Goal: Share content: Share content

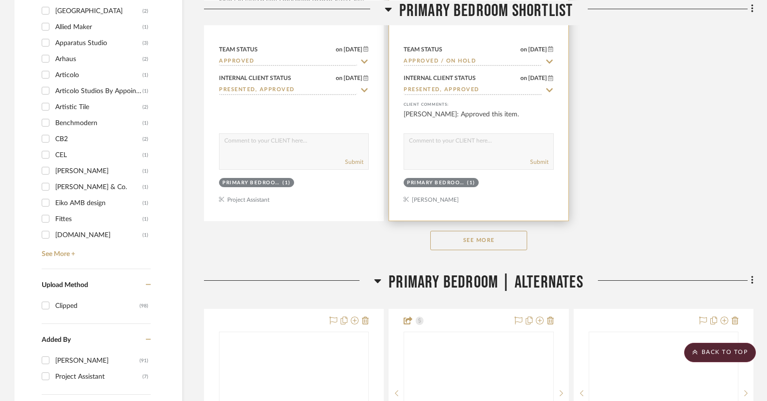
scroll to position [1379, 0]
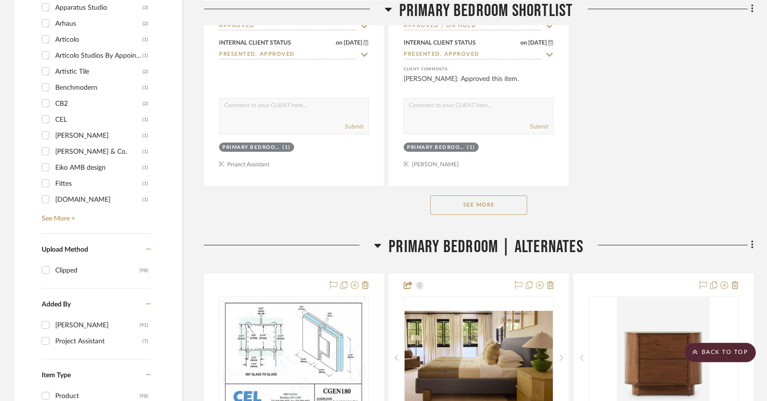
click at [456, 209] on button "See More" at bounding box center [478, 204] width 97 height 19
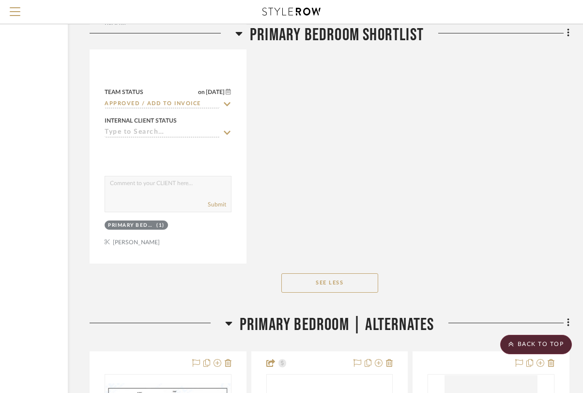
scroll to position [2116, 114]
click at [355, 280] on button "See Less" at bounding box center [329, 282] width 97 height 19
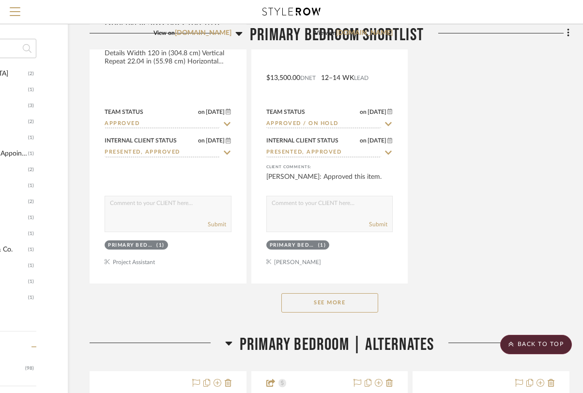
scroll to position [1277, 114]
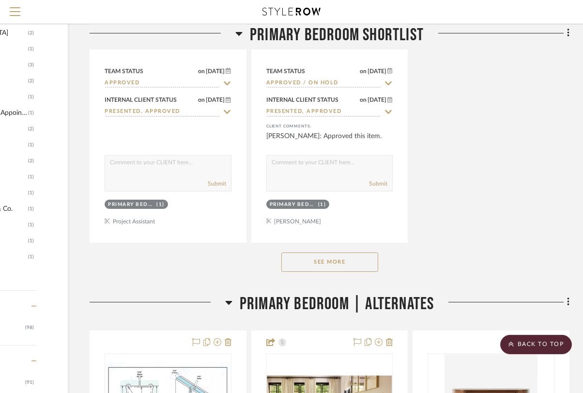
click at [336, 265] on button "See More" at bounding box center [329, 261] width 97 height 19
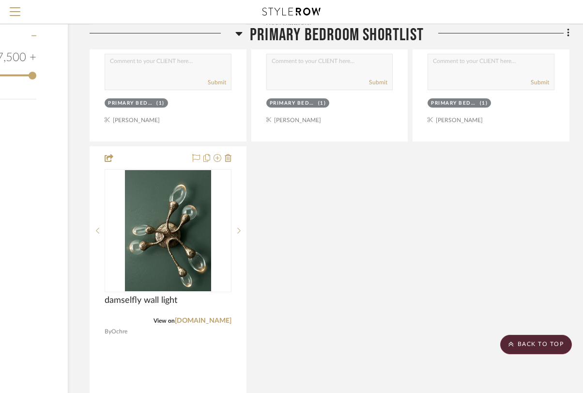
scroll to position [1808, 114]
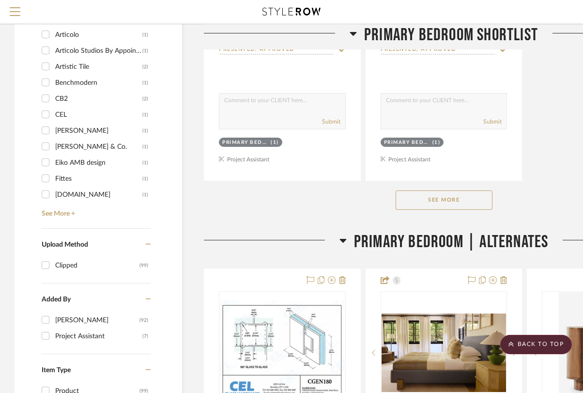
scroll to position [1343, 0]
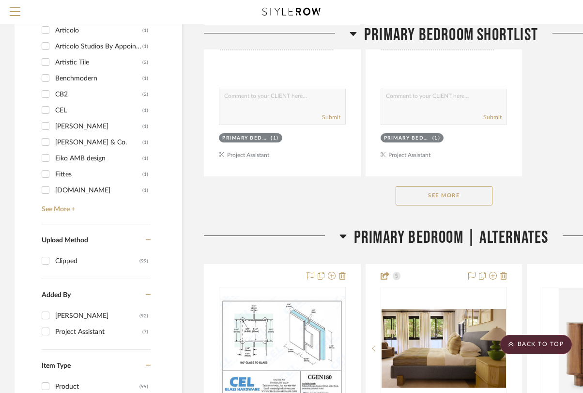
click at [440, 194] on button "See More" at bounding box center [444, 195] width 97 height 19
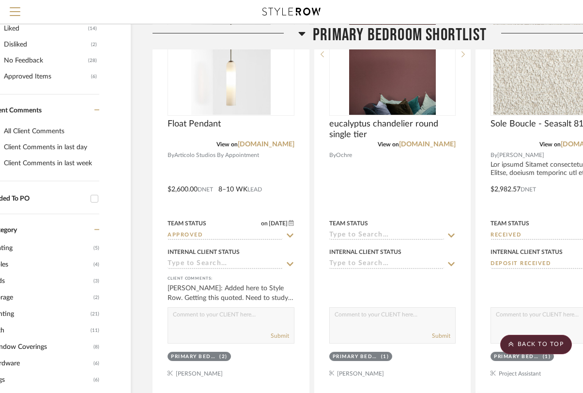
scroll to position [0, 51]
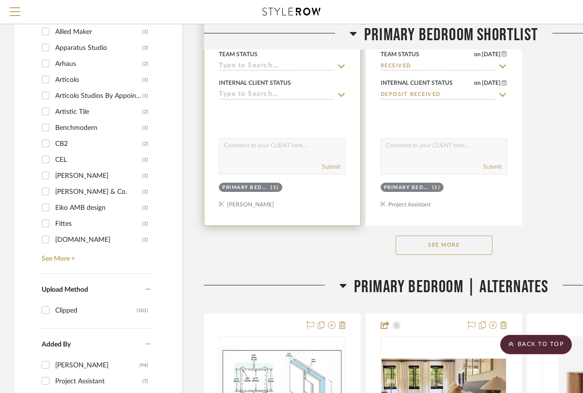
scroll to position [1294, 0]
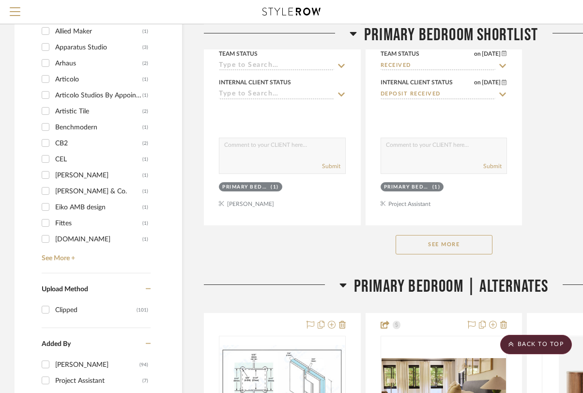
click at [433, 240] on button "See More" at bounding box center [444, 244] width 97 height 19
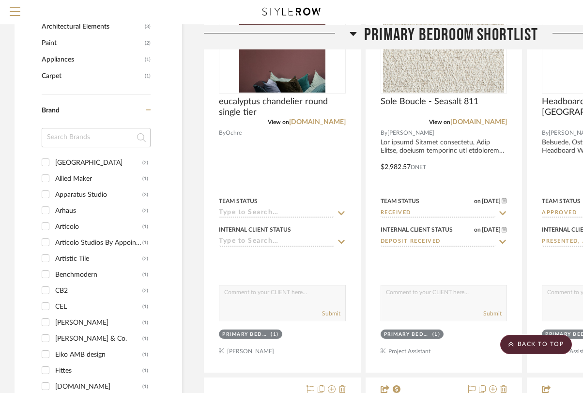
scroll to position [928, 0]
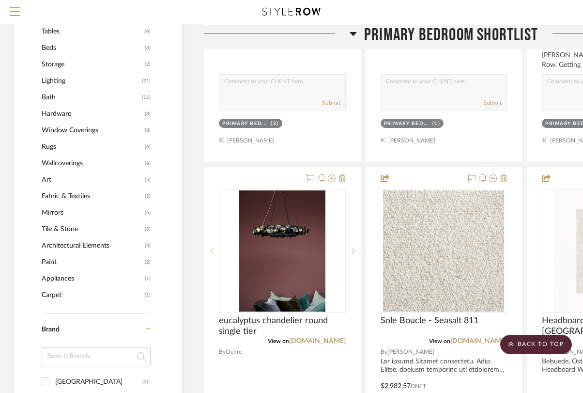
click at [79, 117] on span "Hardware" at bounding box center [92, 114] width 101 height 16
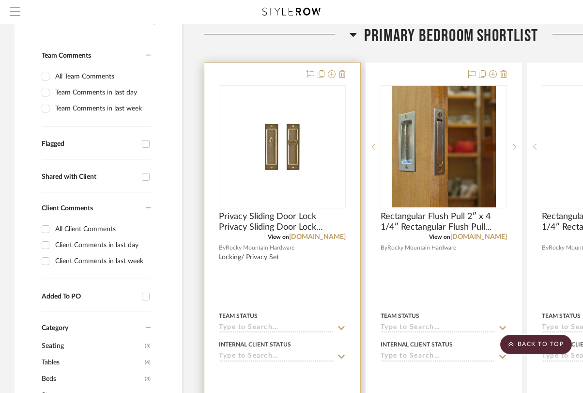
scroll to position [179, 0]
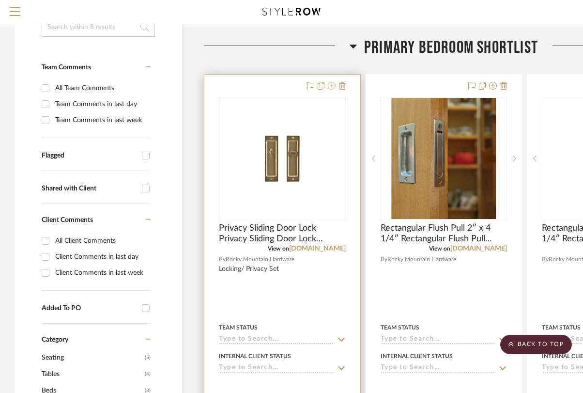
click at [332, 86] on icon at bounding box center [332, 86] width 8 height 8
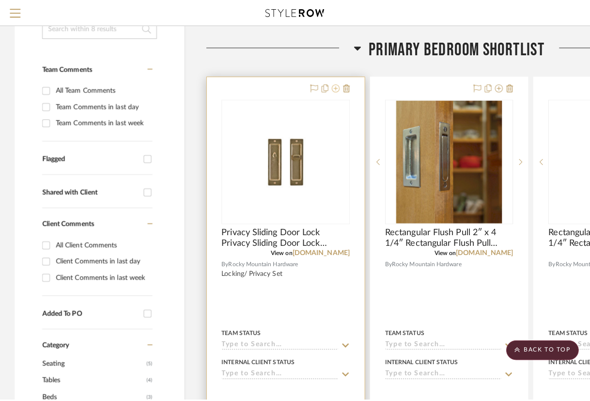
scroll to position [0, 0]
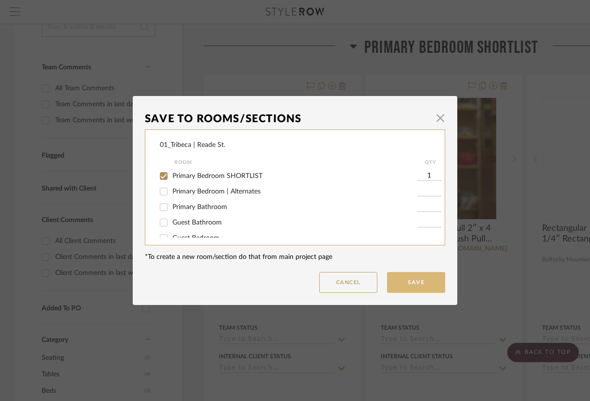
click at [426, 279] on button "Save" at bounding box center [416, 282] width 58 height 21
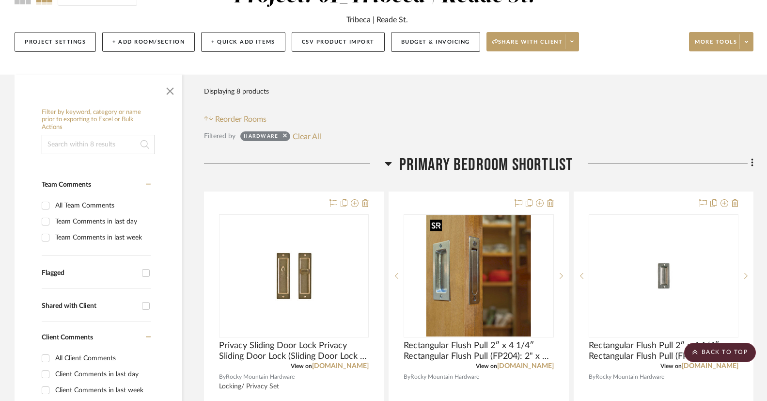
scroll to position [107, 0]
click at [284, 139] on icon at bounding box center [285, 136] width 4 height 6
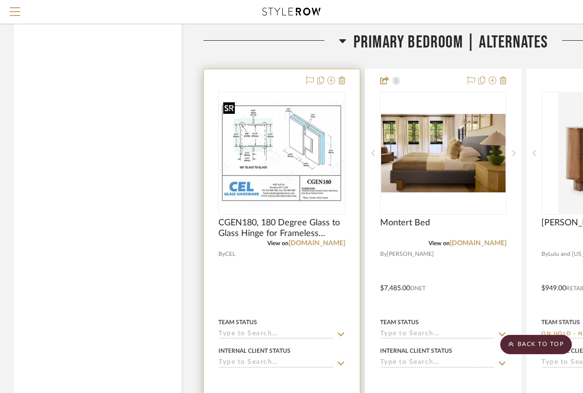
scroll to position [2826, 0]
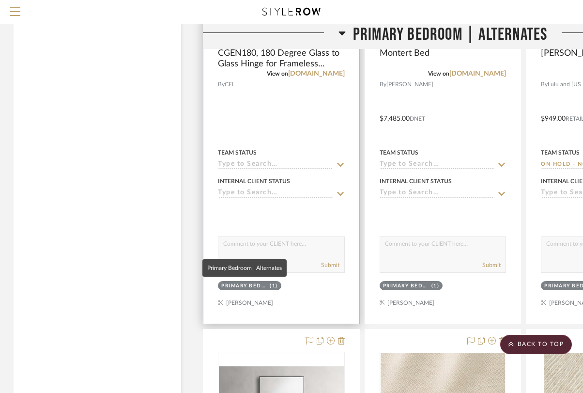
click at [259, 284] on div "Primary Bedroom | Alternates" at bounding box center [244, 285] width 46 height 7
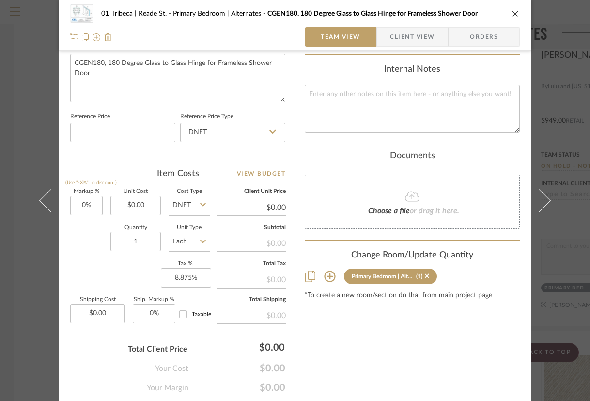
scroll to position [499, 0]
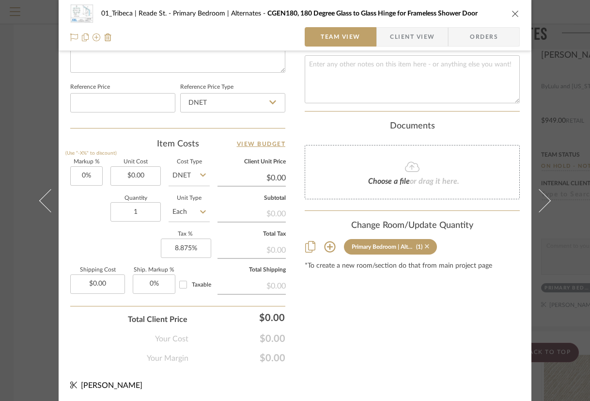
click at [425, 247] on icon at bounding box center [427, 246] width 4 height 4
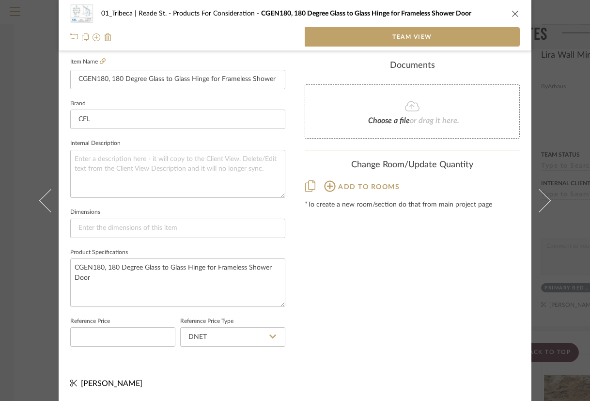
scroll to position [264, 0]
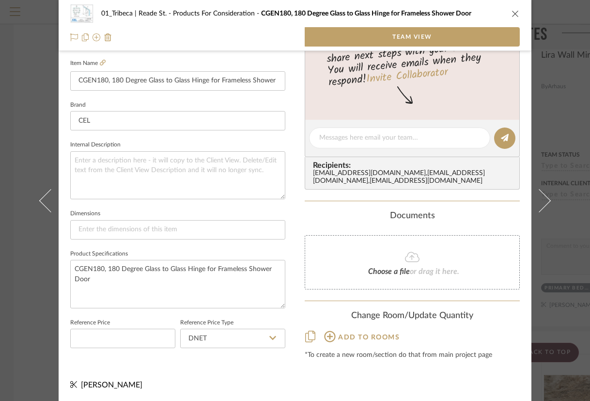
click at [511, 14] on icon "close" at bounding box center [515, 14] width 8 height 8
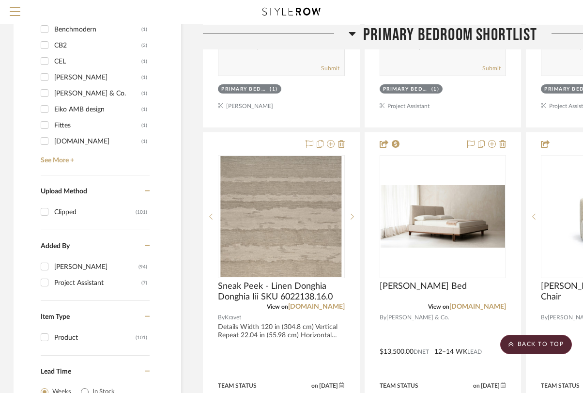
scroll to position [1395, 1]
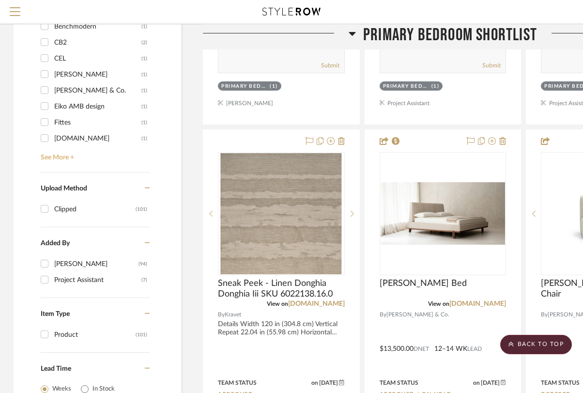
click at [46, 158] on link "See More +" at bounding box center [93, 153] width 111 height 15
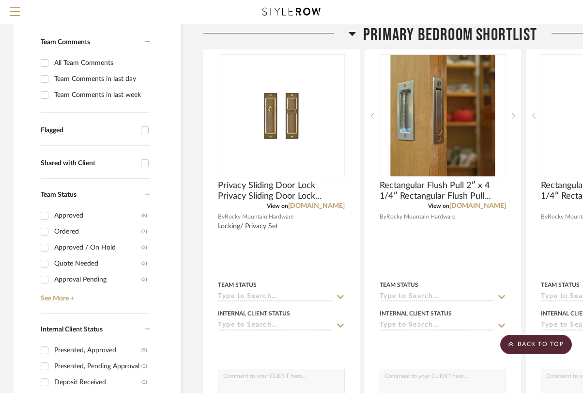
scroll to position [0, 1]
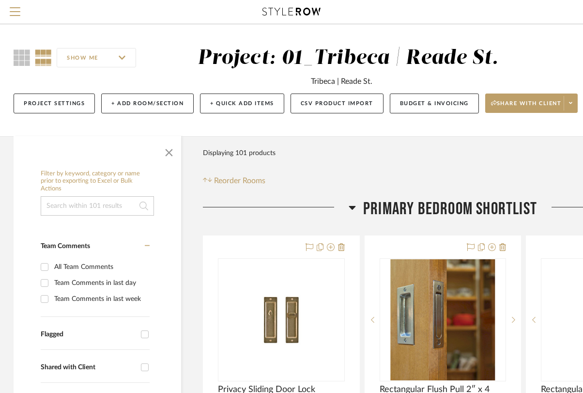
click at [280, 9] on icon at bounding box center [292, 12] width 58 height 8
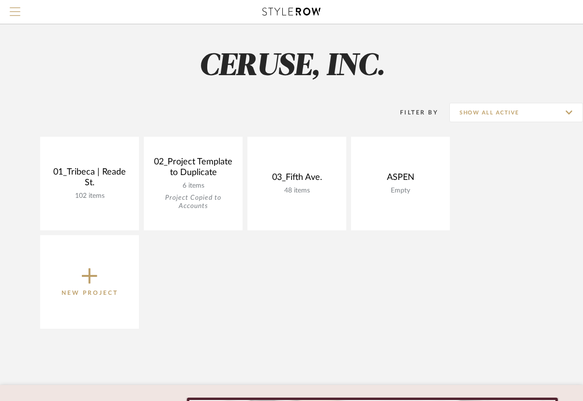
click at [16, 8] on span "Menu" at bounding box center [15, 7] width 11 height 1
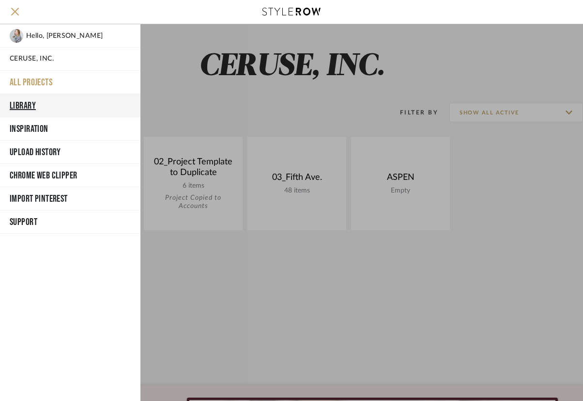
click at [26, 104] on button "Library" at bounding box center [70, 105] width 140 height 23
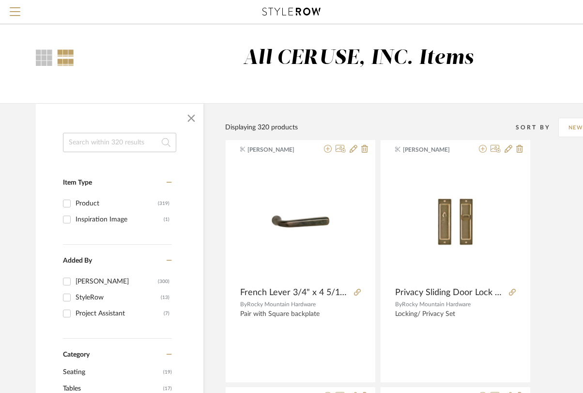
click at [115, 142] on input at bounding box center [119, 142] width 113 height 19
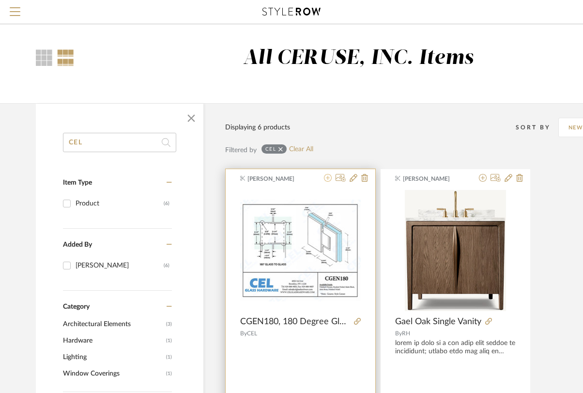
type input "CEL"
click at [326, 178] on icon at bounding box center [328, 178] width 8 height 8
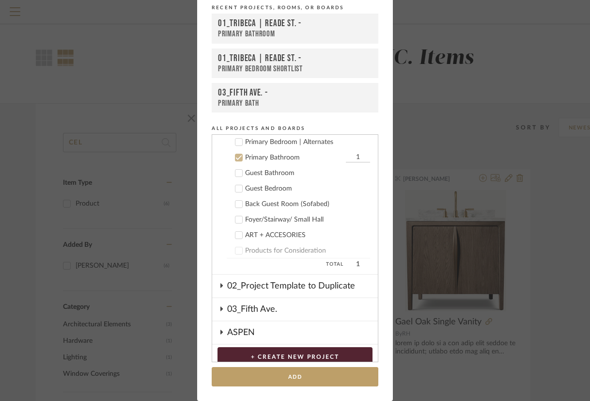
scroll to position [60, 0]
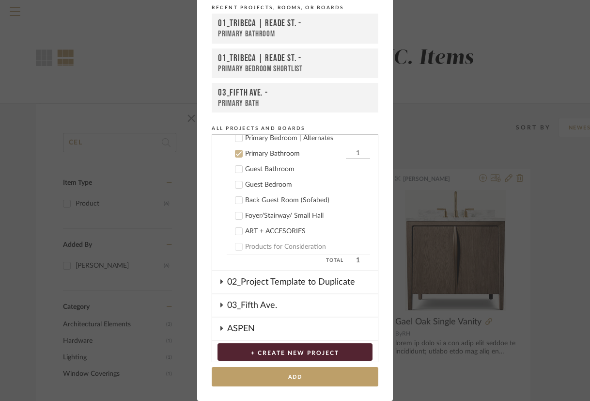
click at [218, 303] on icon at bounding box center [221, 304] width 8 height 5
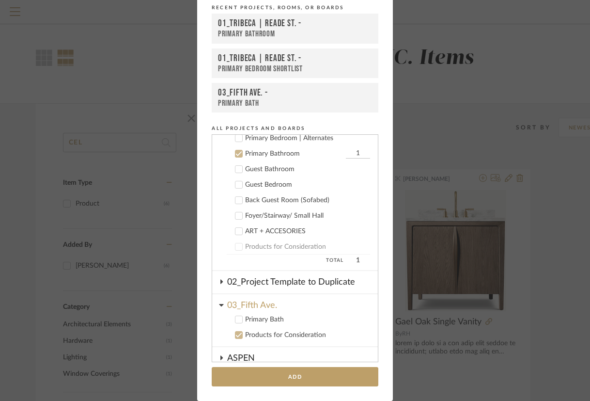
click at [236, 153] on icon at bounding box center [238, 153] width 7 height 7
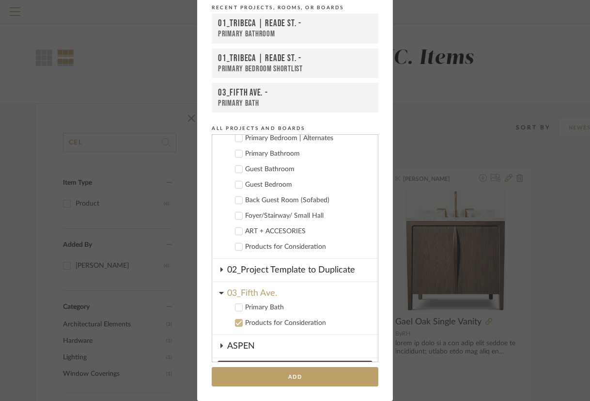
scroll to position [182, 0]
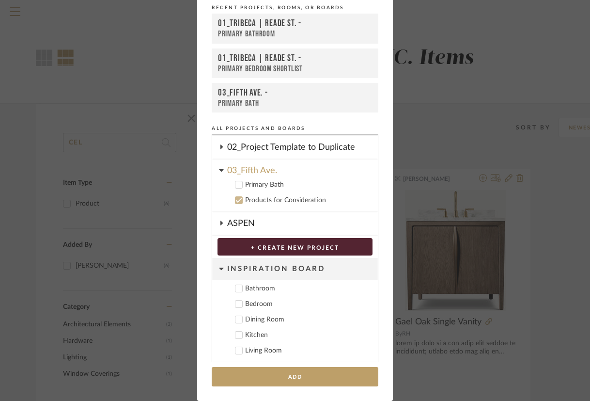
click at [237, 186] on icon at bounding box center [238, 184] width 7 height 7
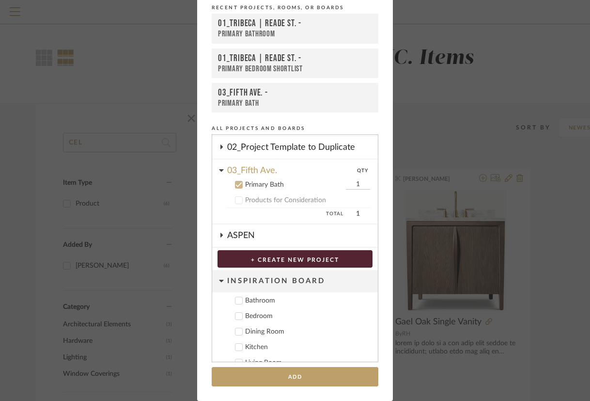
click at [348, 186] on input "1" at bounding box center [358, 185] width 24 height 10
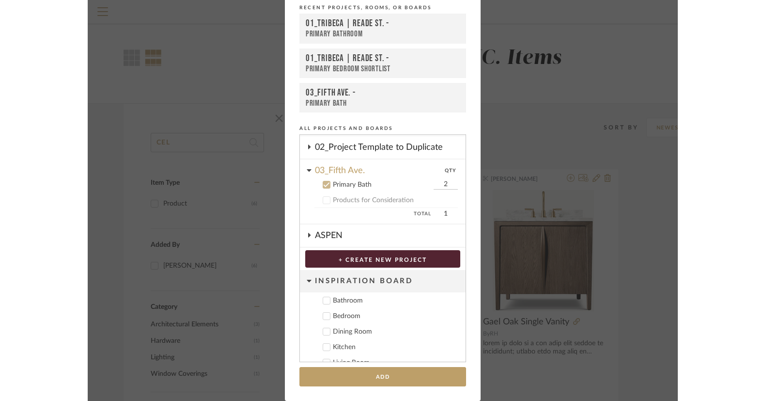
scroll to position [194, 0]
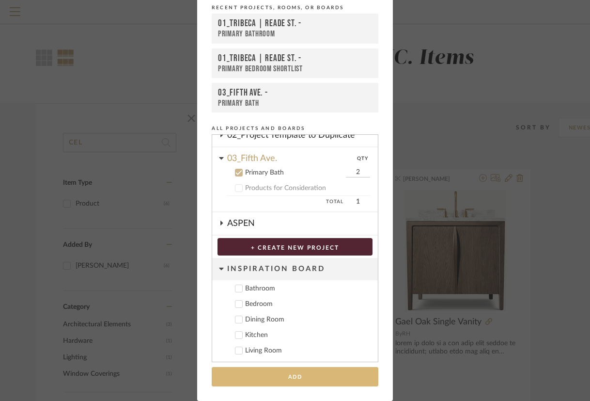
type input "2"
click at [291, 372] on button "Add" at bounding box center [295, 377] width 167 height 20
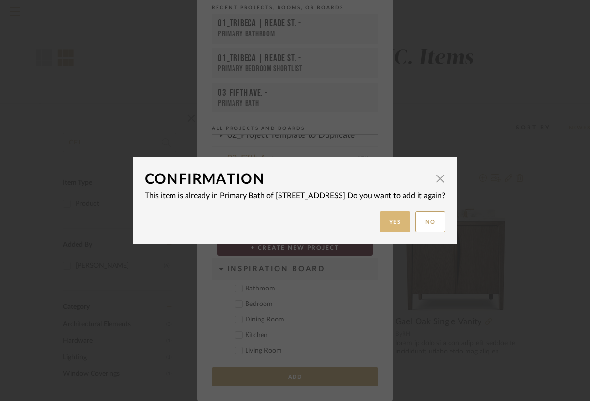
click at [380, 225] on button "Yes" at bounding box center [395, 221] width 31 height 21
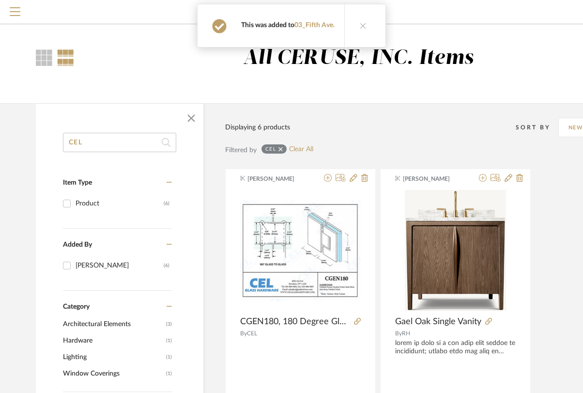
click at [361, 25] on icon at bounding box center [363, 25] width 7 height 7
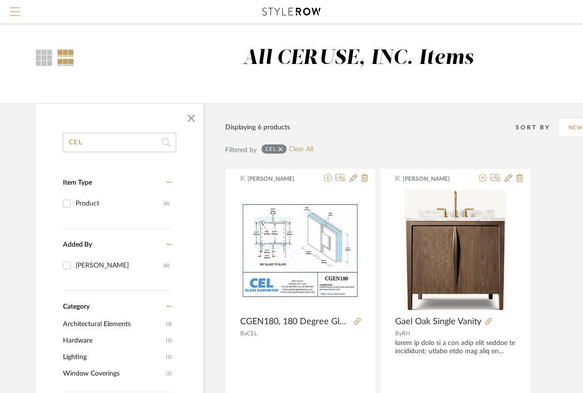
click at [13, 8] on span "Menu" at bounding box center [15, 14] width 11 height 15
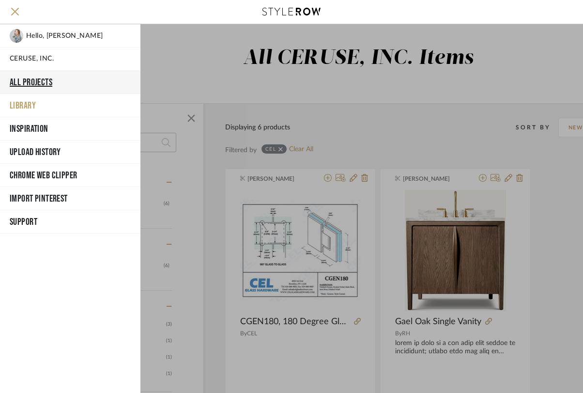
click at [38, 84] on button "All Projects" at bounding box center [70, 82] width 140 height 23
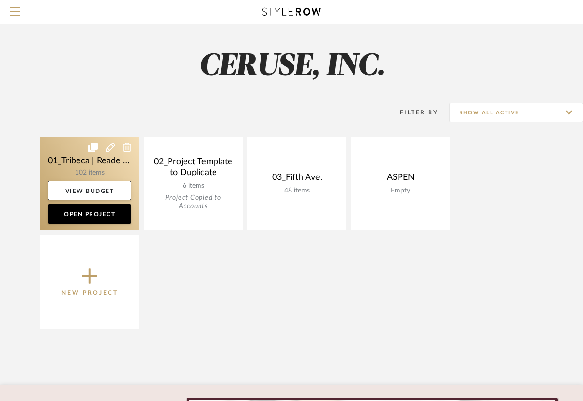
click at [121, 178] on link at bounding box center [89, 183] width 99 height 93
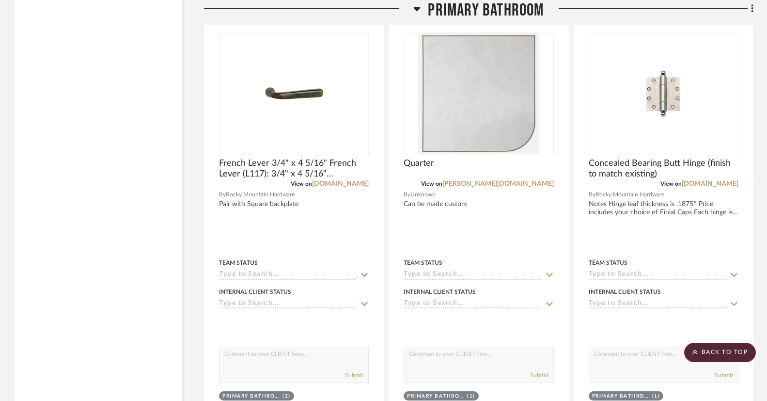
scroll to position [3011, 0]
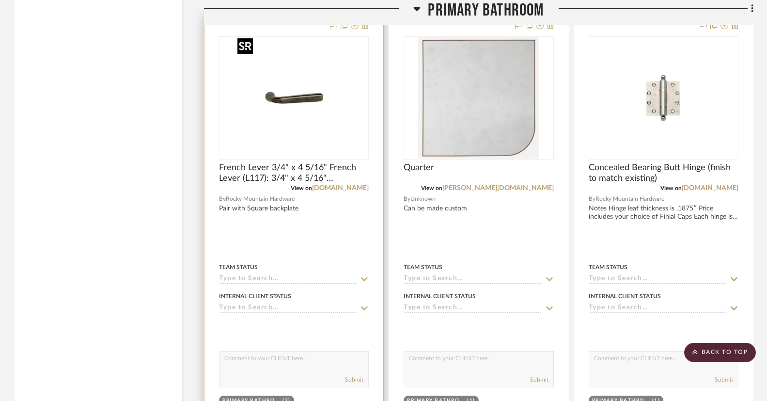
click at [0, 0] on img at bounding box center [0, 0] width 0 height 0
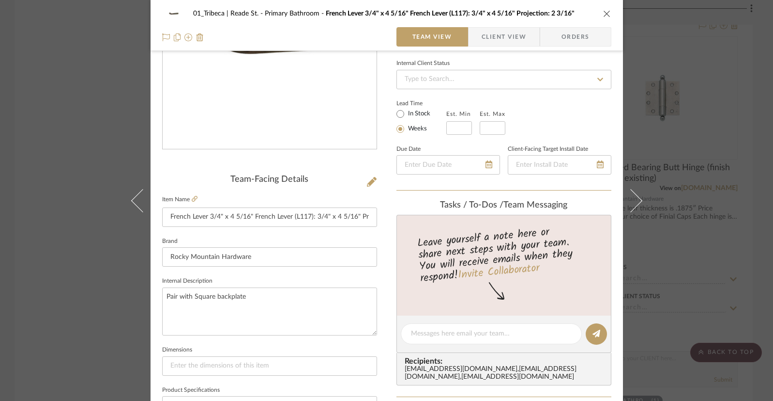
scroll to position [157, 0]
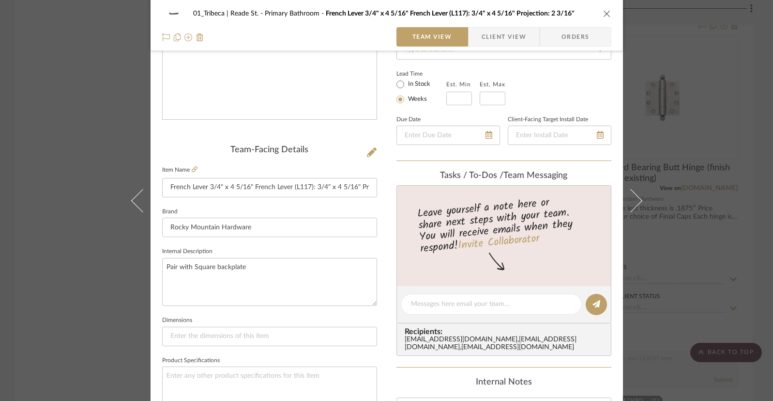
click at [371, 152] on icon at bounding box center [372, 152] width 10 height 10
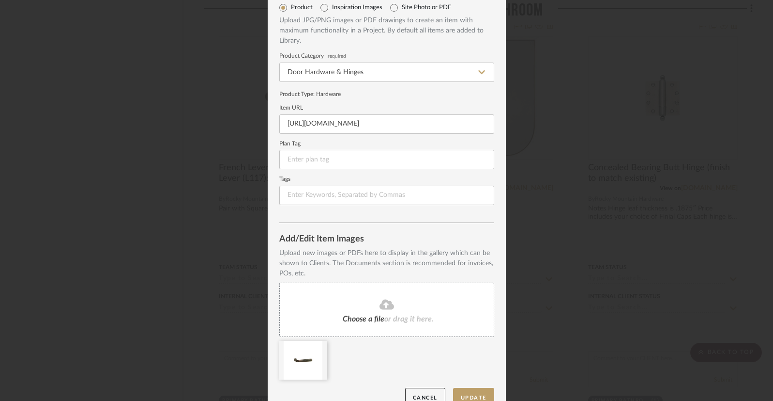
scroll to position [61, 0]
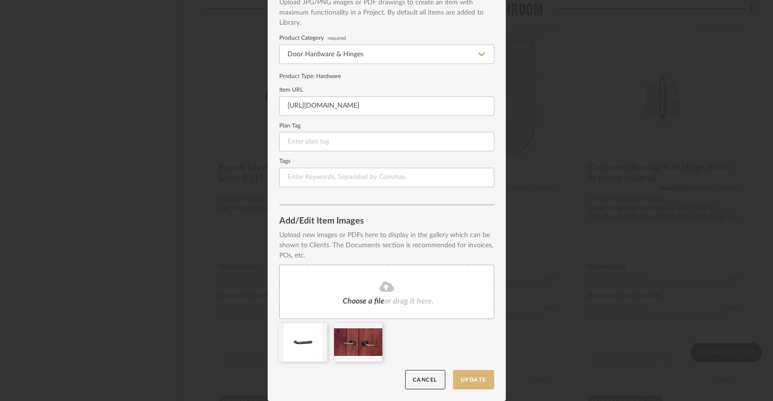
click at [472, 379] on button "Update" at bounding box center [473, 380] width 41 height 20
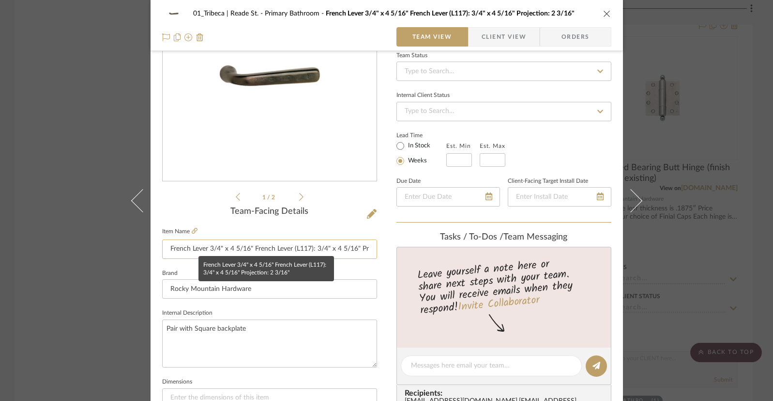
scroll to position [110, 0]
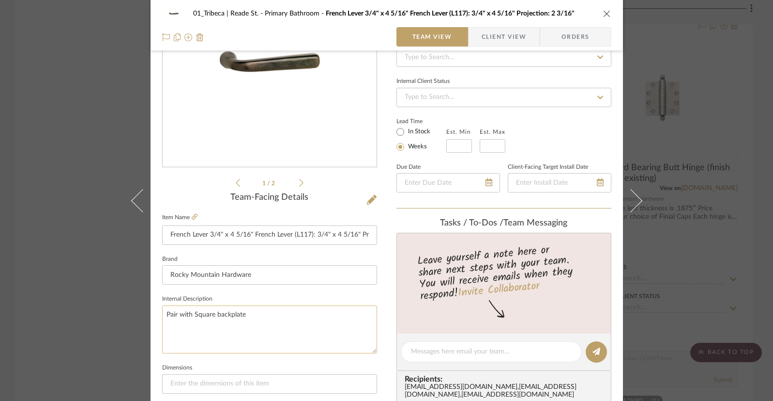
drag, startPoint x: 246, startPoint y: 318, endPoint x: 190, endPoint y: 314, distance: 55.4
click at [245, 318] on textarea "Pair with Square backplate" at bounding box center [269, 329] width 215 height 48
drag, startPoint x: 176, startPoint y: 315, endPoint x: 213, endPoint y: 314, distance: 36.3
click at [176, 314] on textarea "Pair with Square backplate" at bounding box center [269, 329] width 215 height 48
click at [250, 316] on textarea "Pair with Square backplate" at bounding box center [269, 329] width 215 height 48
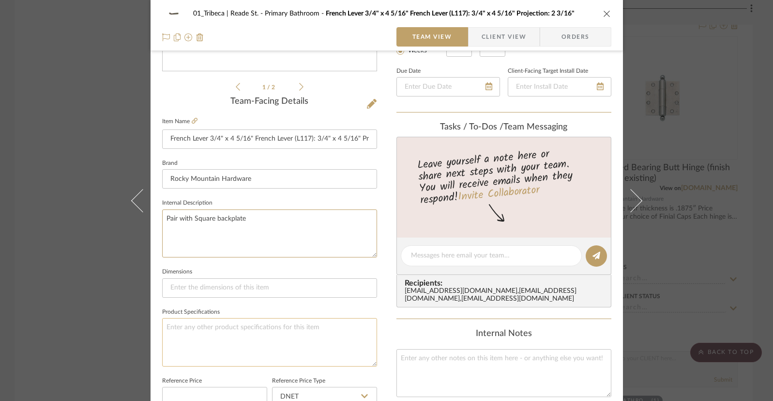
scroll to position [0, 0]
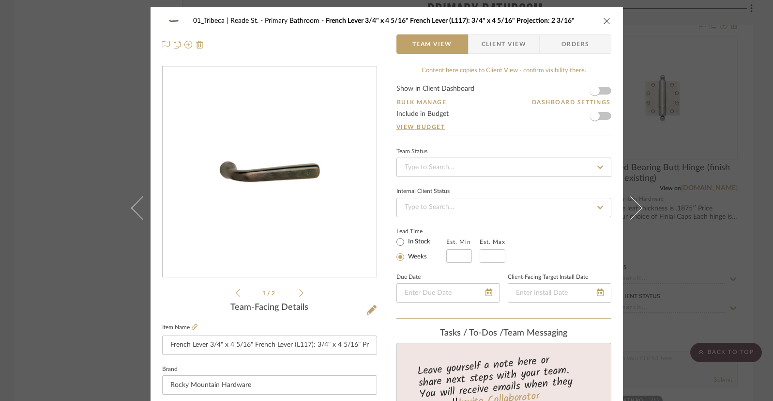
click at [299, 293] on icon at bounding box center [301, 293] width 4 height 8
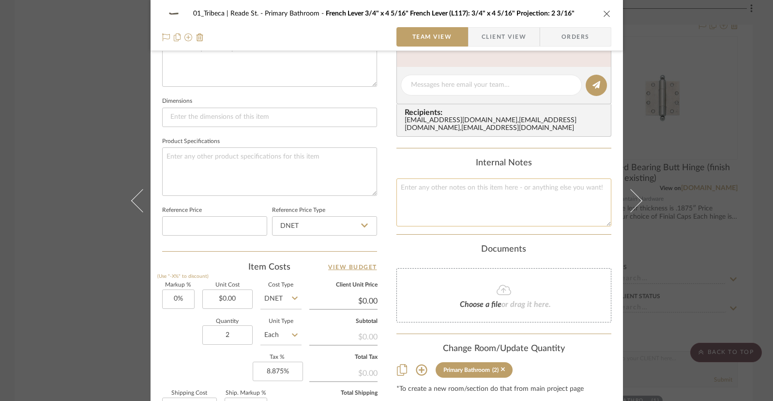
scroll to position [499, 0]
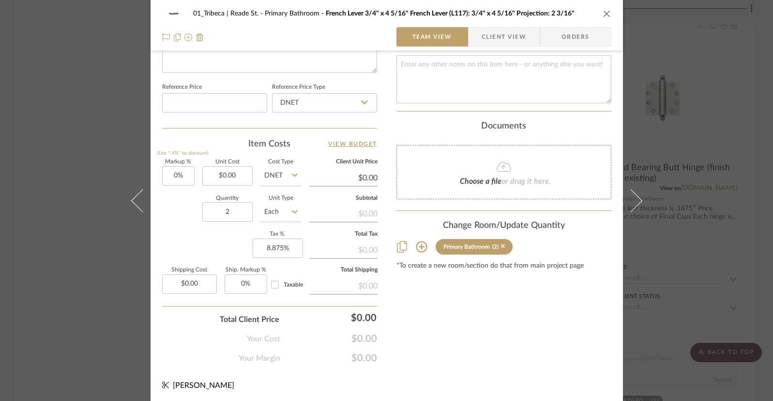
click at [493, 243] on div "(2)" at bounding box center [496, 246] width 6 height 7
click at [489, 250] on sr-tag "Primary Bathroom (2)" at bounding box center [474, 246] width 77 height 15
click at [471, 251] on sr-tag "Primary Bathroom (2)" at bounding box center [474, 246] width 77 height 15
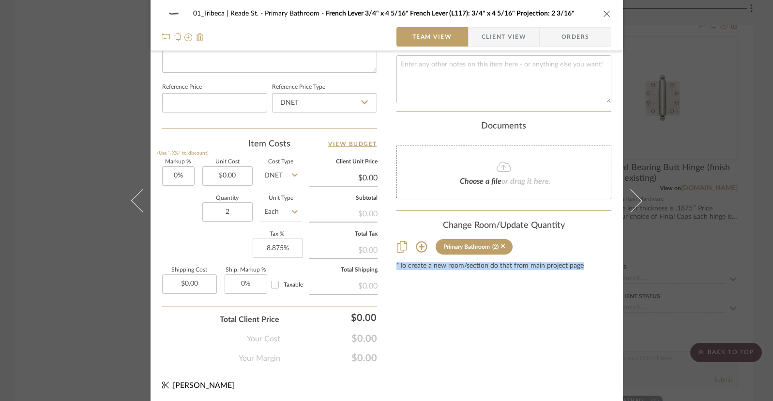
click at [471, 242] on sr-tag "Primary Bathroom (2)" at bounding box center [474, 246] width 77 height 15
click at [418, 247] on icon at bounding box center [421, 246] width 11 height 11
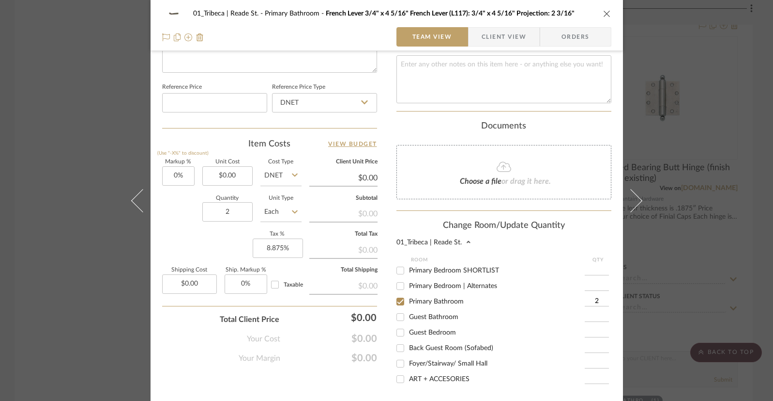
click at [589, 299] on input "2" at bounding box center [597, 301] width 24 height 10
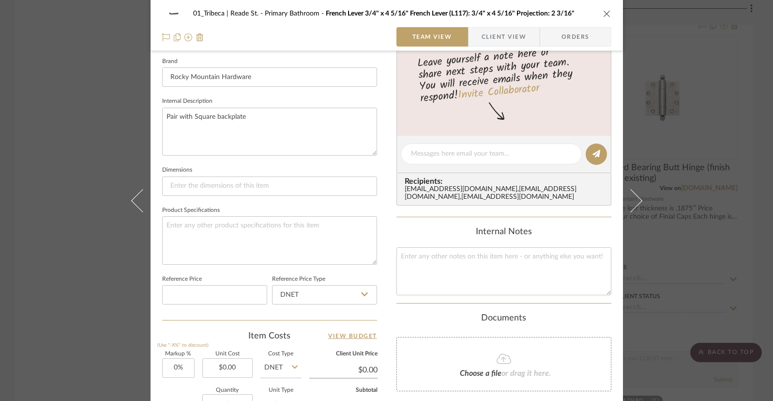
scroll to position [303, 0]
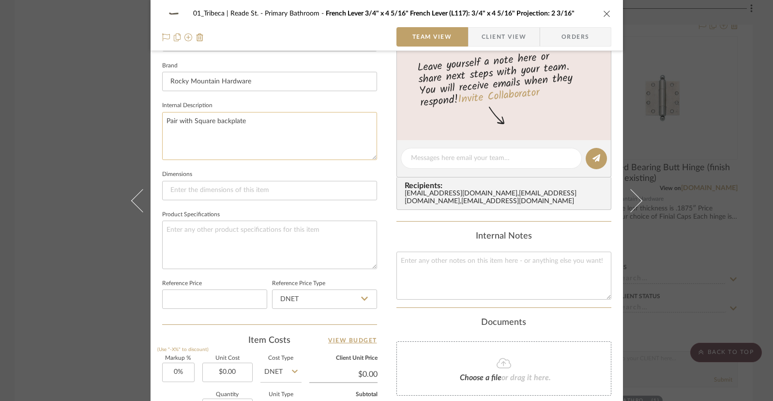
type input "1"
click at [250, 121] on textarea "Pair with Square backplate" at bounding box center [269, 136] width 215 height 48
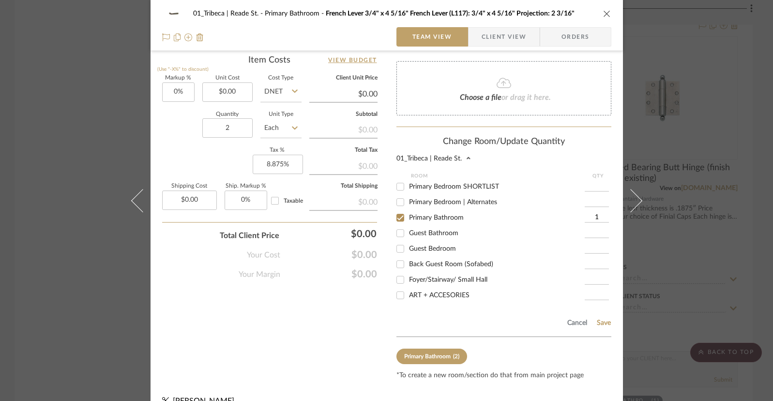
scroll to position [604, 0]
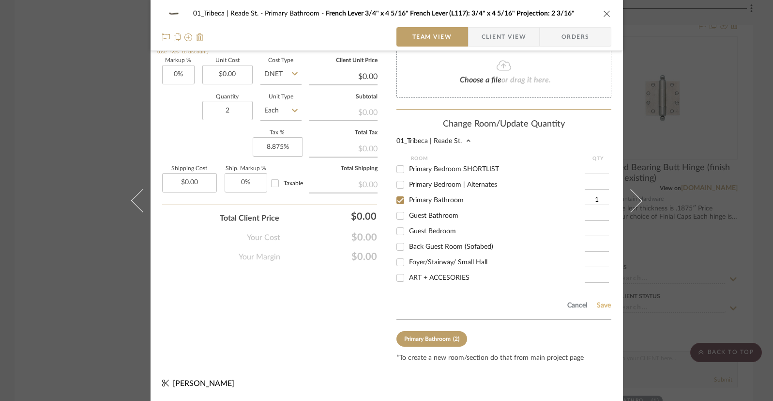
type textarea "Pair with Square backplate, sold as a set"
click at [589, 307] on button "Save" at bounding box center [604, 305] width 15 height 8
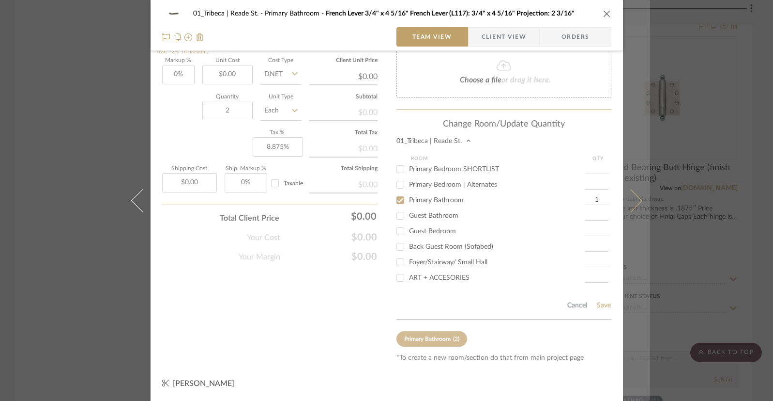
scroll to position [499, 0]
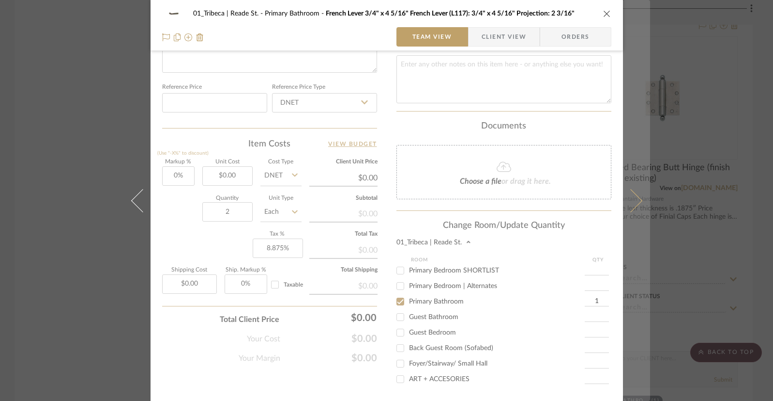
type textarea "Pair with Square backplate"
type input "1"
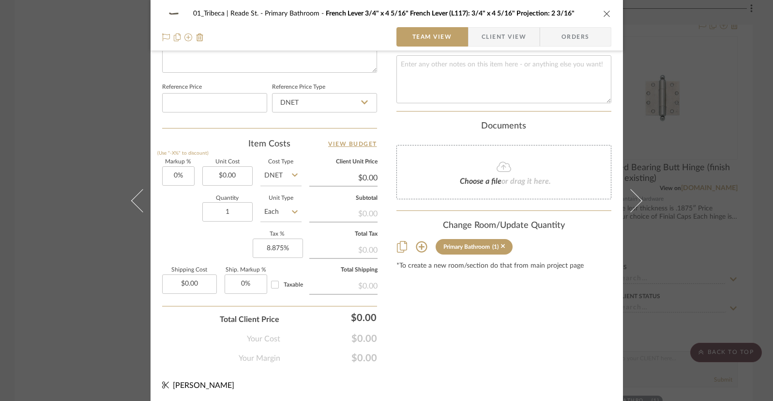
click at [589, 294] on div "01_Tribeca | Reade St. Primary Bathroom French Lever 3/4" x 4 5/16" French Leve…" at bounding box center [386, 200] width 773 height 401
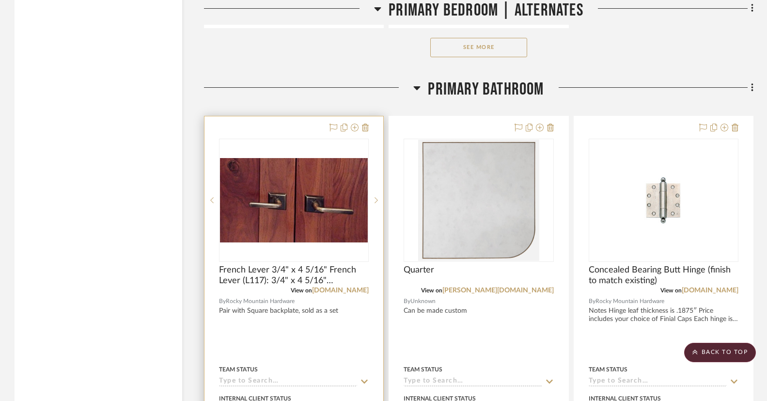
scroll to position [2909, 0]
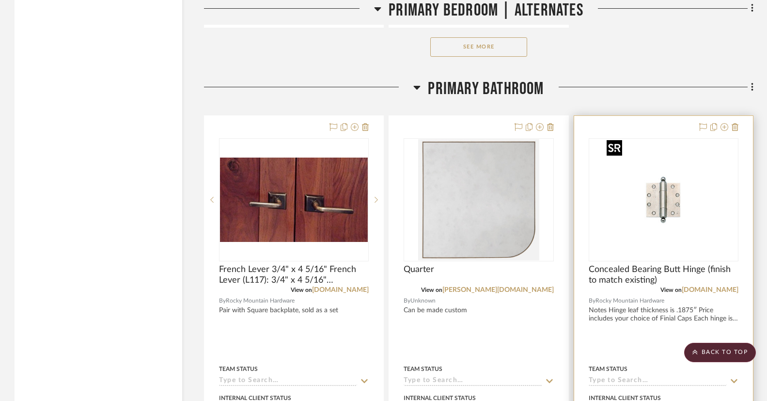
click at [589, 194] on img "0" at bounding box center [662, 199] width 121 height 121
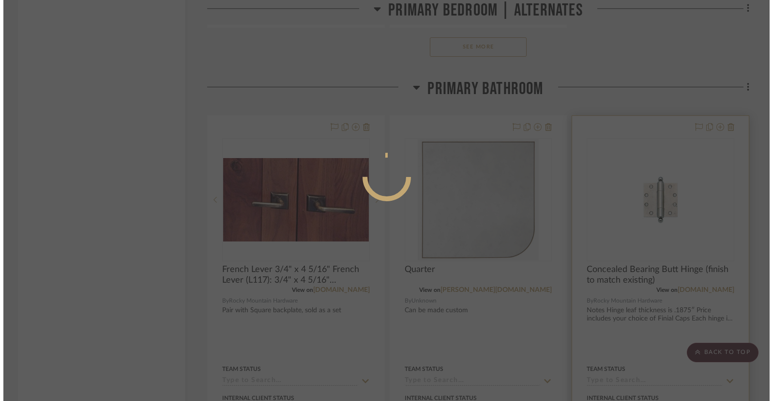
scroll to position [0, 0]
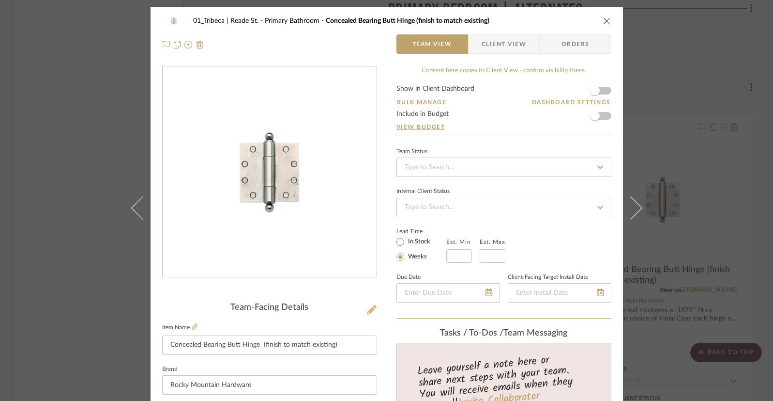
click at [368, 310] on icon at bounding box center [372, 310] width 10 height 10
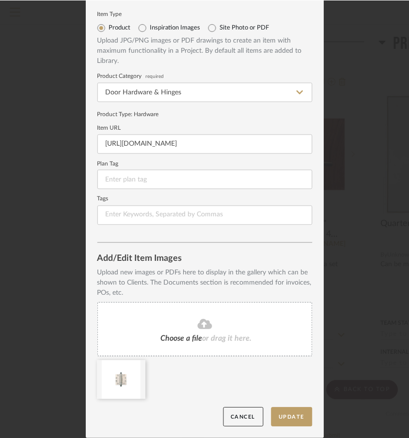
scroll to position [23, 0]
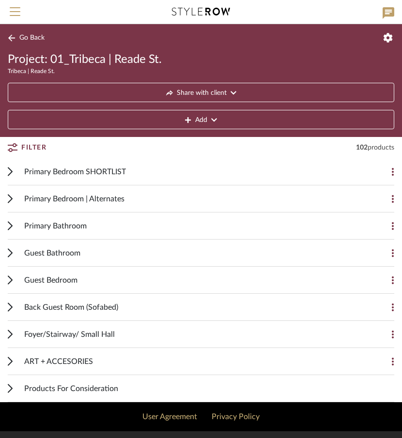
click at [10, 37] on icon at bounding box center [12, 37] width 8 height 7
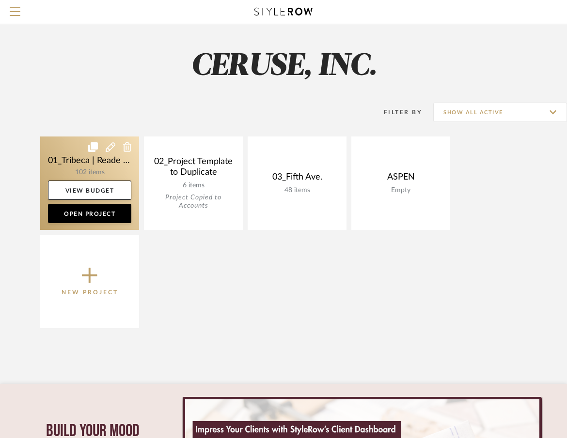
click at [98, 173] on link at bounding box center [89, 183] width 99 height 93
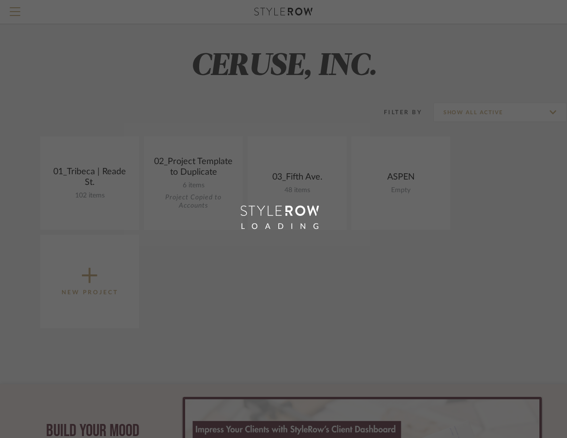
click at [98, 173] on div "LOADING" at bounding box center [283, 219] width 567 height 438
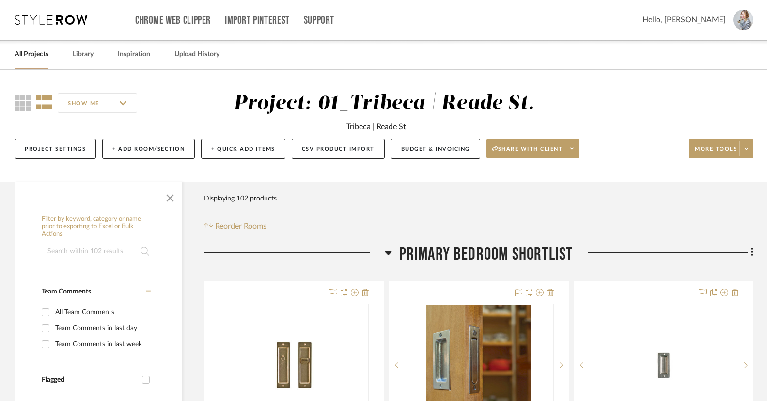
click at [85, 255] on input at bounding box center [98, 251] width 113 height 19
type input "hinge"
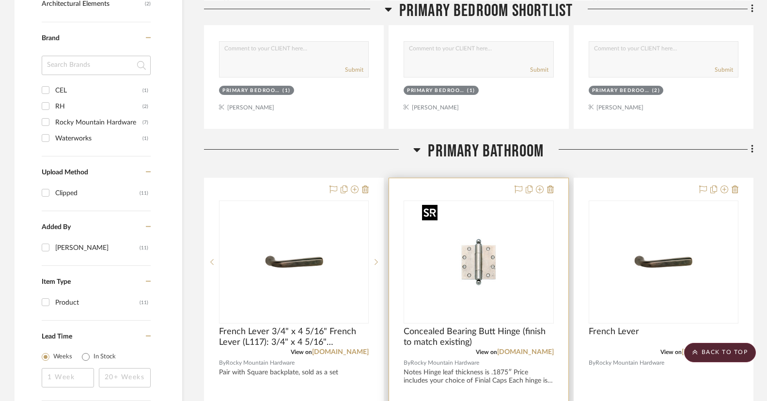
scroll to position [619, 0]
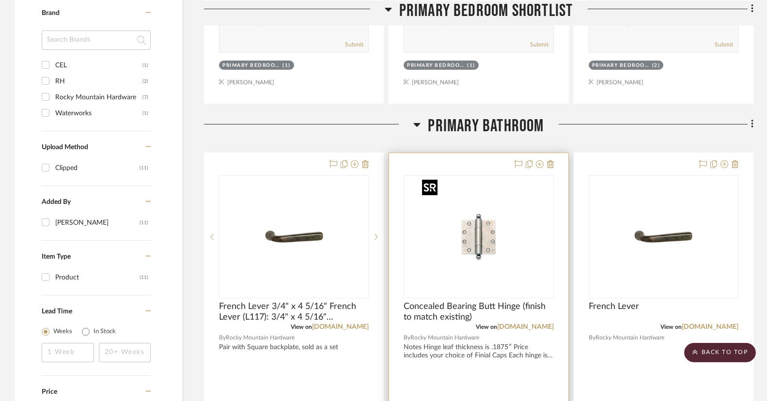
click at [510, 235] on img "0" at bounding box center [478, 236] width 121 height 121
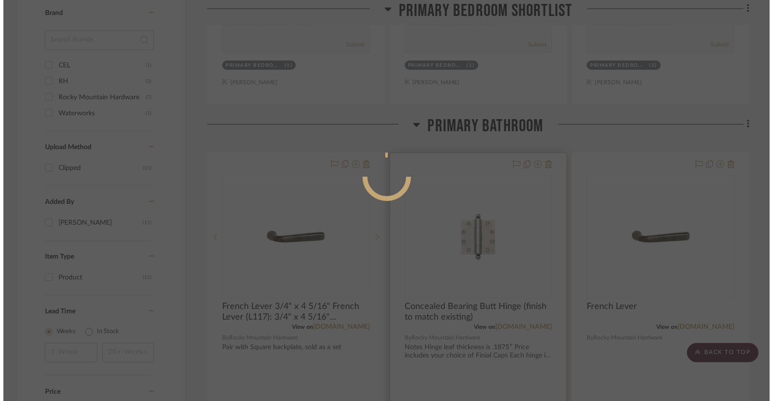
scroll to position [0, 0]
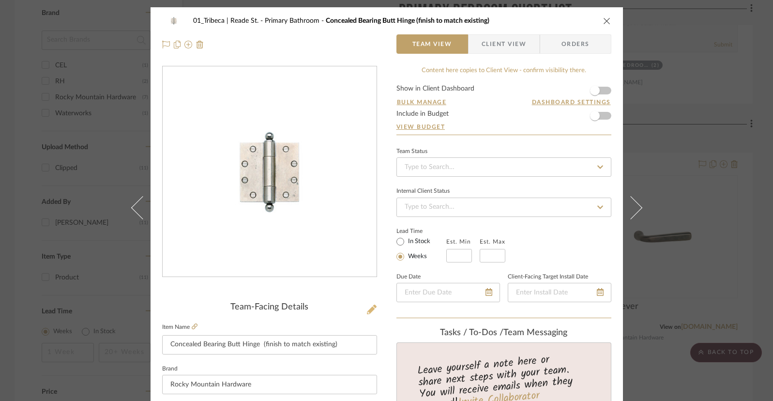
click at [367, 309] on icon at bounding box center [372, 310] width 10 height 10
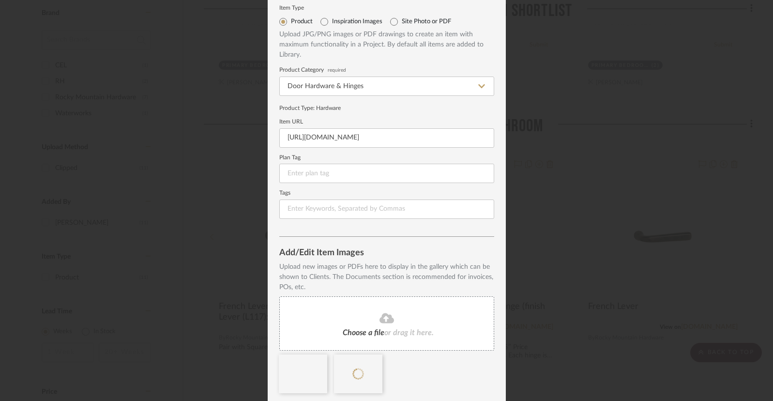
scroll to position [61, 0]
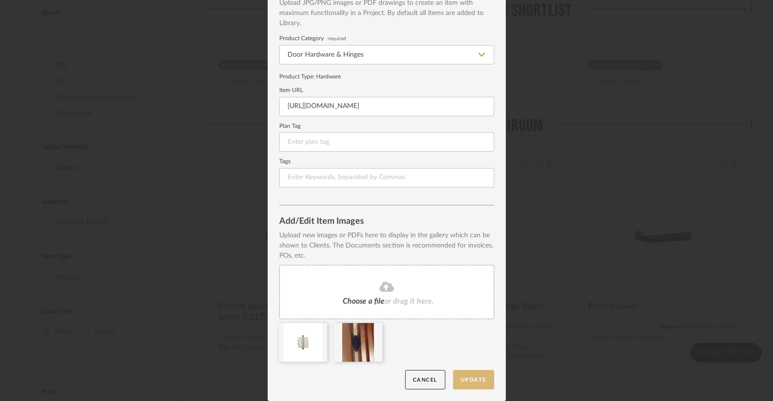
click at [478, 382] on button "Update" at bounding box center [473, 380] width 41 height 20
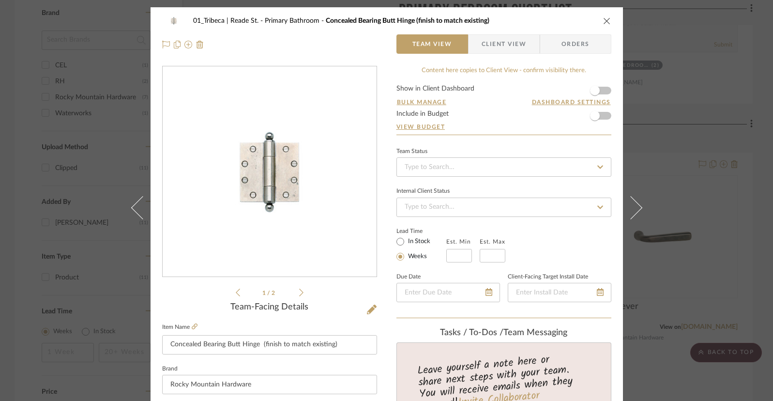
click at [299, 294] on icon at bounding box center [301, 292] width 4 height 9
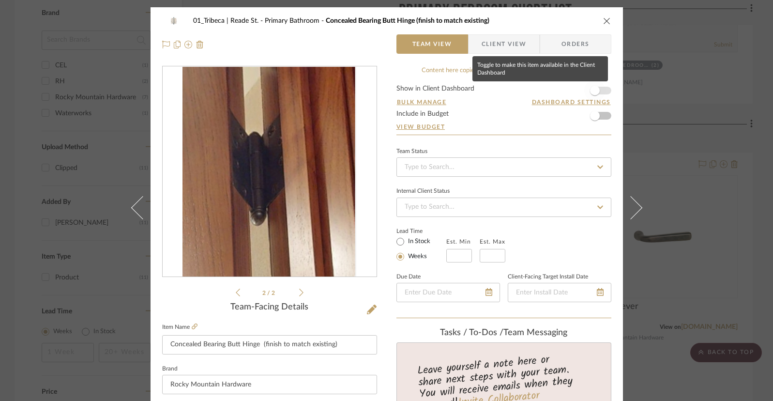
click at [573, 91] on span "button" at bounding box center [595, 91] width 10 height 10
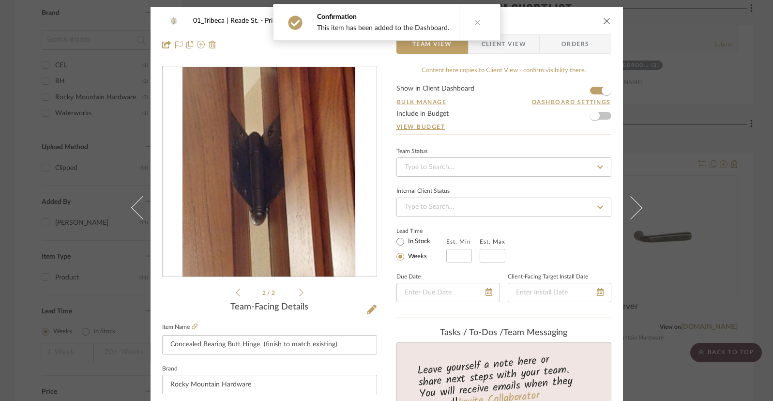
click at [475, 21] on icon at bounding box center [478, 22] width 7 height 7
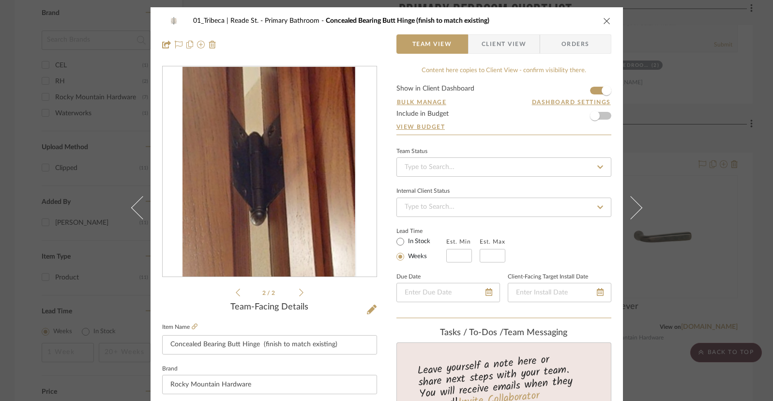
click at [573, 19] on icon "close" at bounding box center [607, 21] width 8 height 8
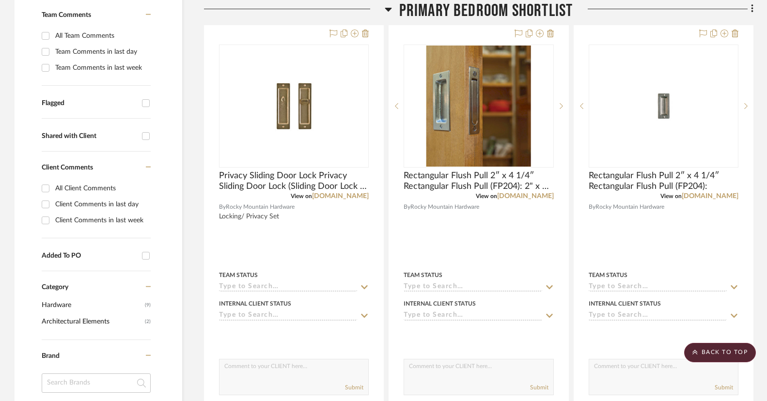
scroll to position [262, 0]
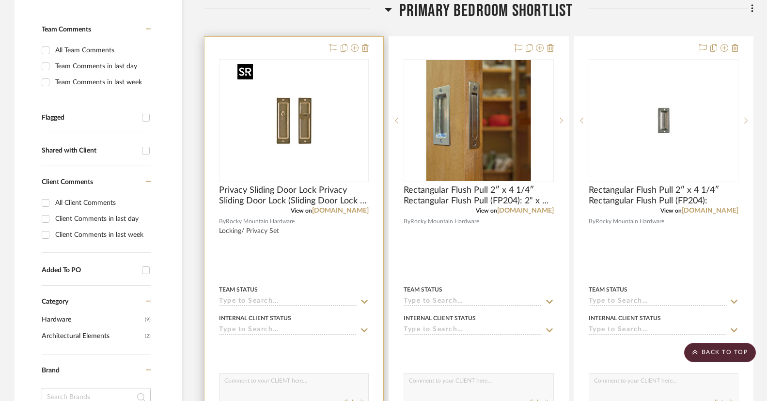
click at [333, 93] on img "0" at bounding box center [293, 120] width 121 height 121
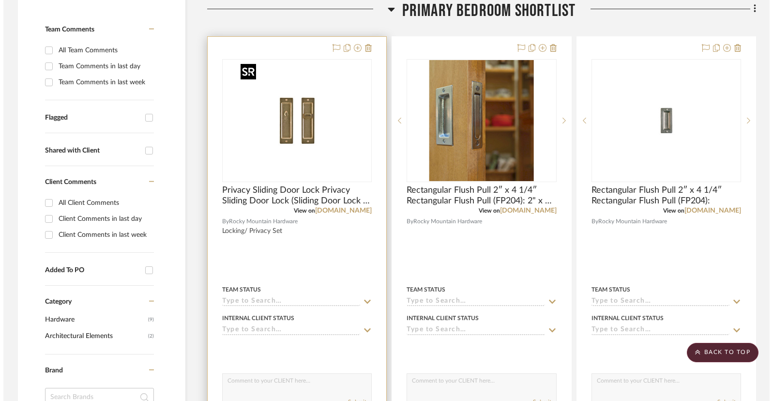
scroll to position [0, 0]
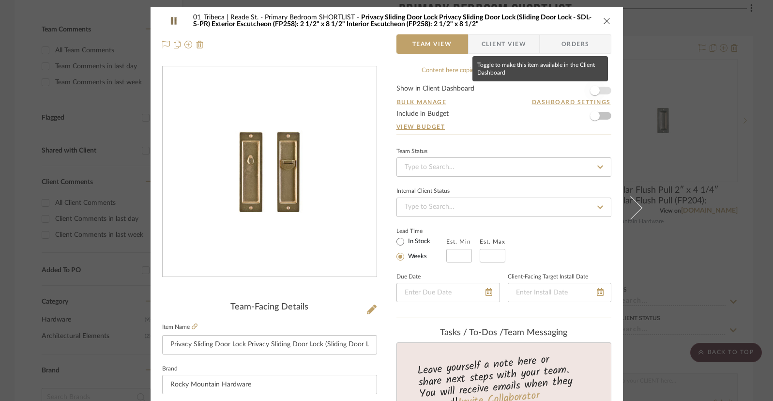
click at [573, 89] on span "button" at bounding box center [595, 91] width 10 height 10
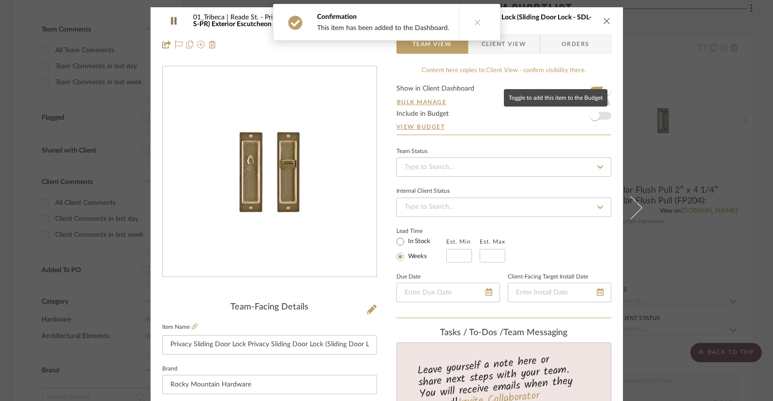
click at [573, 117] on span "button" at bounding box center [595, 116] width 10 height 10
drag, startPoint x: 599, startPoint y: 118, endPoint x: 600, endPoint y: 110, distance: 7.8
click at [573, 118] on span "button" at bounding box center [607, 116] width 10 height 10
click at [573, 21] on icon "close" at bounding box center [607, 21] width 8 height 8
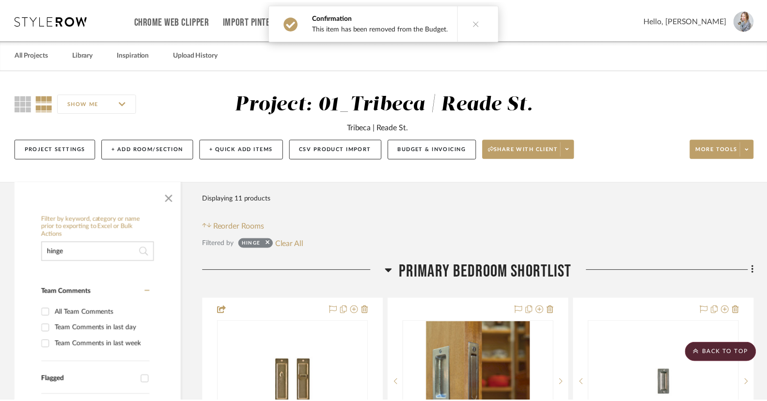
scroll to position [262, 0]
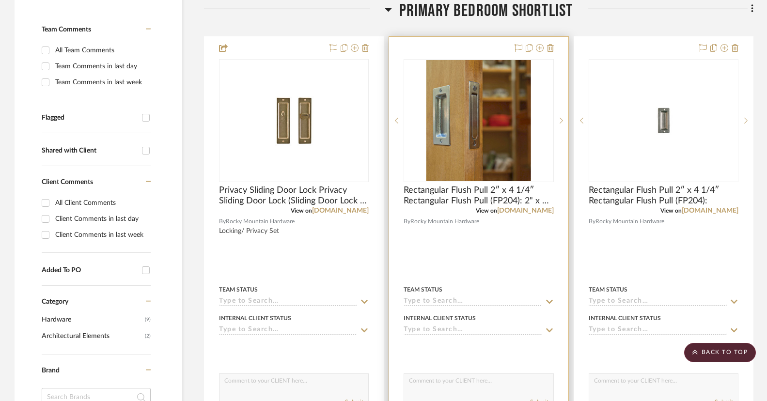
click at [486, 264] on div at bounding box center [478, 249] width 179 height 424
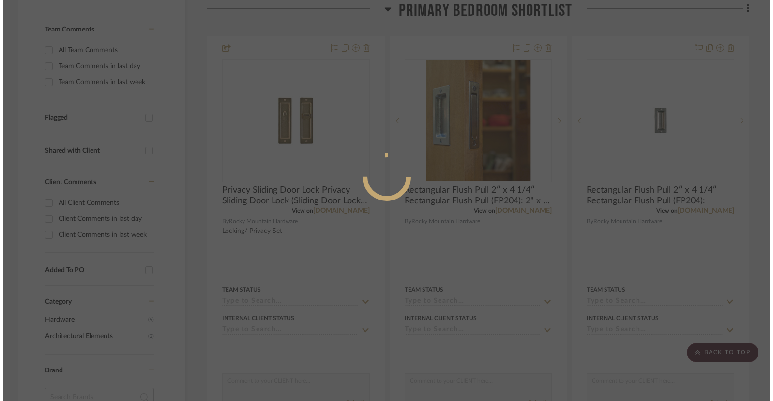
scroll to position [0, 0]
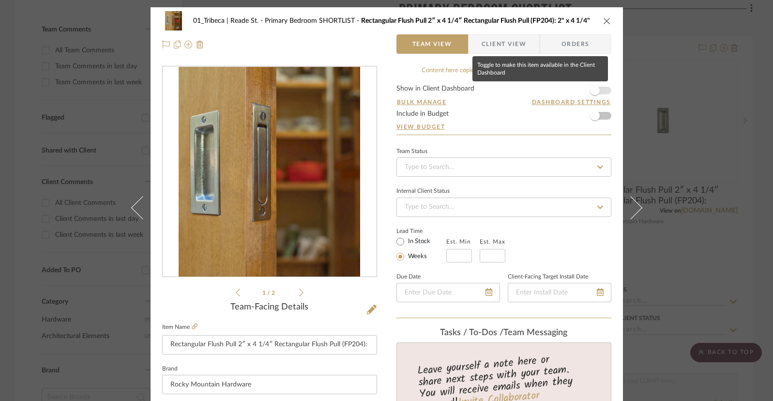
click at [573, 91] on span "button" at bounding box center [595, 91] width 10 height 10
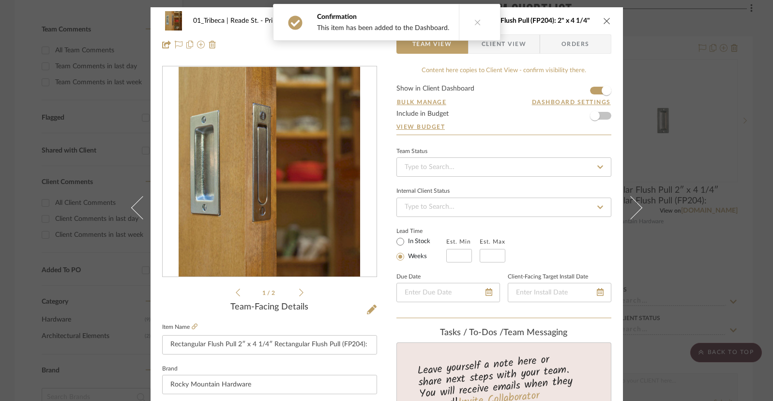
click at [573, 18] on icon "close" at bounding box center [607, 21] width 8 height 8
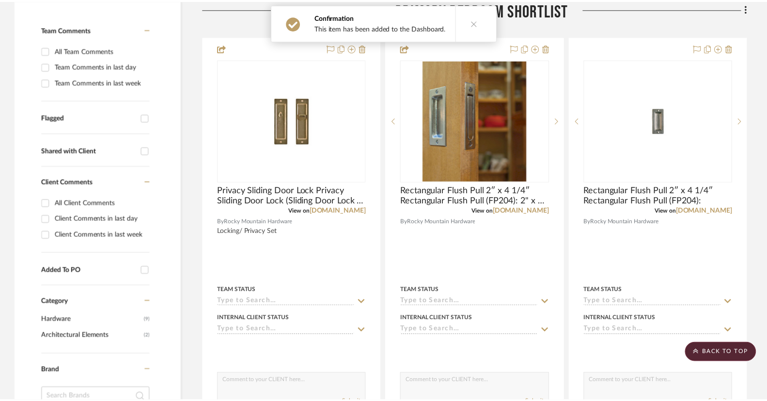
scroll to position [262, 0]
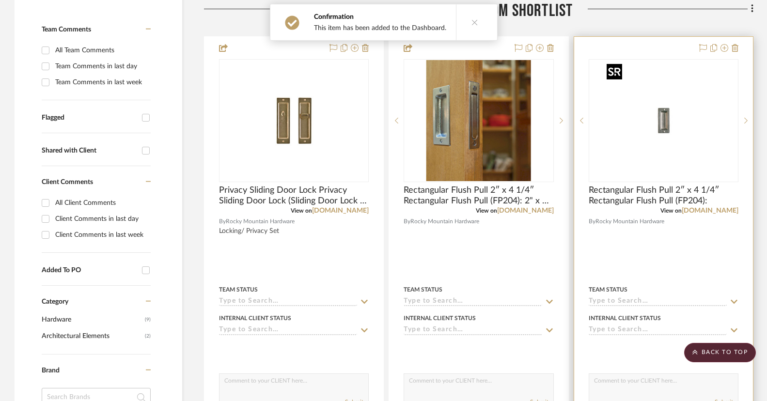
click at [573, 147] on img "0" at bounding box center [662, 120] width 121 height 121
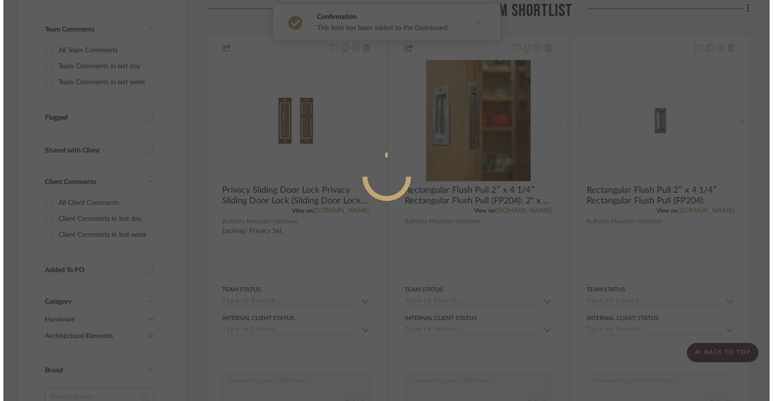
scroll to position [0, 0]
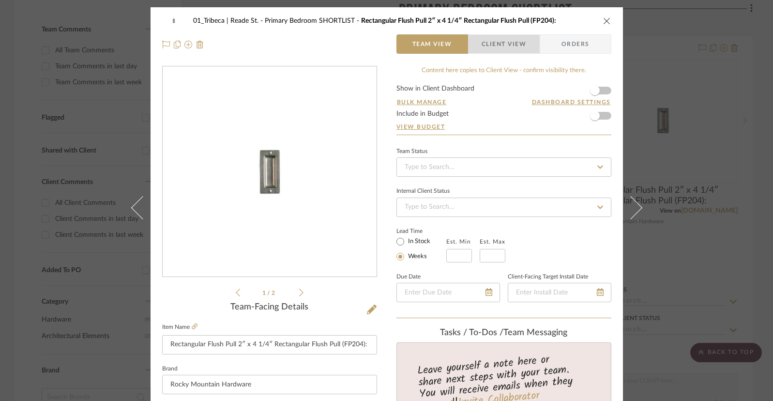
click at [494, 45] on span "Client View" at bounding box center [504, 43] width 45 height 19
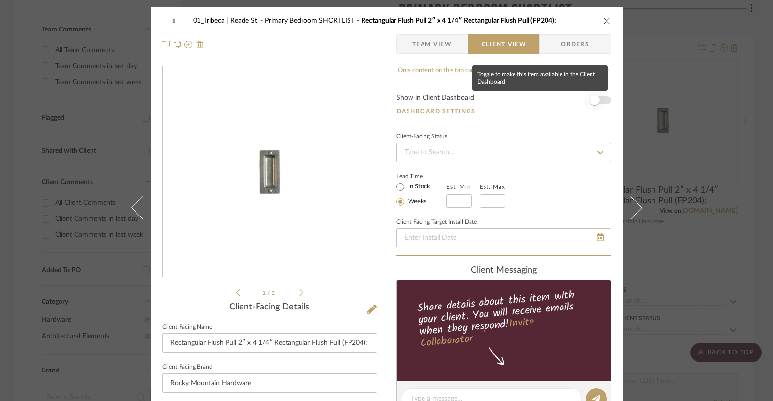
click at [573, 102] on span "button" at bounding box center [595, 100] width 10 height 10
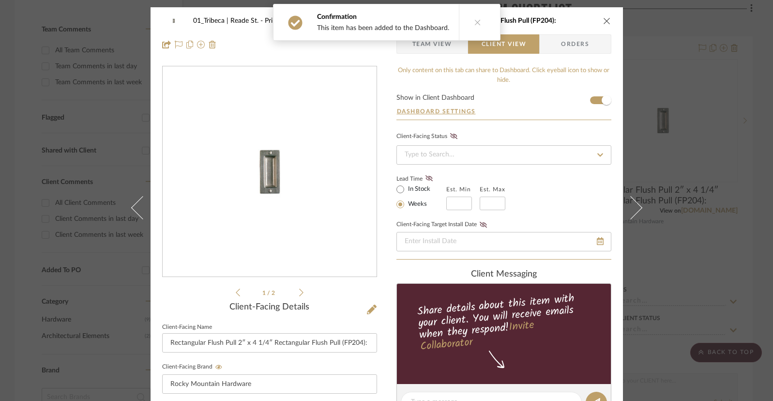
click at [299, 295] on icon at bounding box center [301, 292] width 4 height 9
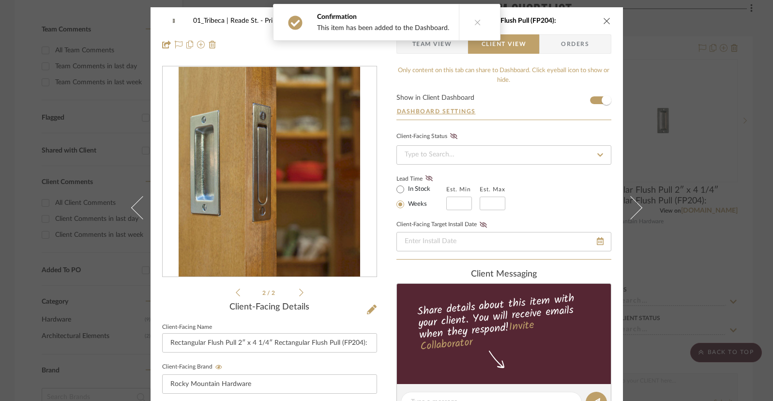
click at [236, 290] on icon at bounding box center [238, 292] width 4 height 9
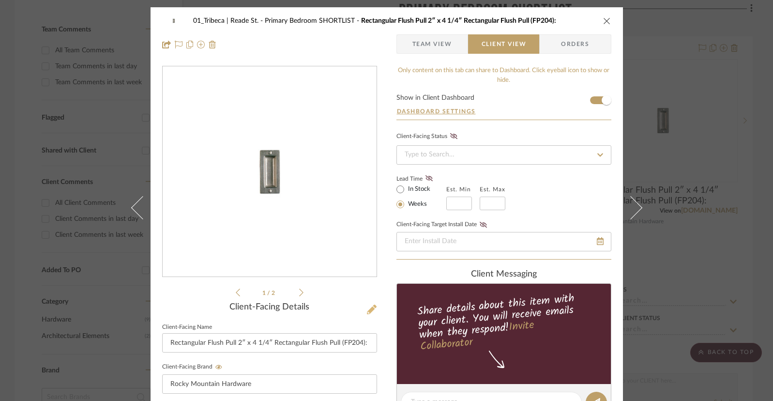
click at [367, 312] on icon at bounding box center [372, 310] width 10 height 10
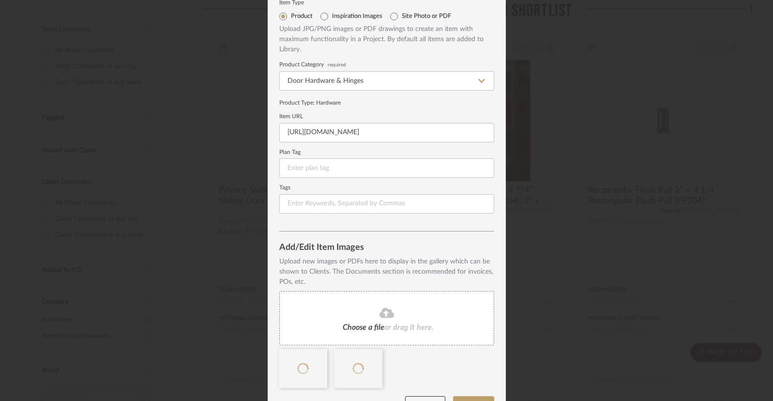
scroll to position [61, 0]
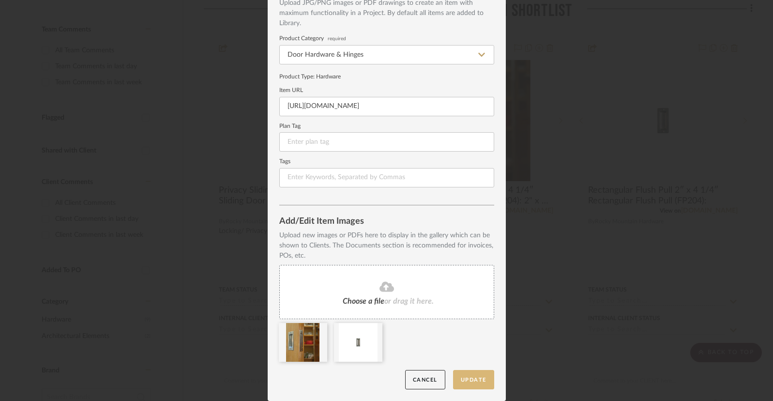
click at [471, 379] on button "Update" at bounding box center [473, 380] width 41 height 20
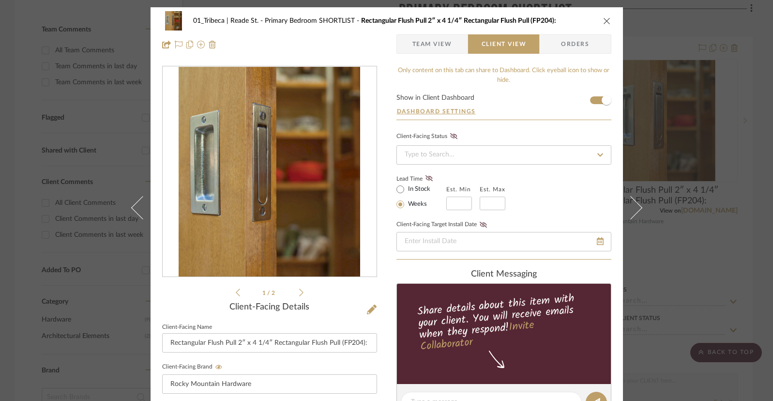
click at [573, 20] on icon "close" at bounding box center [607, 21] width 8 height 8
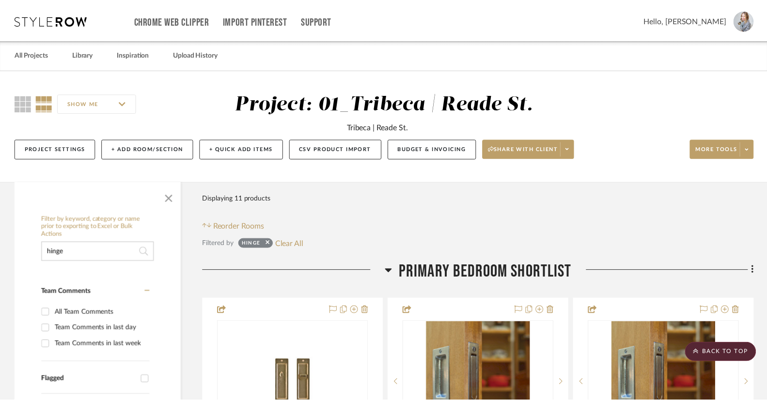
scroll to position [262, 0]
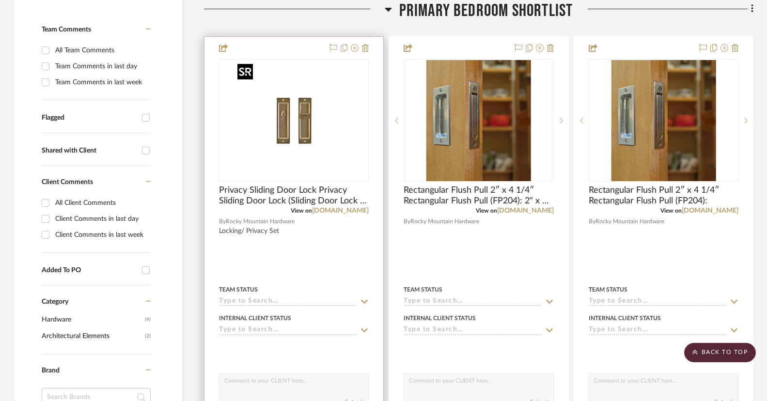
click at [304, 149] on img "0" at bounding box center [293, 120] width 121 height 121
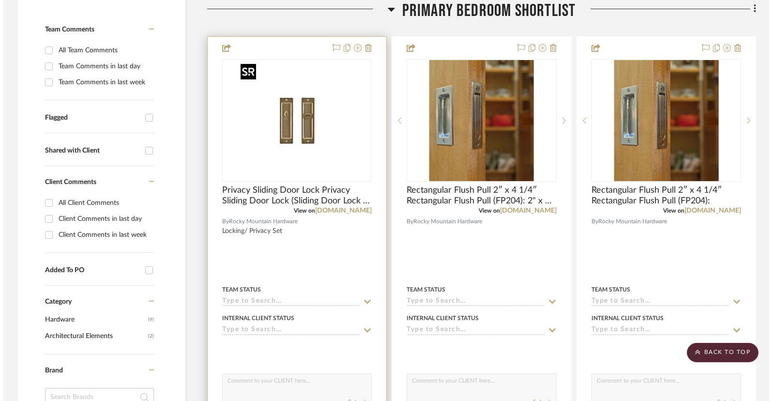
scroll to position [0, 0]
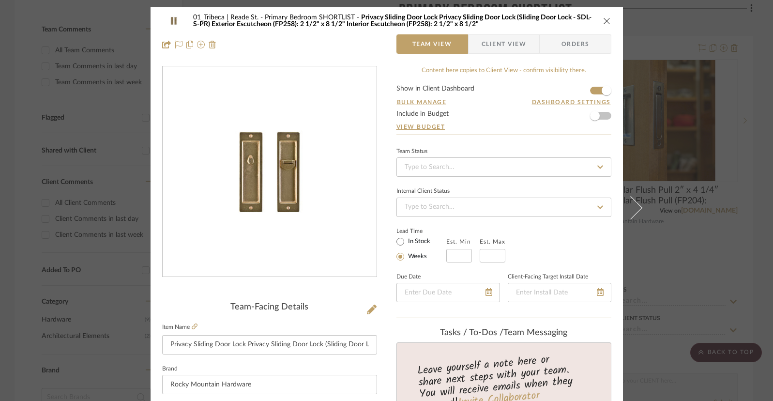
click at [573, 22] on icon "close" at bounding box center [607, 21] width 8 height 8
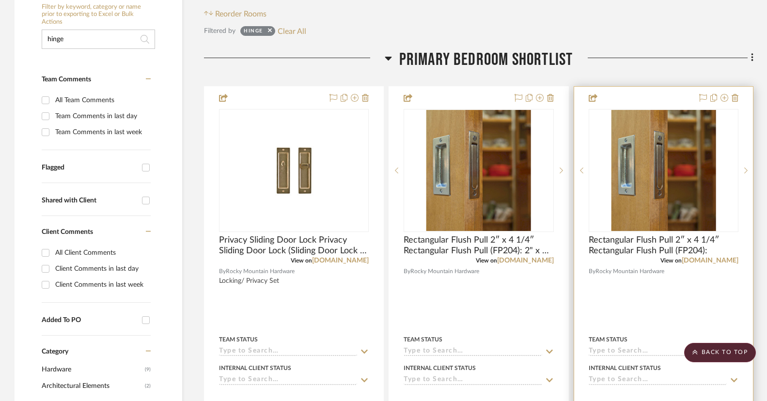
scroll to position [187, 0]
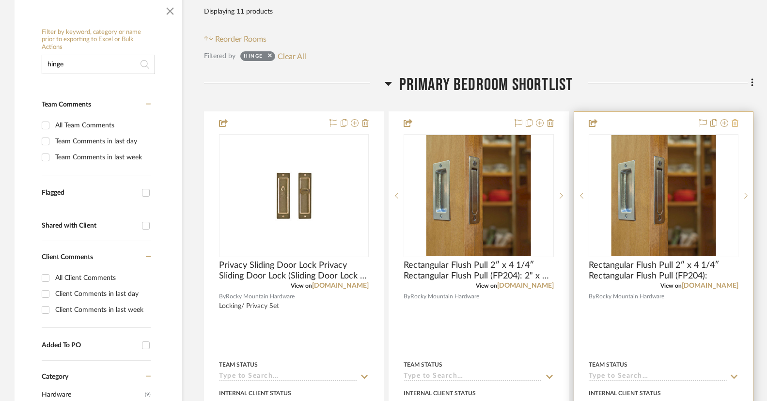
click at [573, 124] on icon at bounding box center [734, 123] width 7 height 8
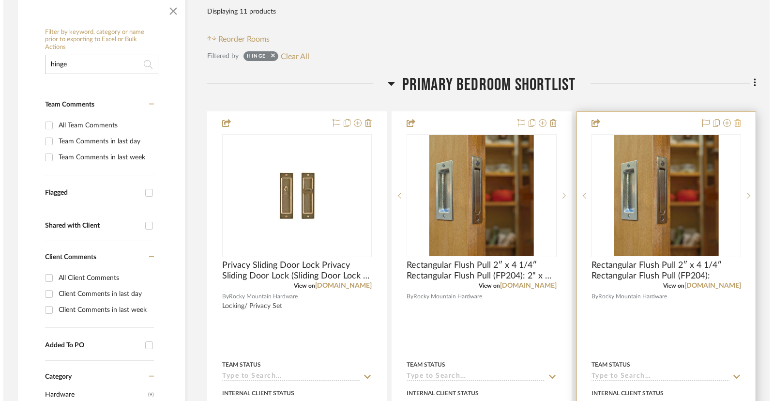
scroll to position [0, 0]
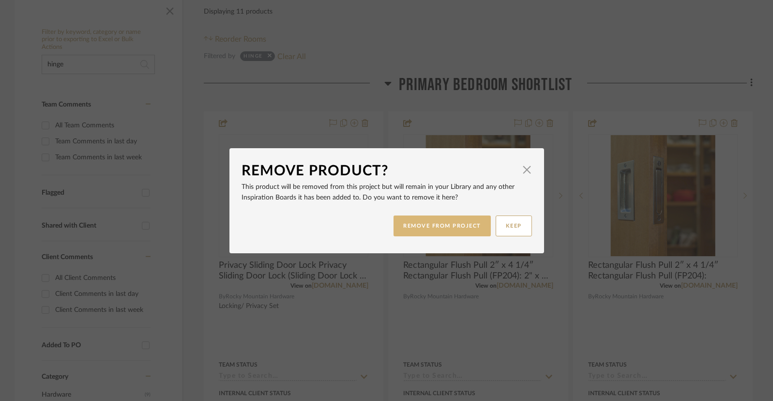
click at [451, 225] on button "REMOVE FROM PROJECT" at bounding box center [442, 226] width 97 height 21
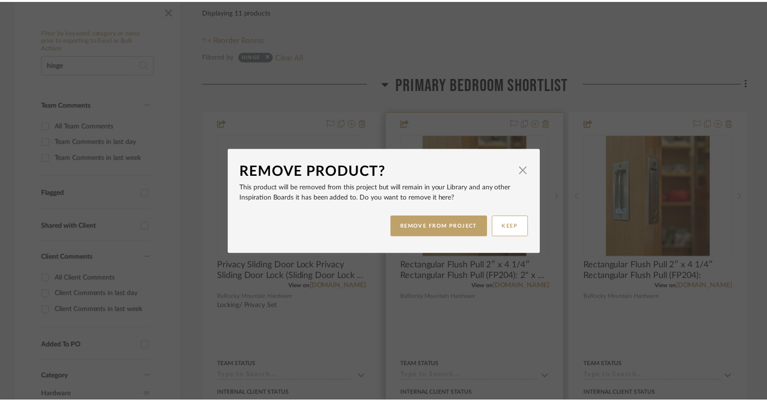
scroll to position [187, 0]
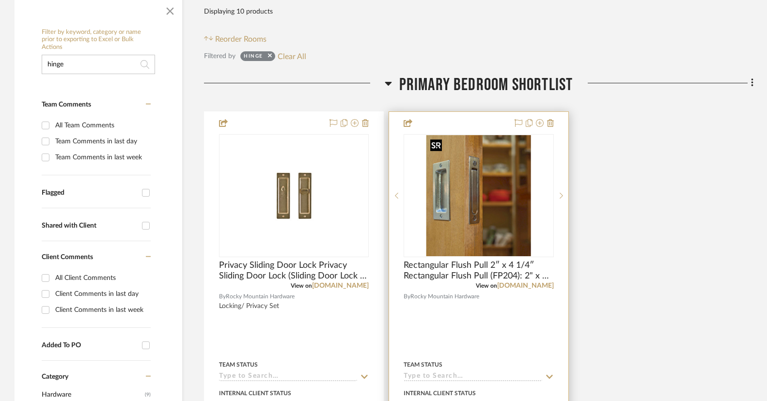
click at [486, 150] on img "0" at bounding box center [478, 195] width 105 height 121
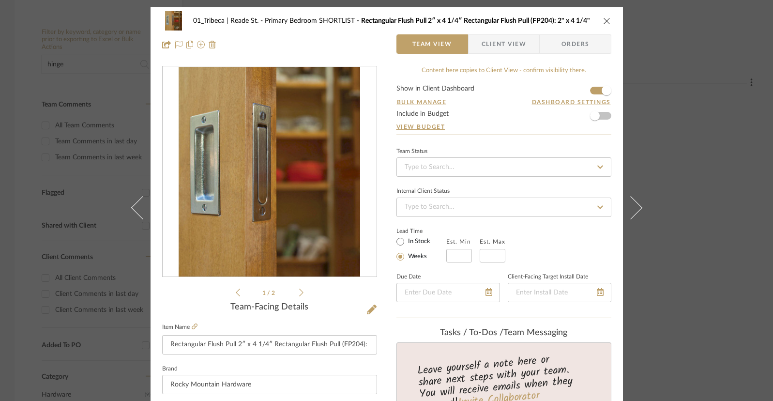
drag, startPoint x: 606, startPoint y: 19, endPoint x: 604, endPoint y: 38, distance: 19.5
click at [573, 19] on icon "close" at bounding box center [607, 21] width 8 height 8
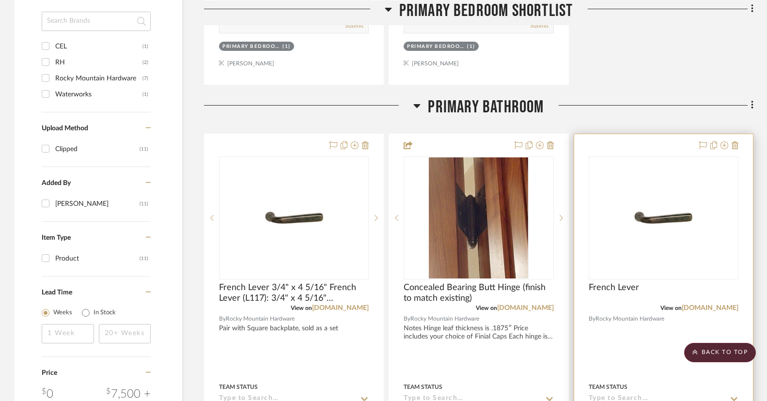
scroll to position [638, 0]
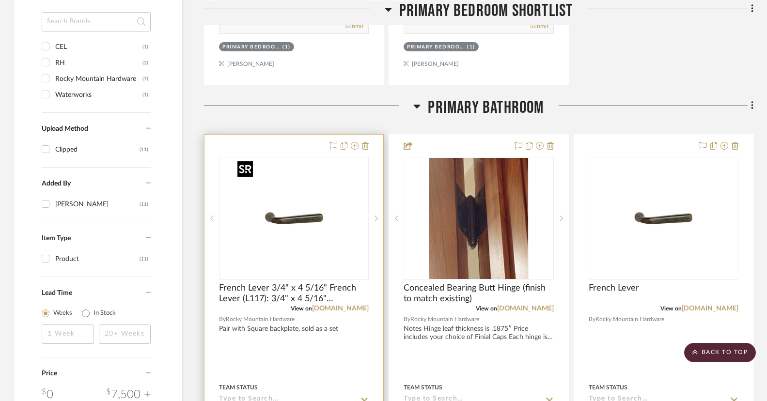
click at [324, 194] on img "0" at bounding box center [293, 218] width 121 height 121
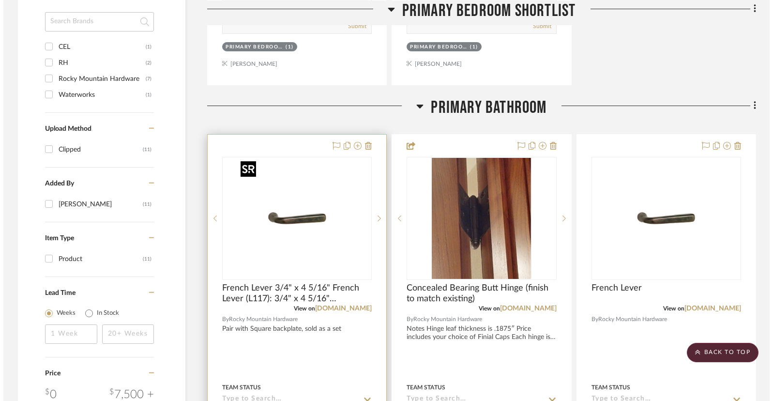
scroll to position [0, 0]
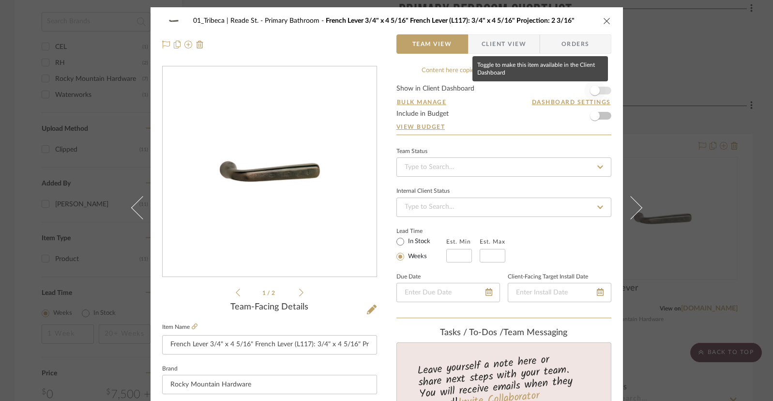
click at [573, 92] on span "button" at bounding box center [595, 91] width 10 height 10
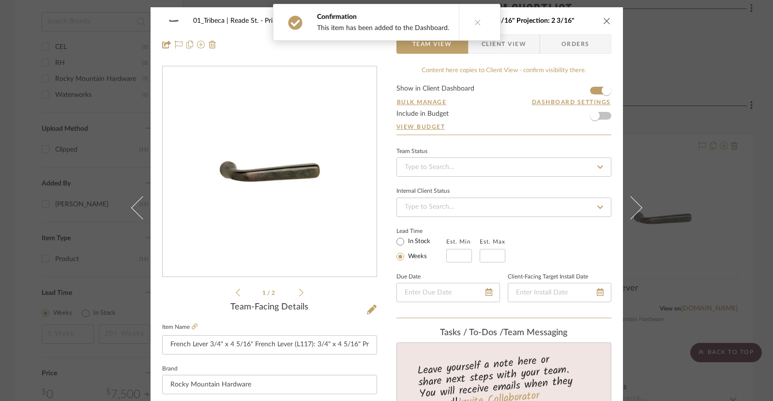
click at [299, 293] on icon at bounding box center [301, 292] width 4 height 9
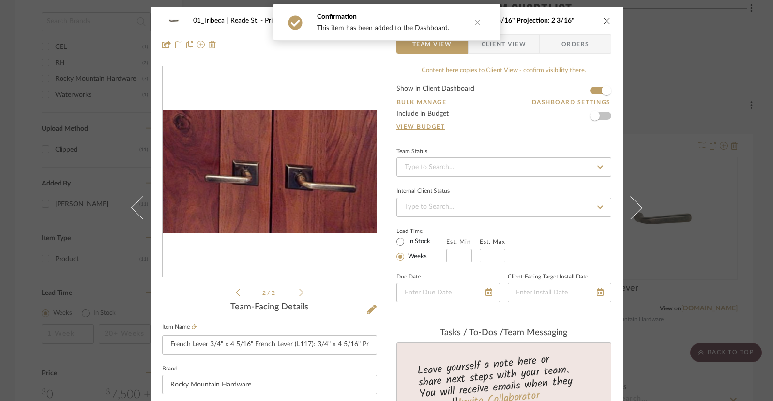
click at [573, 23] on icon "close" at bounding box center [607, 21] width 8 height 8
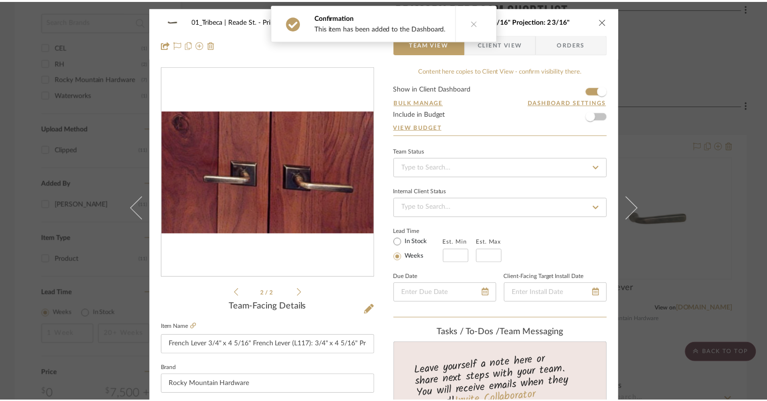
scroll to position [638, 0]
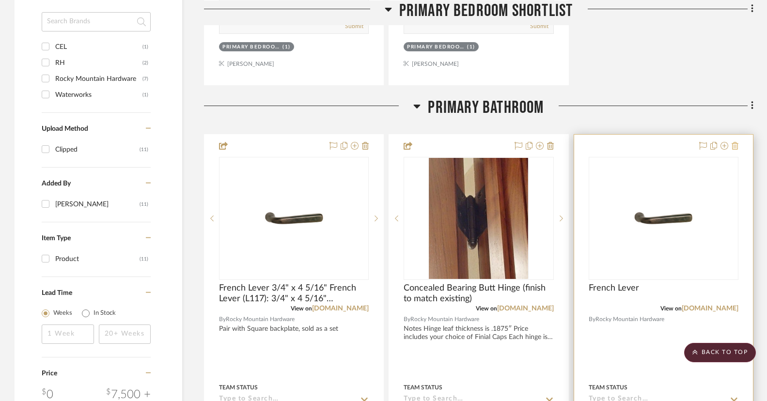
click at [573, 145] on icon at bounding box center [734, 146] width 7 height 8
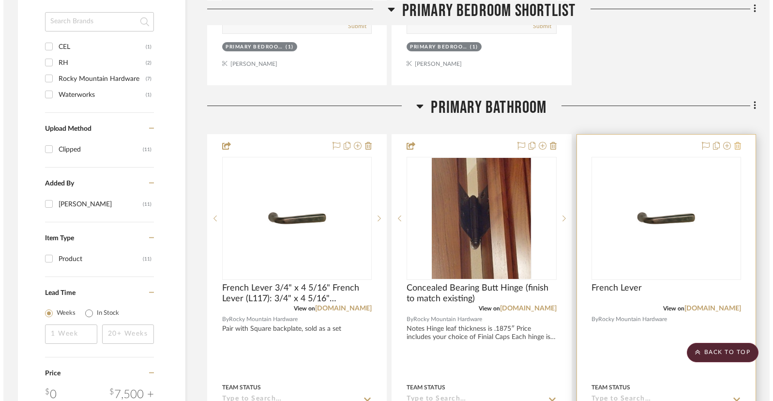
scroll to position [0, 0]
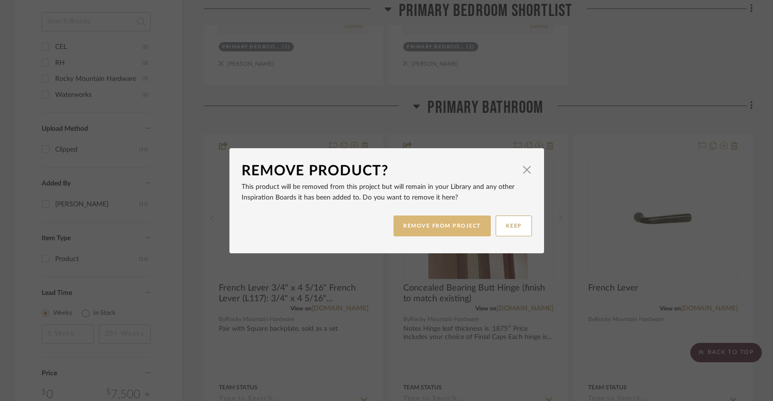
drag, startPoint x: 468, startPoint y: 224, endPoint x: 473, endPoint y: 223, distance: 4.9
click at [467, 224] on button "REMOVE FROM PROJECT" at bounding box center [442, 226] width 97 height 21
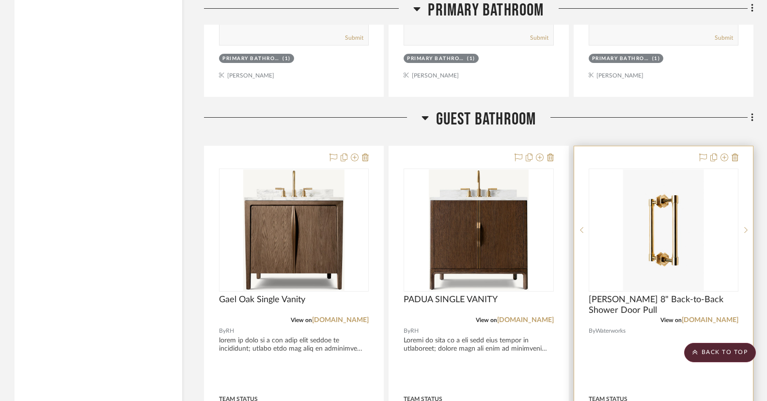
scroll to position [1103, 0]
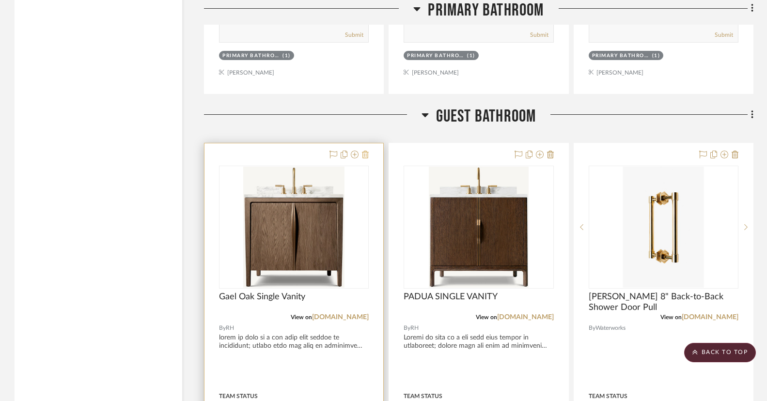
click at [366, 155] on icon at bounding box center [365, 155] width 7 height 8
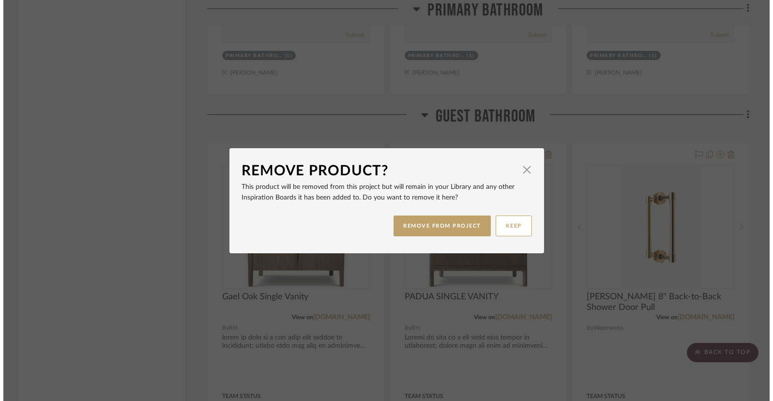
scroll to position [0, 0]
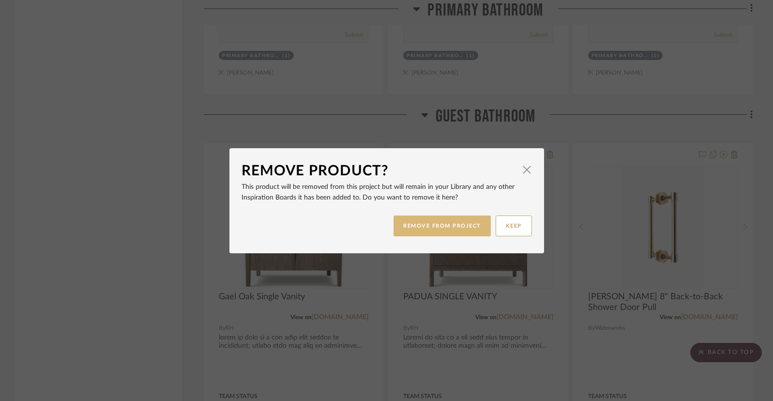
click at [457, 224] on button "REMOVE FROM PROJECT" at bounding box center [442, 226] width 97 height 21
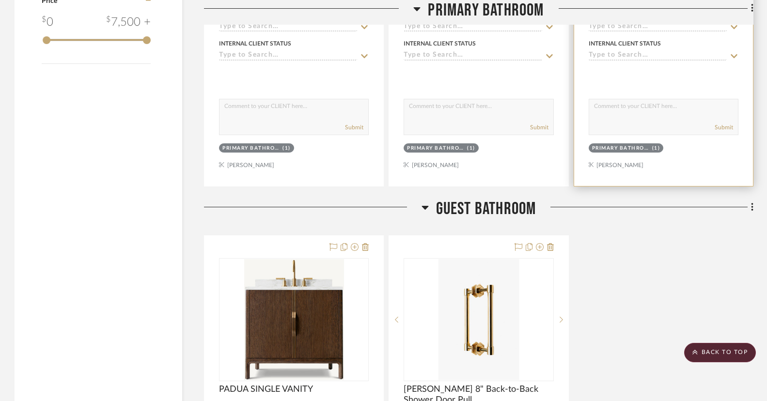
scroll to position [1217, 0]
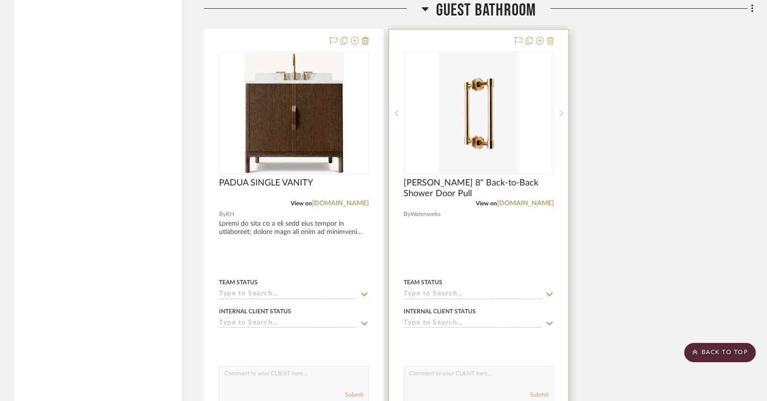
click at [549, 39] on icon at bounding box center [550, 41] width 7 height 8
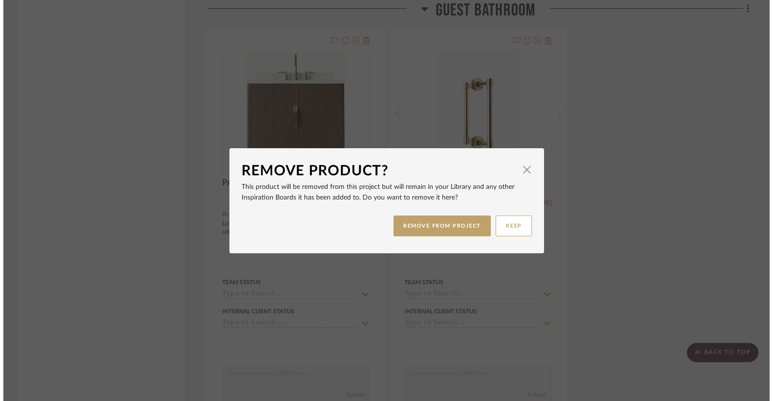
scroll to position [0, 0]
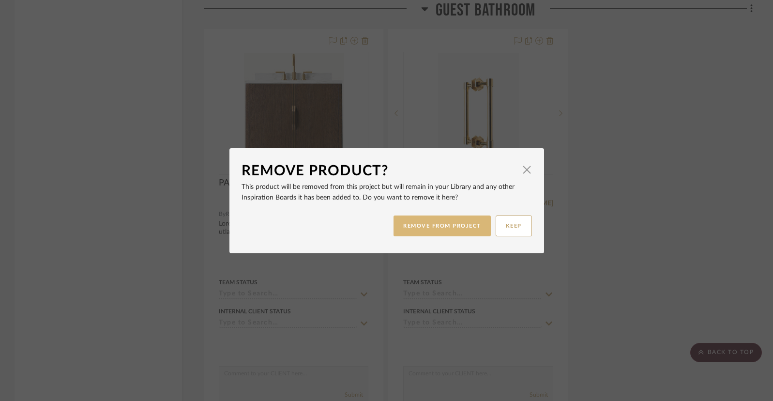
drag, startPoint x: 468, startPoint y: 228, endPoint x: 530, endPoint y: 221, distance: 62.4
click at [468, 228] on button "REMOVE FROM PROJECT" at bounding box center [442, 226] width 97 height 21
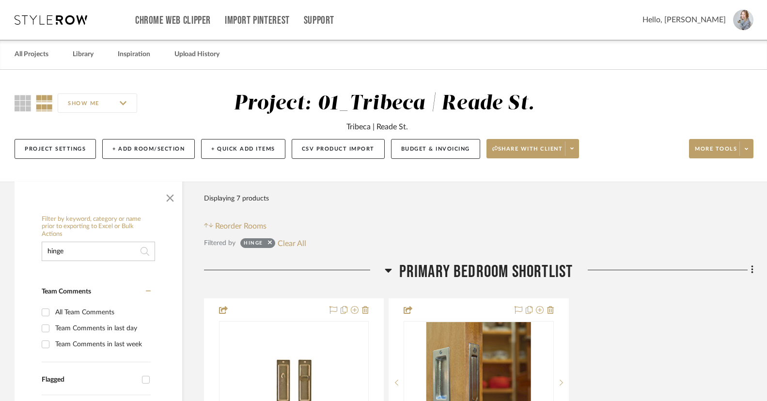
click at [68, 246] on input "hinge" at bounding box center [98, 251] width 113 height 19
click at [70, 250] on input "hinge" at bounding box center [98, 251] width 113 height 19
type input "h"
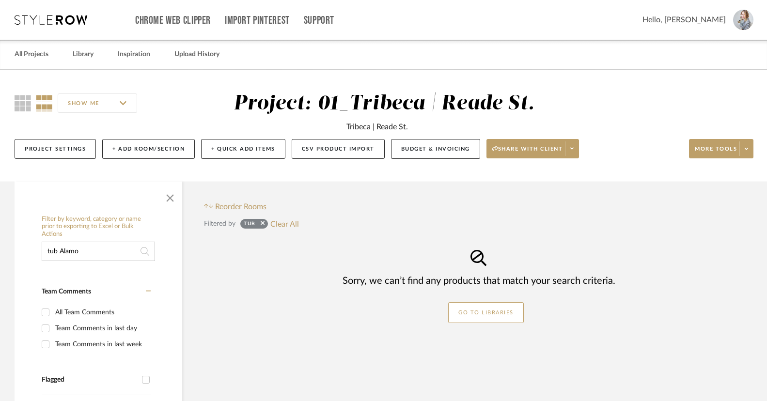
type input "tub Alamo"
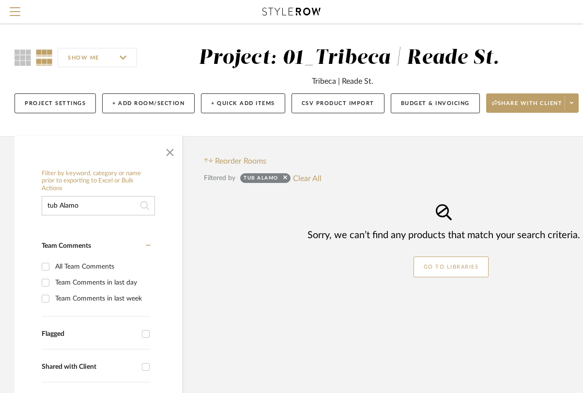
drag, startPoint x: 62, startPoint y: 201, endPoint x: 31, endPoint y: 194, distance: 32.2
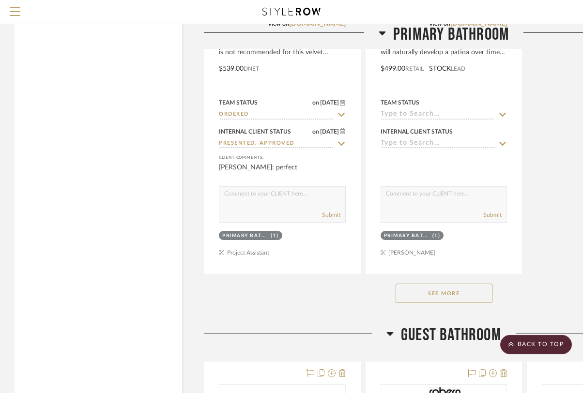
scroll to position [3992, 0]
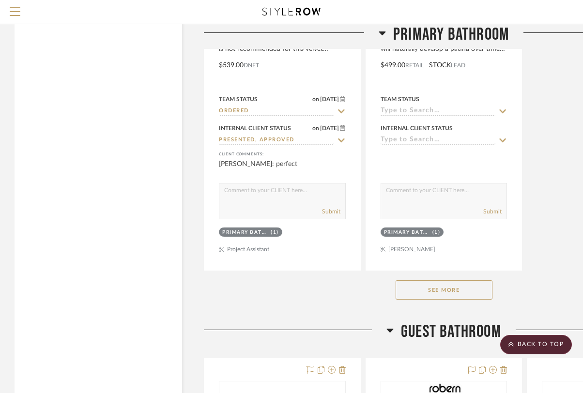
click at [437, 297] on div "See More" at bounding box center [444, 290] width 480 height 39
click at [437, 285] on button "See More" at bounding box center [444, 289] width 97 height 19
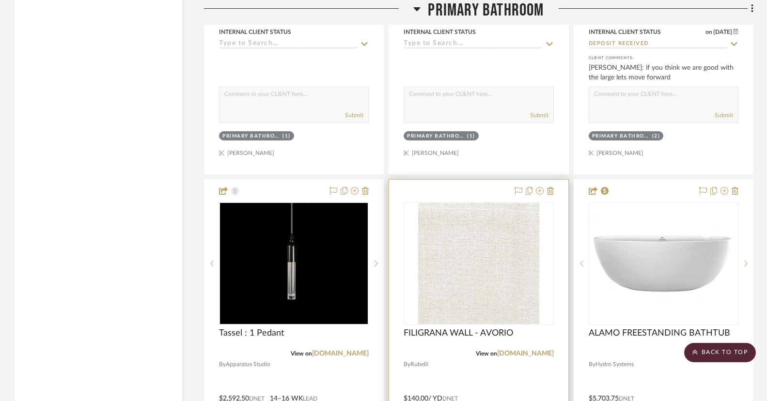
scroll to position [4561, 0]
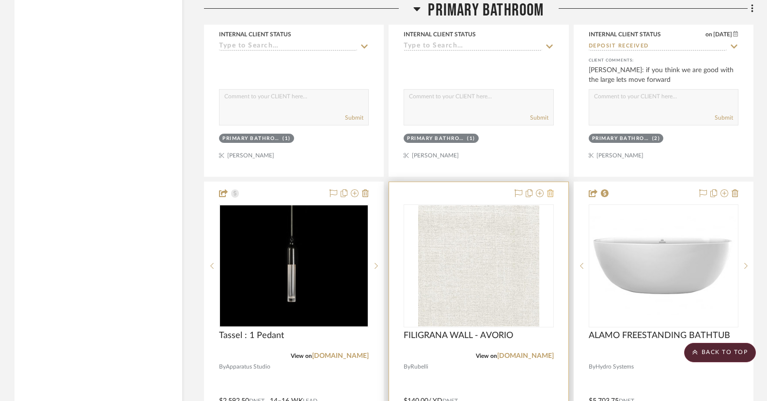
click at [550, 189] on icon at bounding box center [550, 193] width 7 height 8
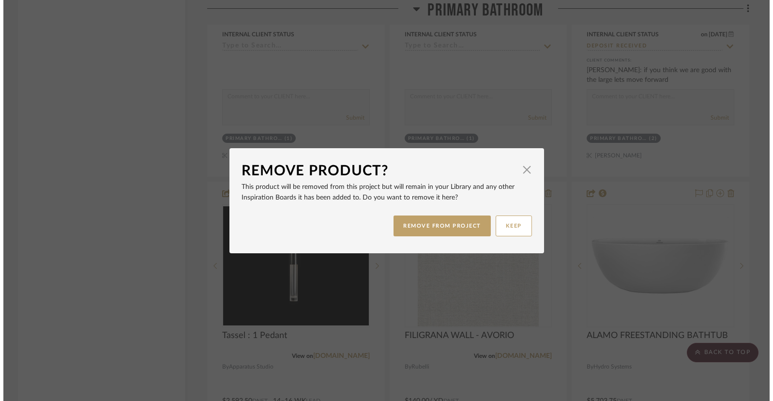
scroll to position [0, 0]
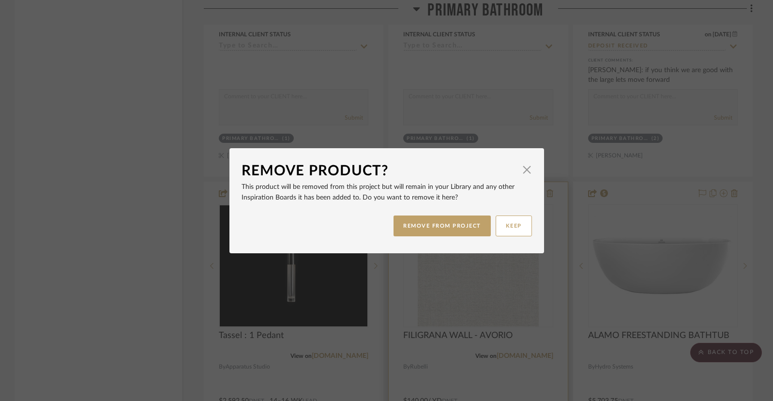
drag, startPoint x: 453, startPoint y: 229, endPoint x: 441, endPoint y: 208, distance: 23.7
click at [452, 229] on button "REMOVE FROM PROJECT" at bounding box center [442, 226] width 97 height 21
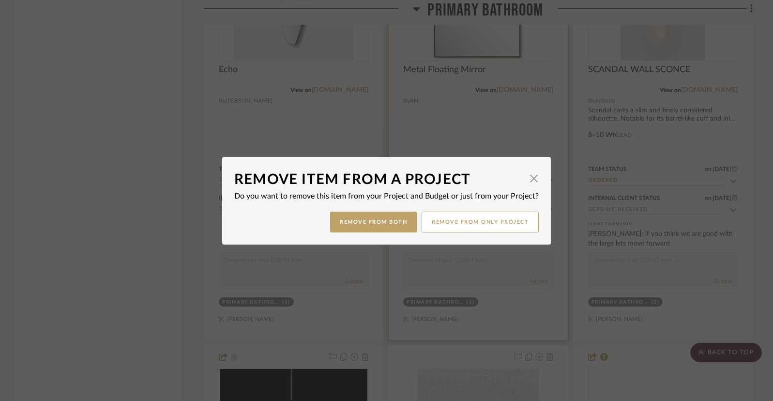
click at [447, 224] on button "Remove from only Project" at bounding box center [480, 222] width 117 height 21
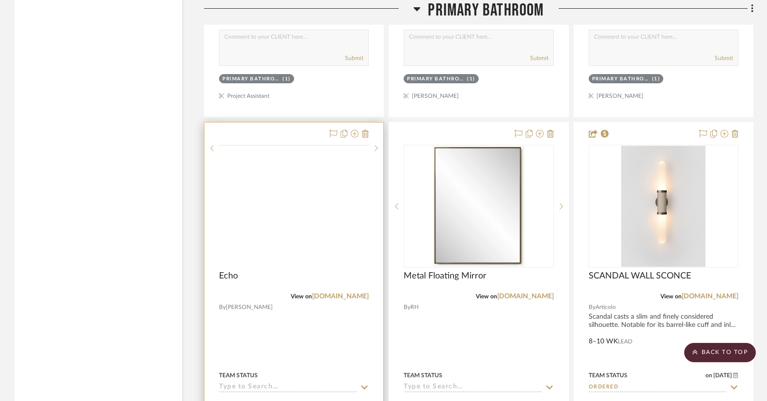
scroll to position [4167, 0]
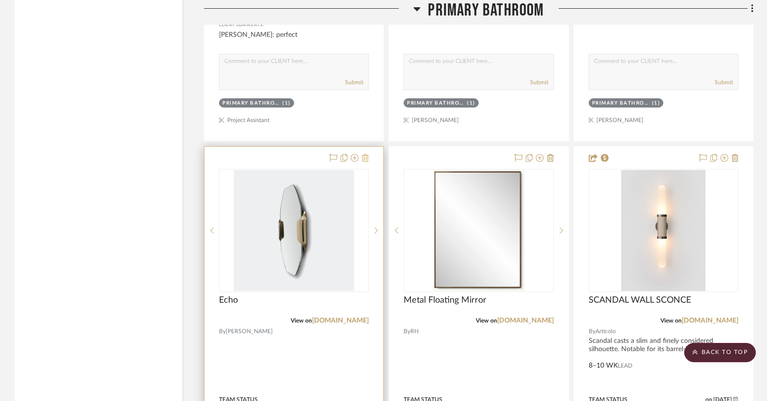
click at [365, 154] on icon at bounding box center [365, 158] width 7 height 8
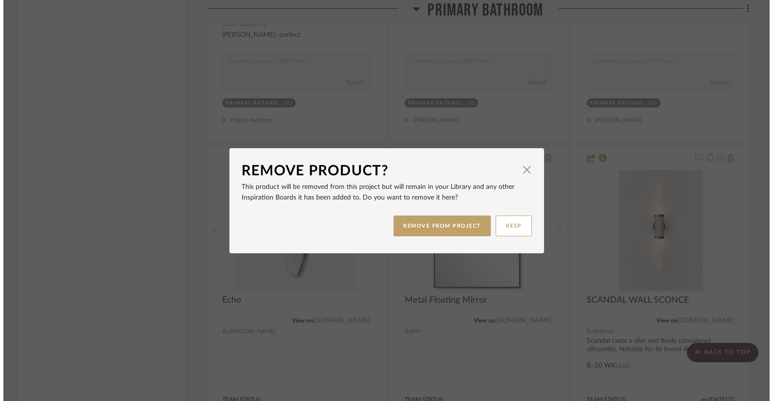
scroll to position [0, 0]
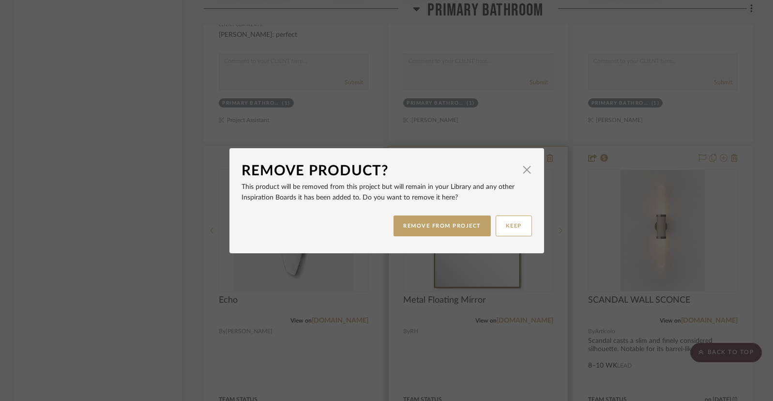
drag, startPoint x: 457, startPoint y: 227, endPoint x: 433, endPoint y: 227, distance: 23.2
click at [457, 227] on button "REMOVE FROM PROJECT" at bounding box center [442, 226] width 97 height 21
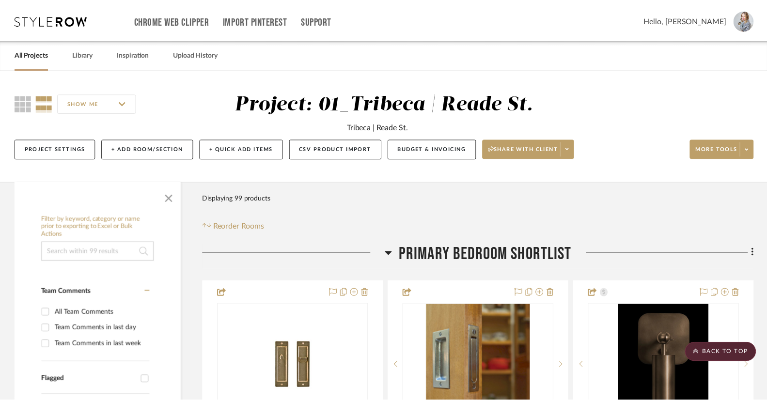
scroll to position [4167, 0]
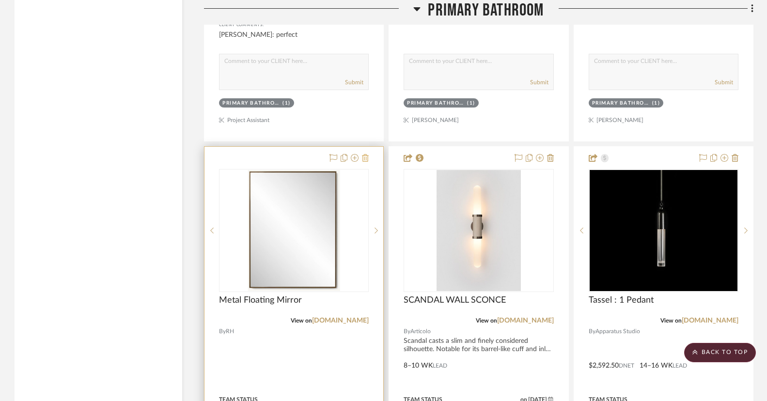
click at [366, 154] on icon at bounding box center [365, 158] width 7 height 8
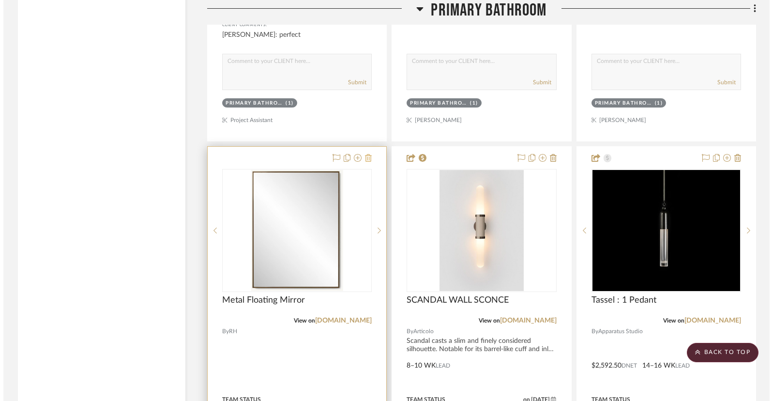
scroll to position [0, 0]
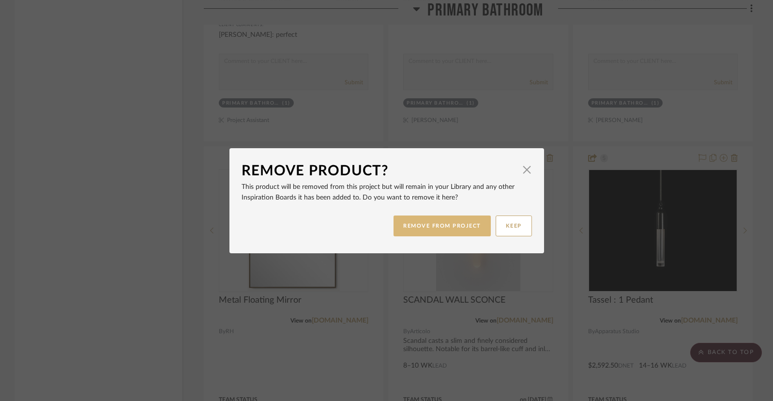
click at [445, 223] on button "REMOVE FROM PROJECT" at bounding box center [442, 226] width 97 height 21
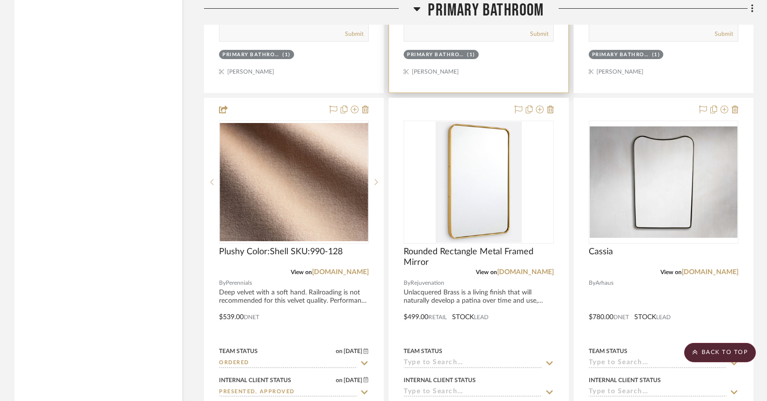
scroll to position [3780, 0]
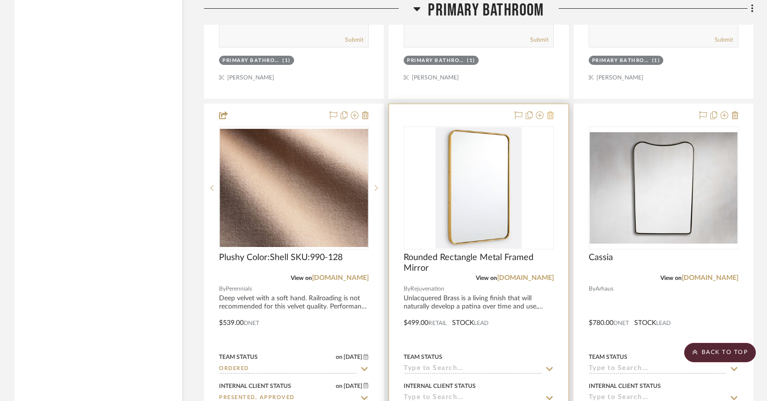
click at [550, 112] on icon at bounding box center [550, 115] width 7 height 8
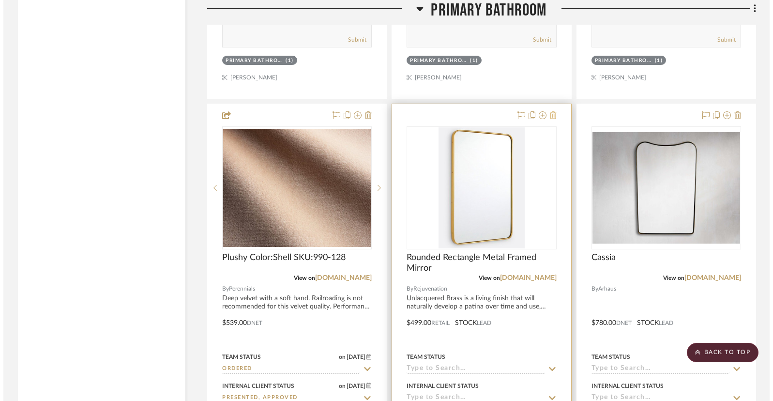
scroll to position [0, 0]
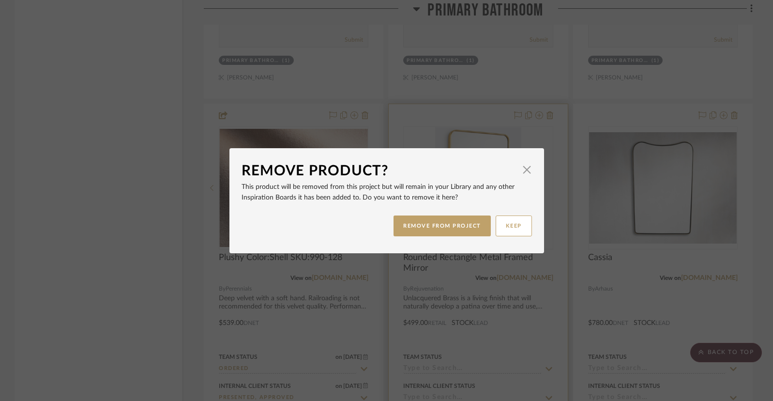
drag, startPoint x: 467, startPoint y: 224, endPoint x: 531, endPoint y: 198, distance: 69.7
click at [467, 224] on button "REMOVE FROM PROJECT" at bounding box center [442, 226] width 97 height 21
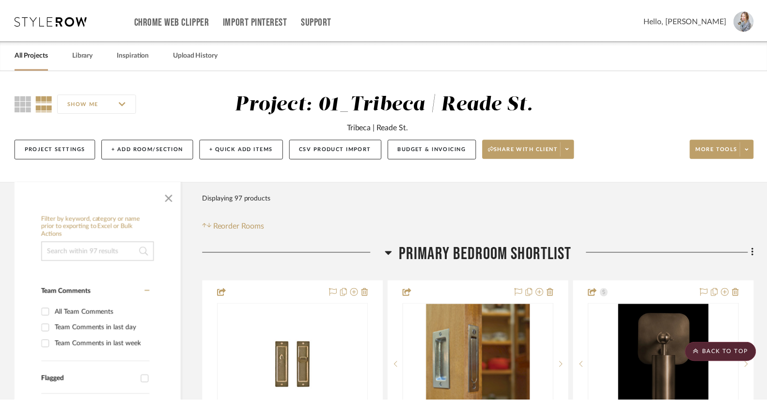
scroll to position [3780, 0]
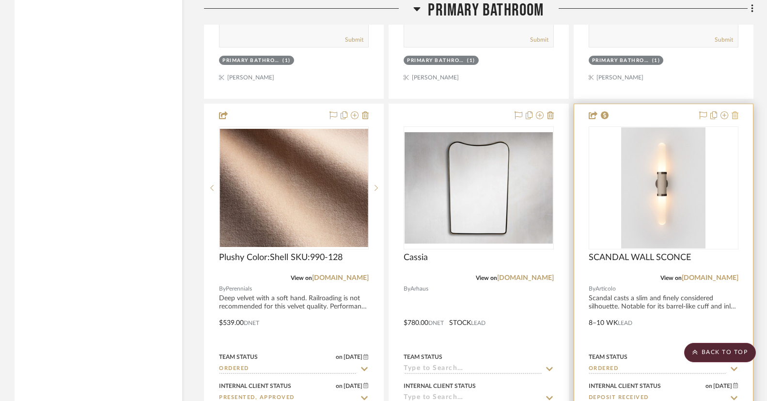
click at [589, 111] on icon at bounding box center [734, 115] width 7 height 8
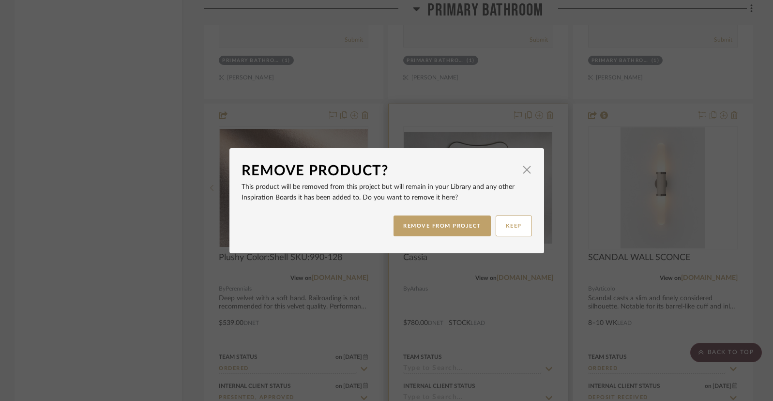
drag, startPoint x: 554, startPoint y: 139, endPoint x: 537, endPoint y: 147, distance: 19.5
click at [554, 139] on div "Remove Product? × This product will be removed from this project but will remai…" at bounding box center [386, 200] width 773 height 401
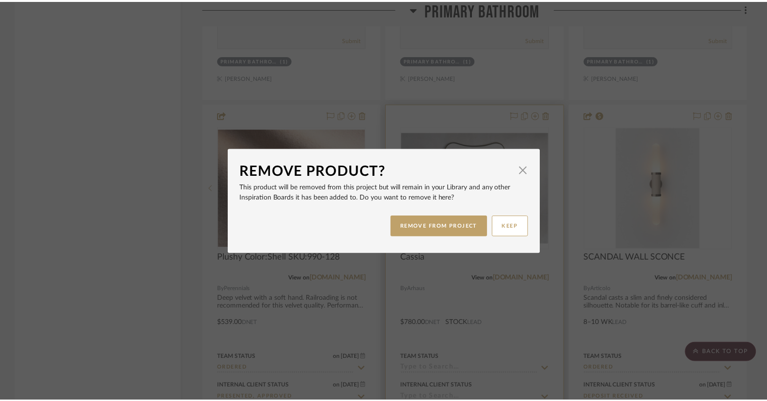
scroll to position [3780, 0]
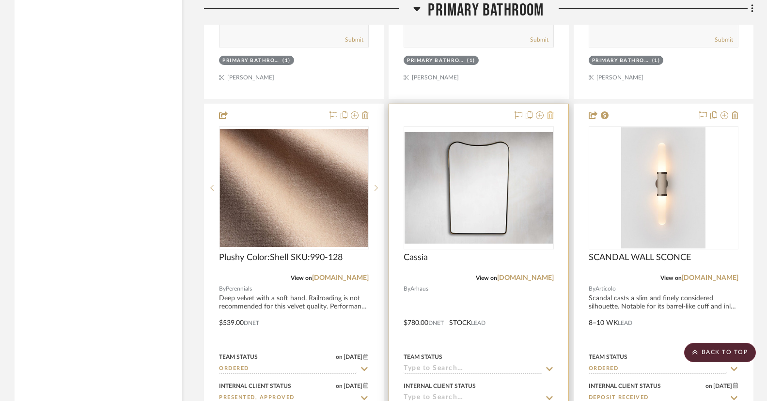
click at [552, 112] on icon at bounding box center [550, 115] width 7 height 8
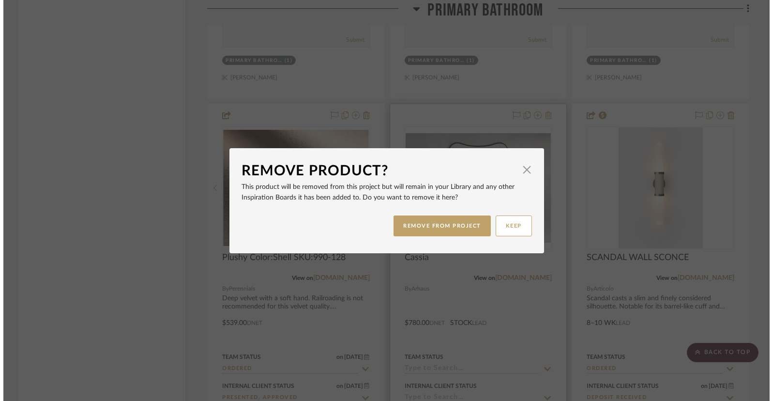
scroll to position [0, 0]
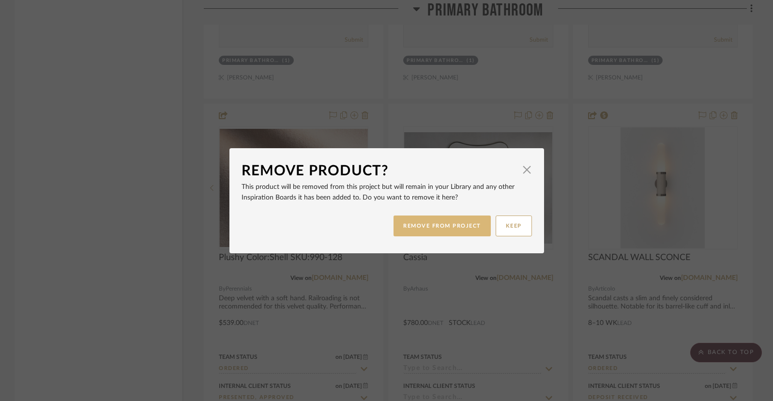
click at [444, 225] on button "REMOVE FROM PROJECT" at bounding box center [442, 226] width 97 height 21
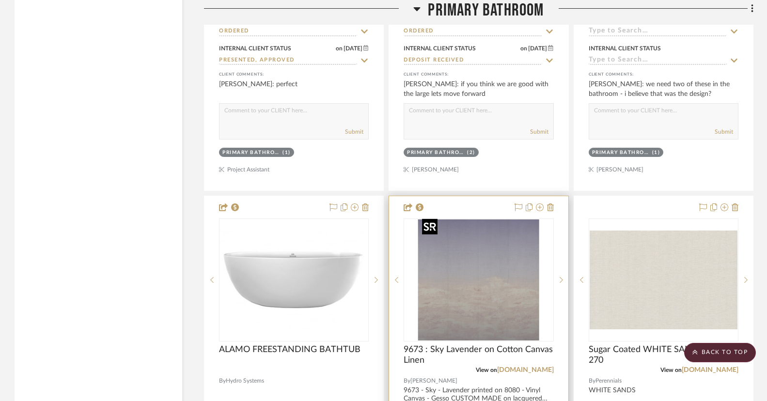
scroll to position [4272, 0]
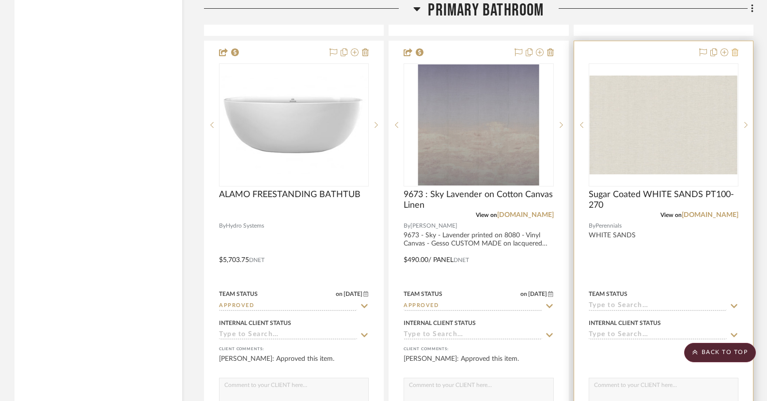
click at [589, 48] on icon at bounding box center [734, 52] width 7 height 8
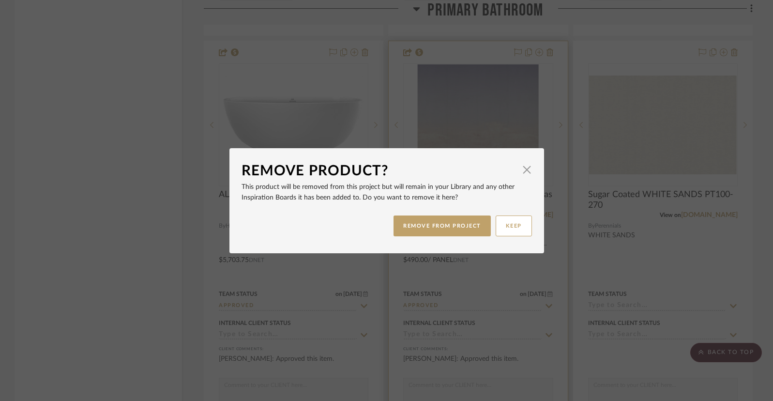
click at [428, 227] on button "REMOVE FROM PROJECT" at bounding box center [442, 226] width 97 height 21
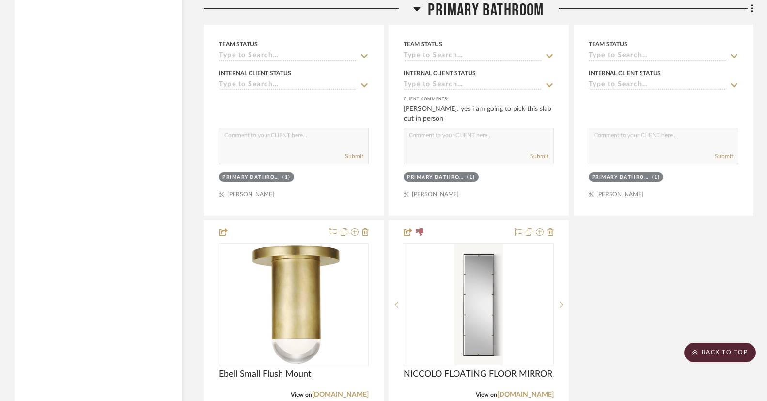
scroll to position [5382, 0]
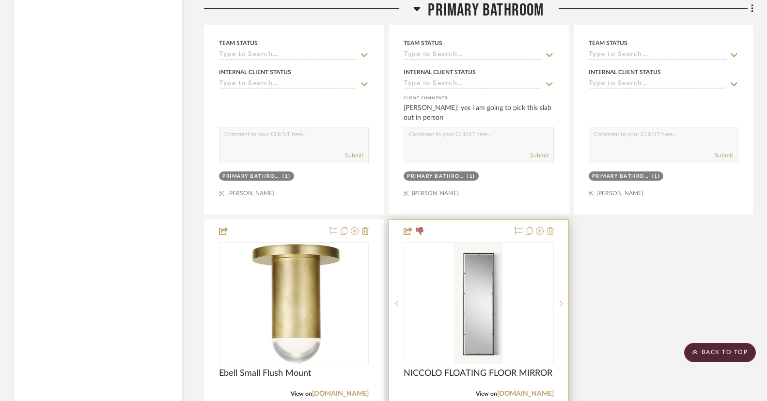
click at [550, 228] on icon at bounding box center [550, 231] width 7 height 8
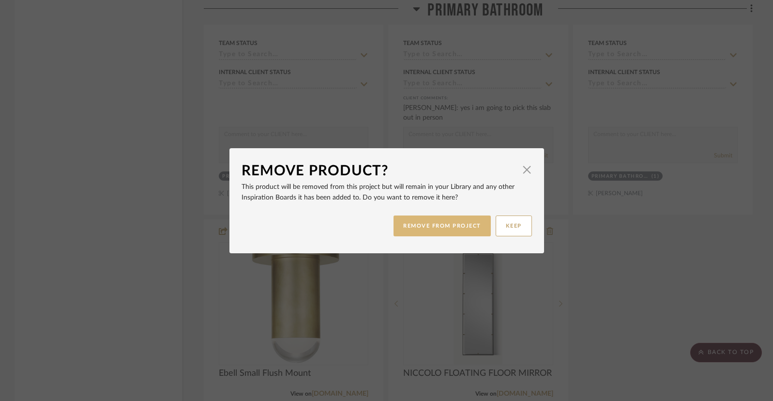
click at [455, 230] on button "REMOVE FROM PROJECT" at bounding box center [442, 226] width 97 height 21
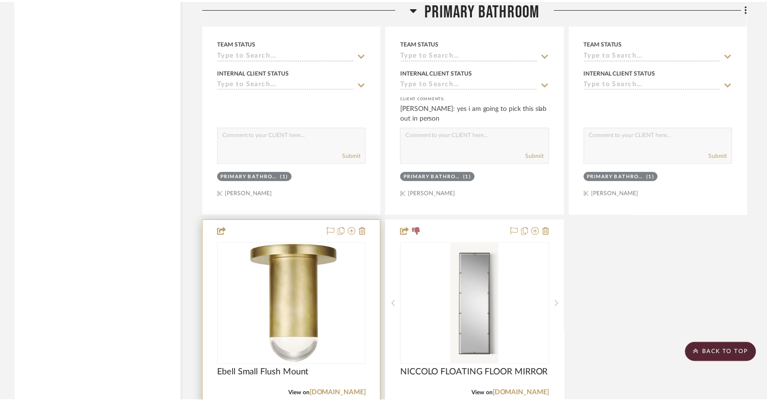
scroll to position [5382, 0]
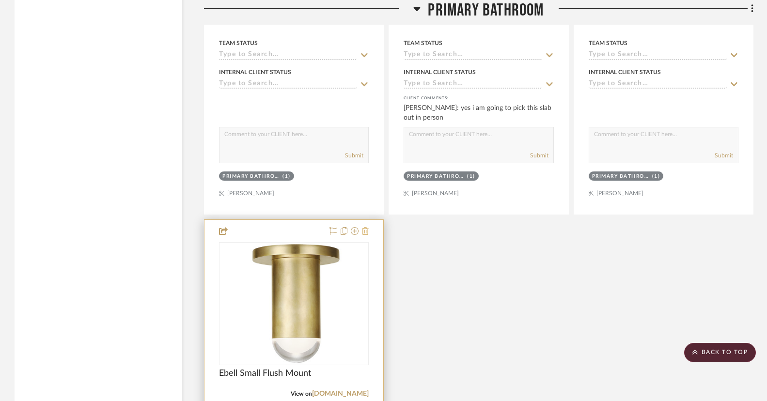
click at [365, 227] on icon at bounding box center [365, 231] width 7 height 8
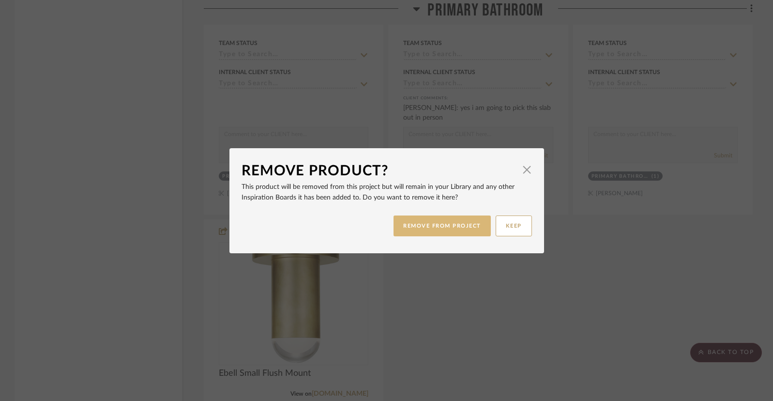
click at [415, 230] on button "REMOVE FROM PROJECT" at bounding box center [442, 226] width 97 height 21
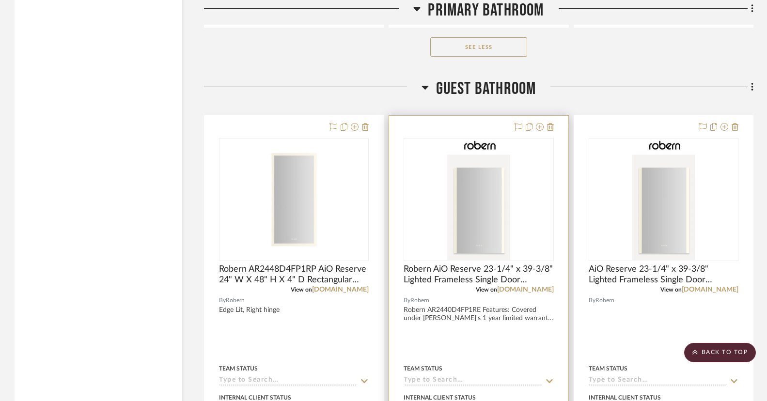
scroll to position [5567, 0]
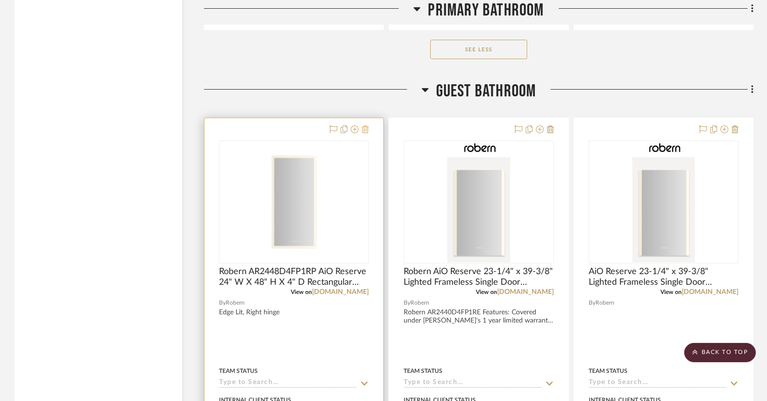
click at [366, 125] on icon at bounding box center [365, 129] width 7 height 8
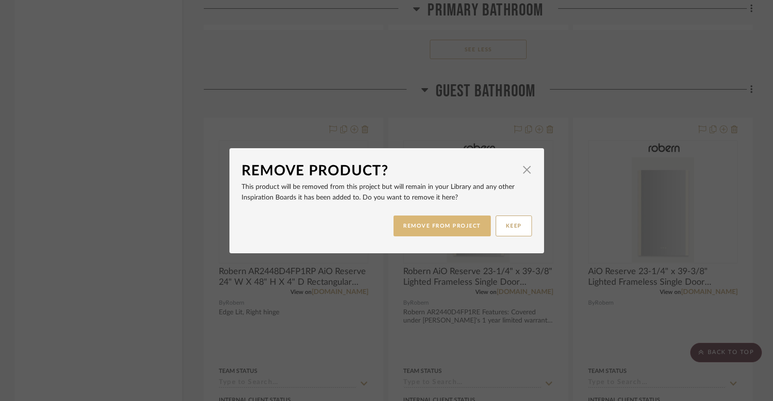
click at [459, 223] on button "REMOVE FROM PROJECT" at bounding box center [442, 226] width 97 height 21
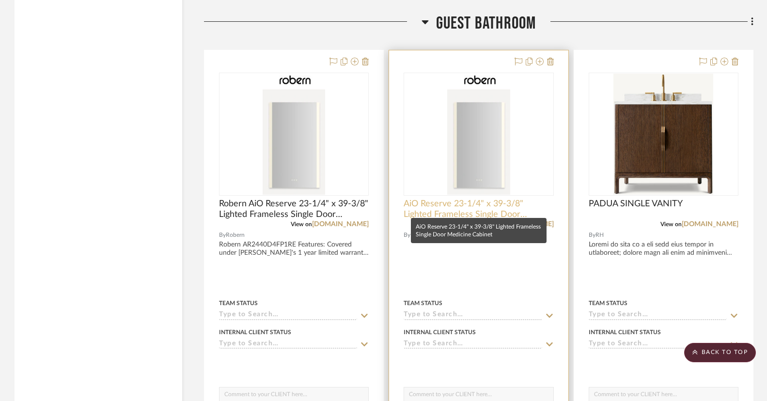
scroll to position [5635, 0]
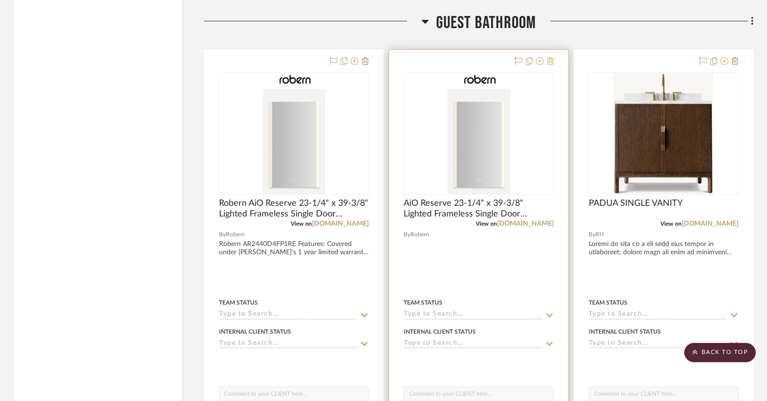
click at [552, 57] on icon at bounding box center [550, 61] width 7 height 8
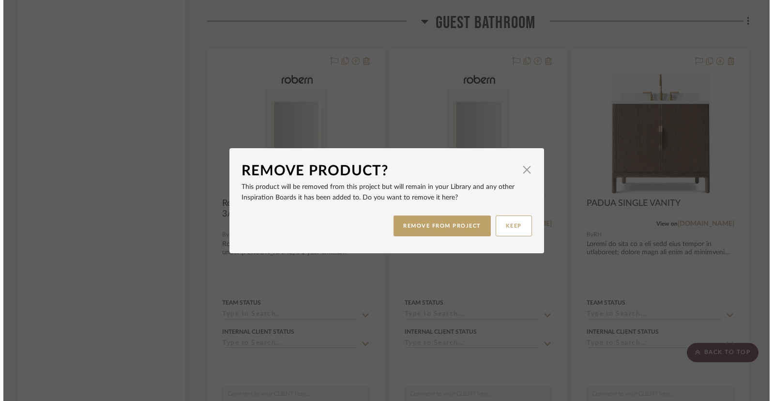
scroll to position [0, 0]
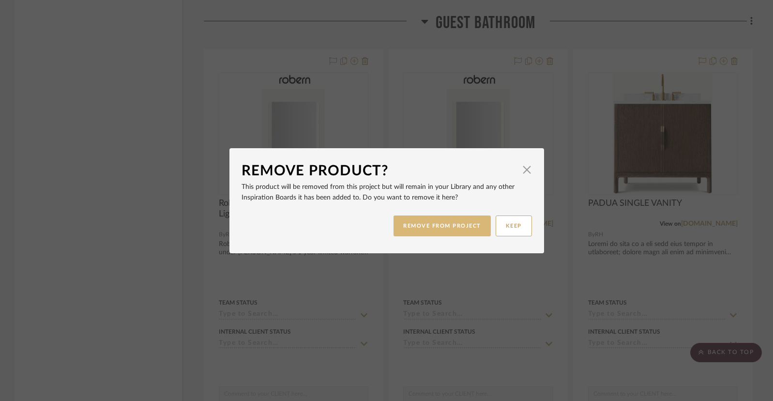
click at [471, 220] on button "REMOVE FROM PROJECT" at bounding box center [442, 226] width 97 height 21
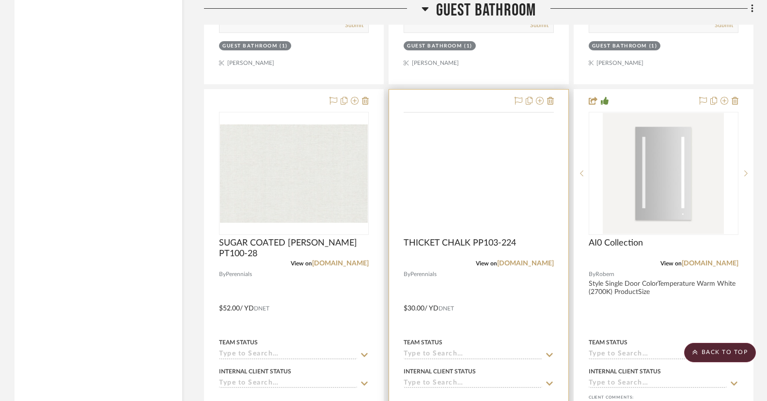
scroll to position [6049, 0]
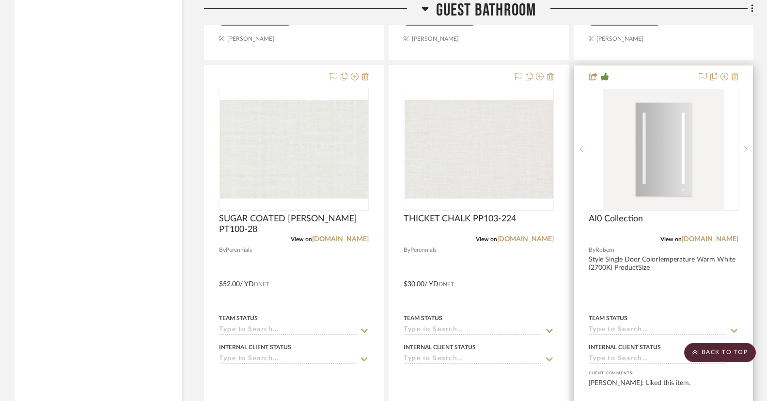
click at [589, 73] on icon at bounding box center [734, 77] width 7 height 8
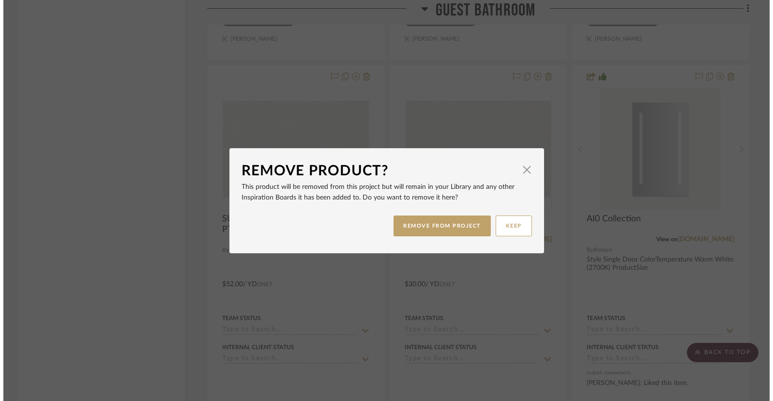
scroll to position [0, 0]
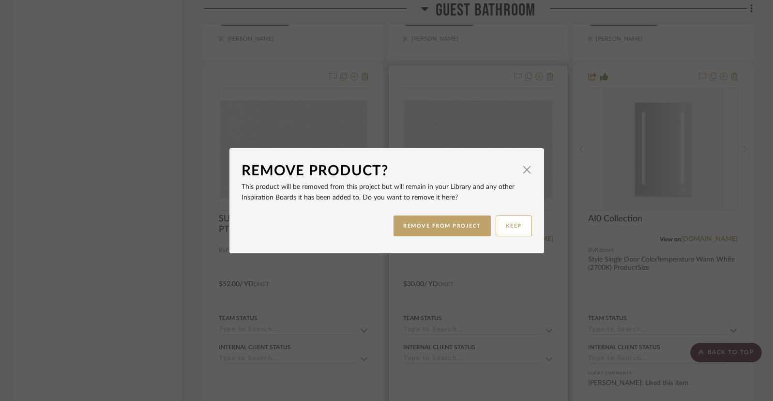
drag, startPoint x: 451, startPoint y: 222, endPoint x: 469, endPoint y: 215, distance: 19.3
click at [451, 222] on button "REMOVE FROM PROJECT" at bounding box center [442, 226] width 97 height 21
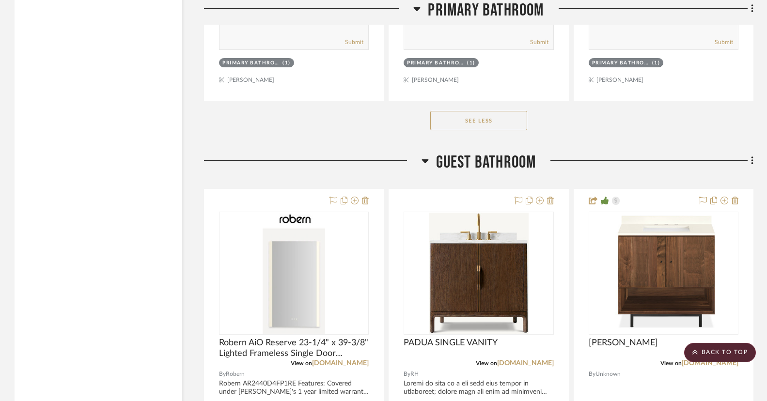
scroll to position [5495, 0]
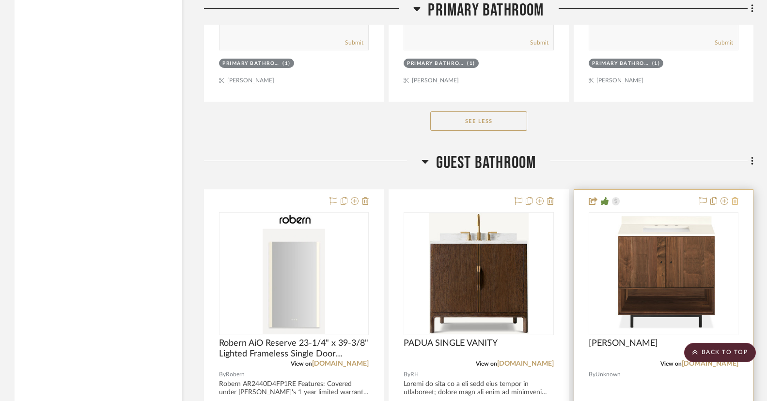
click at [589, 197] on icon at bounding box center [734, 201] width 7 height 8
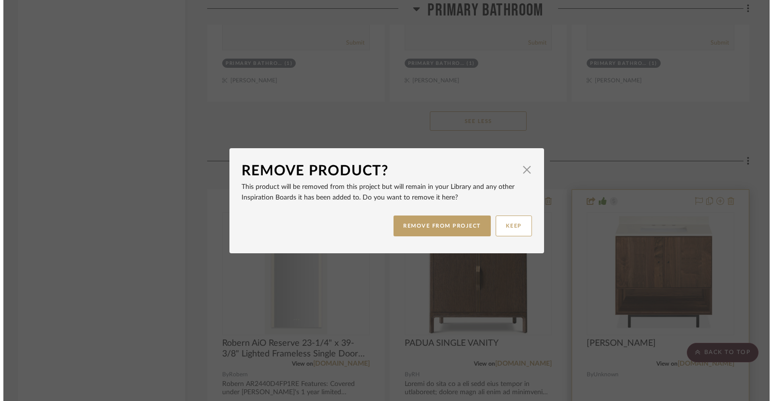
scroll to position [0, 0]
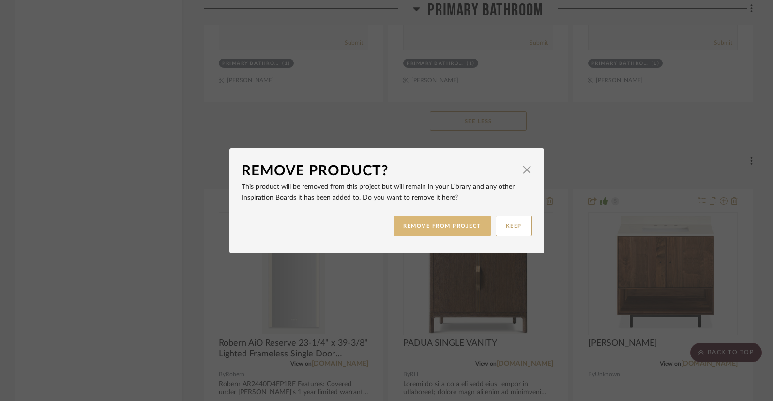
click at [457, 222] on button "REMOVE FROM PROJECT" at bounding box center [442, 226] width 97 height 21
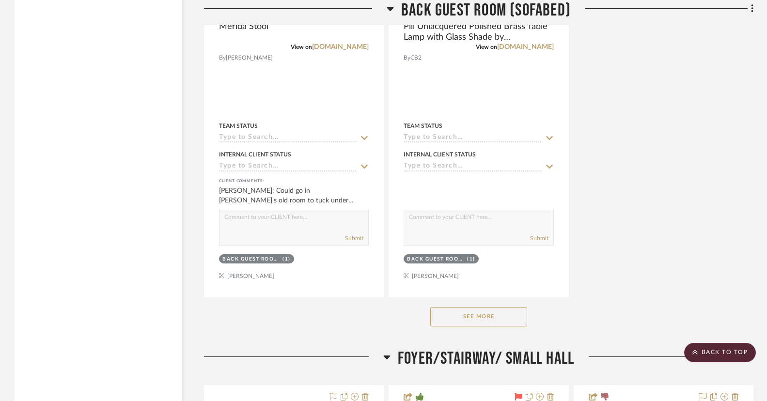
scroll to position [8627, 0]
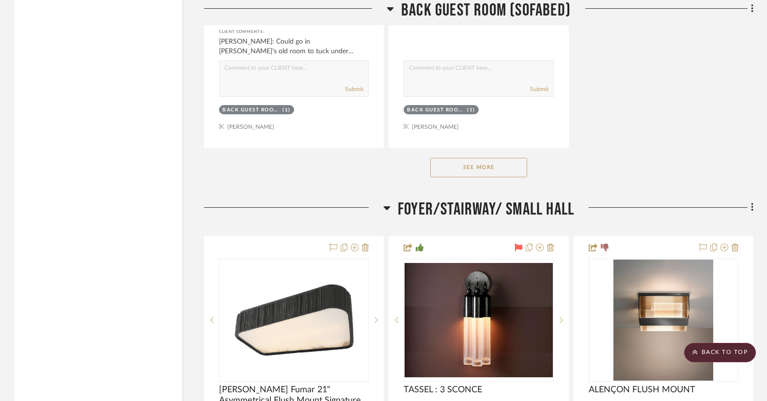
click at [480, 159] on button "See More" at bounding box center [478, 167] width 97 height 19
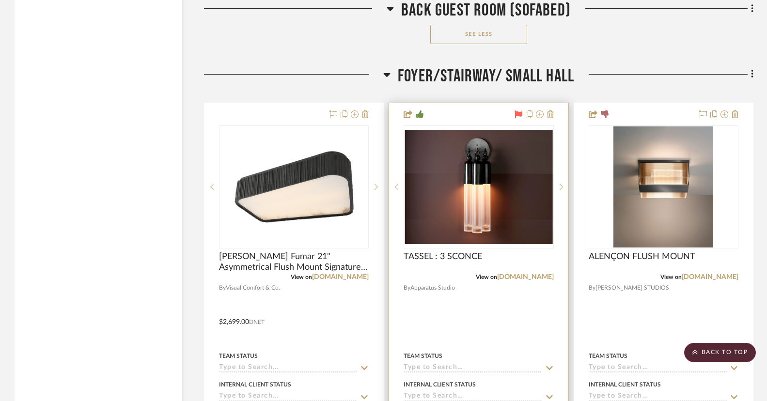
scroll to position [9191, 0]
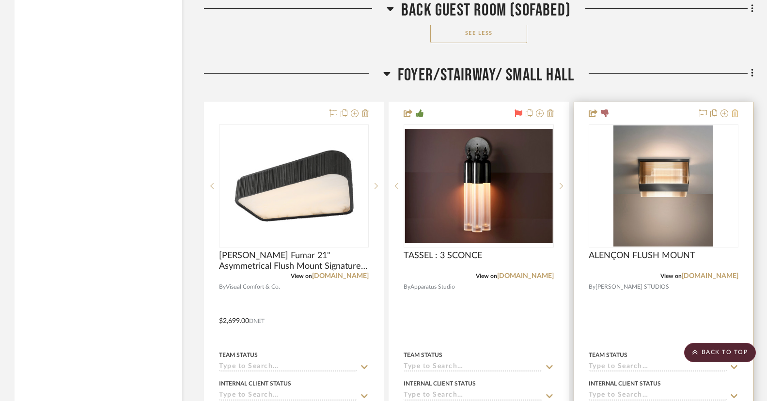
click at [589, 109] on icon at bounding box center [734, 113] width 7 height 8
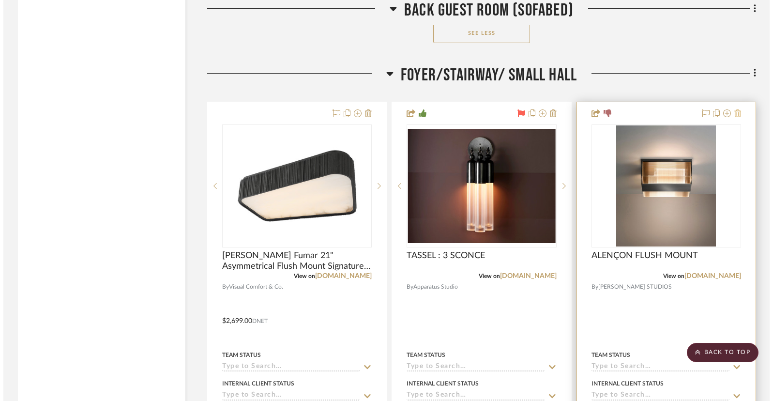
scroll to position [0, 0]
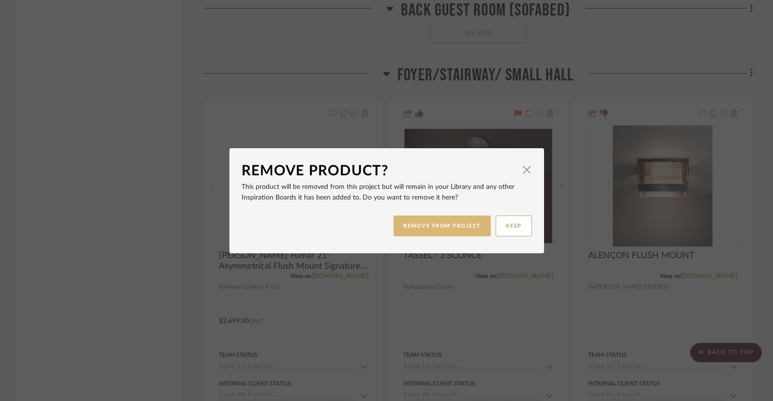
click at [436, 217] on button "REMOVE FROM PROJECT" at bounding box center [442, 226] width 97 height 21
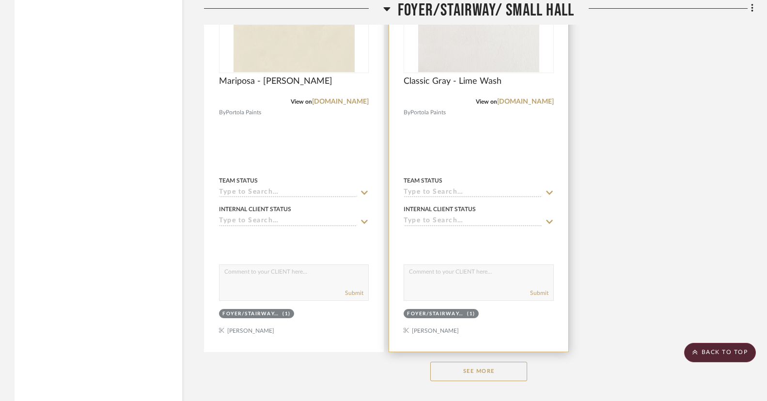
scroll to position [10358, 0]
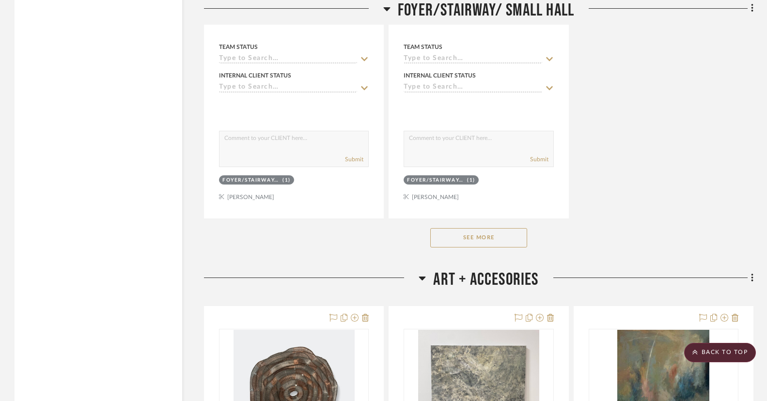
drag, startPoint x: 482, startPoint y: 227, endPoint x: 479, endPoint y: 222, distance: 5.9
click at [481, 228] on button "See More" at bounding box center [478, 237] width 97 height 19
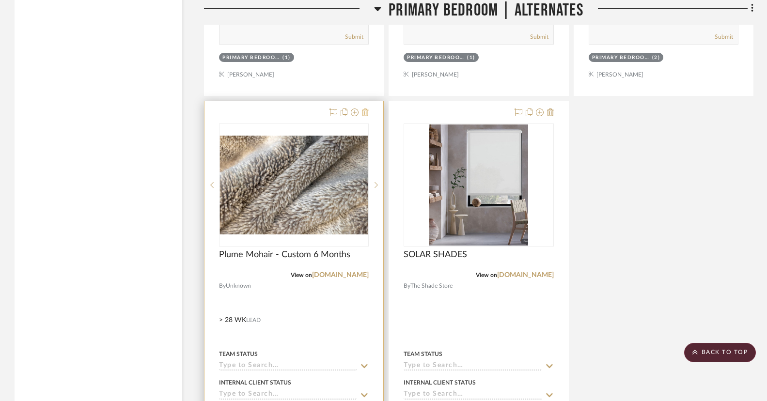
scroll to position [2411, 0]
click at [365, 111] on icon at bounding box center [365, 112] width 7 height 8
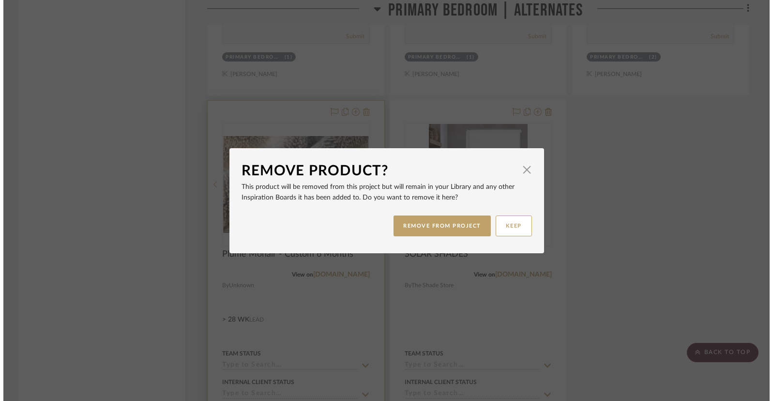
scroll to position [0, 0]
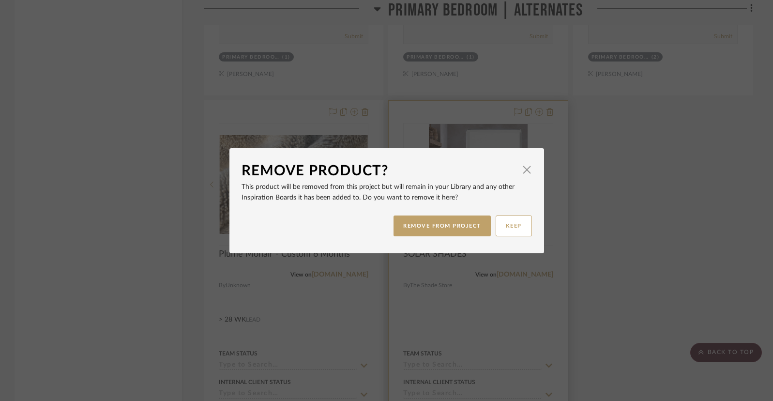
click at [522, 173] on span "button" at bounding box center [527, 169] width 19 height 19
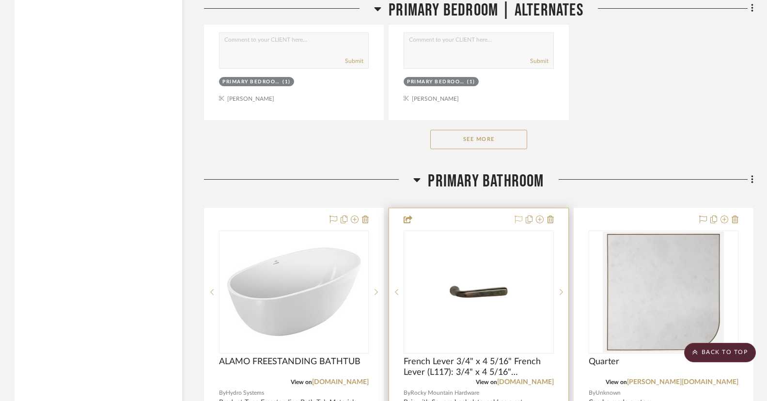
scroll to position [2977, 0]
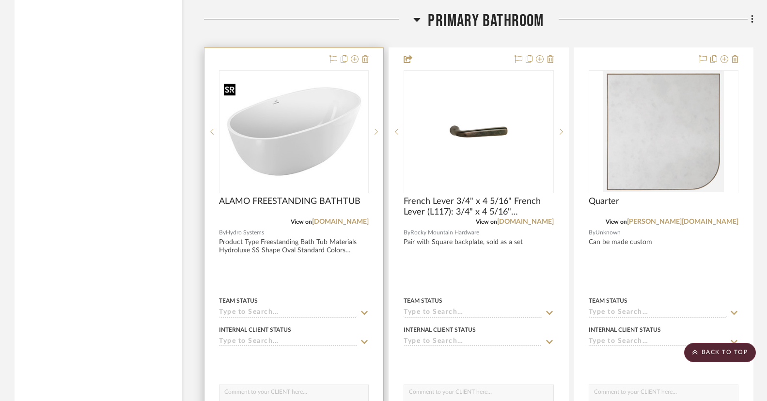
click at [328, 86] on img "0" at bounding box center [294, 131] width 148 height 98
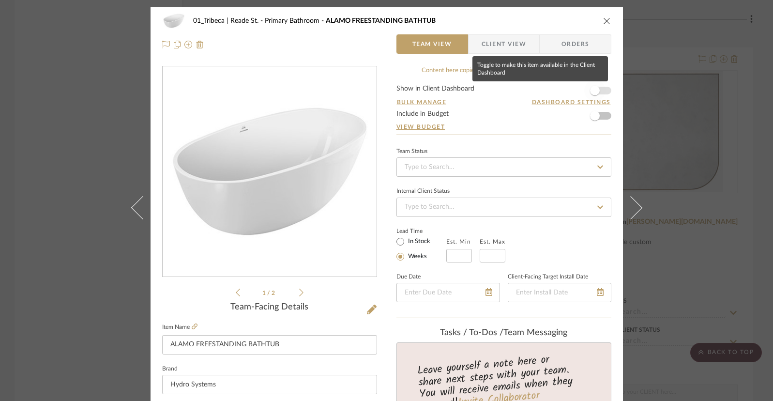
click at [589, 92] on span "button" at bounding box center [595, 91] width 10 height 10
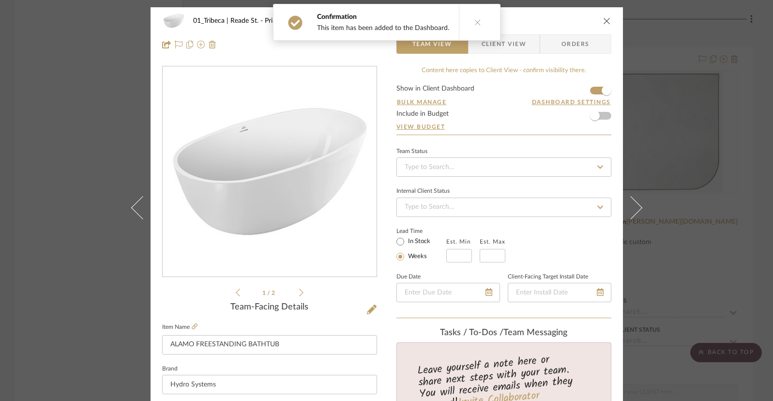
click at [589, 17] on icon "close" at bounding box center [607, 21] width 8 height 8
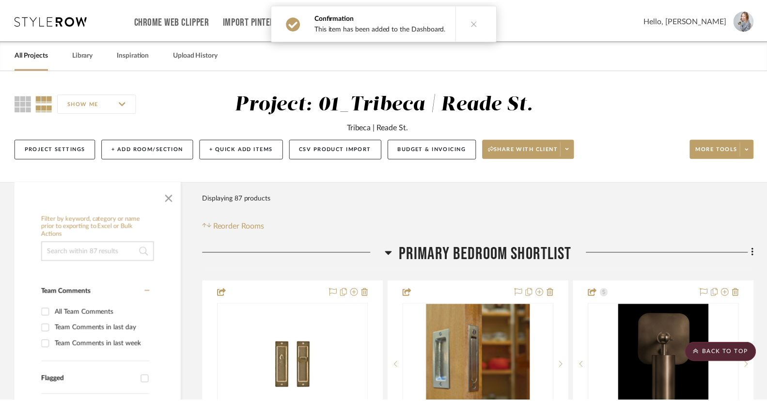
scroll to position [2977, 0]
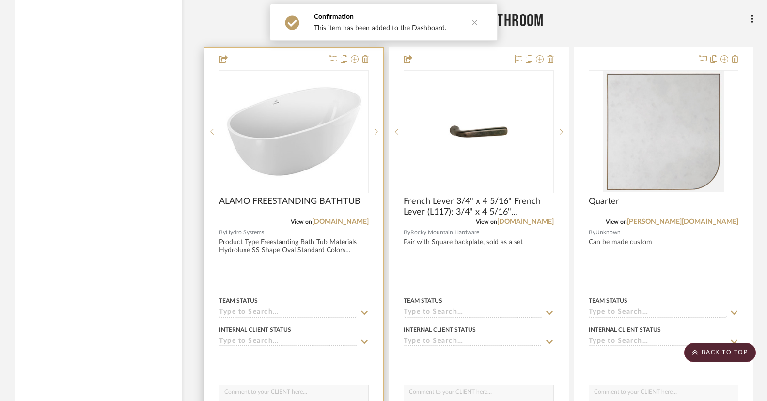
click at [273, 60] on div at bounding box center [293, 260] width 179 height 424
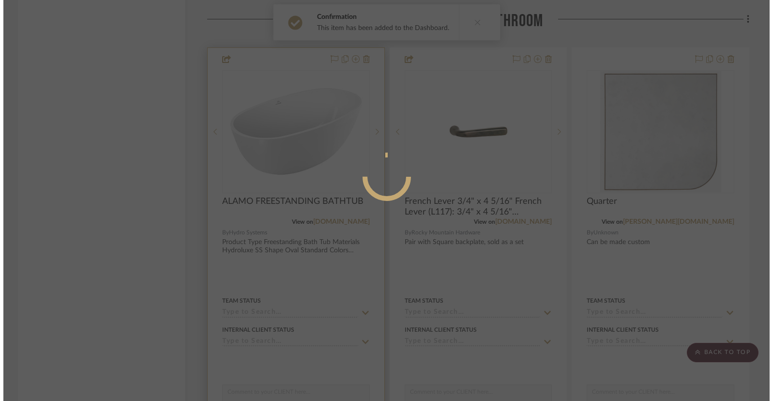
scroll to position [0, 0]
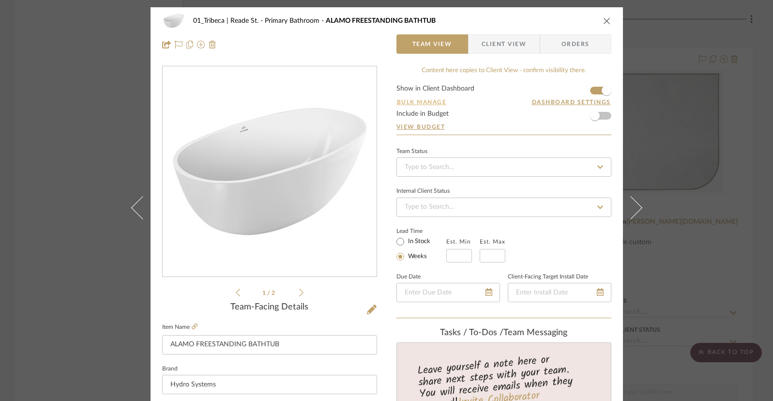
click at [410, 100] on button "Bulk Manage" at bounding box center [422, 102] width 51 height 9
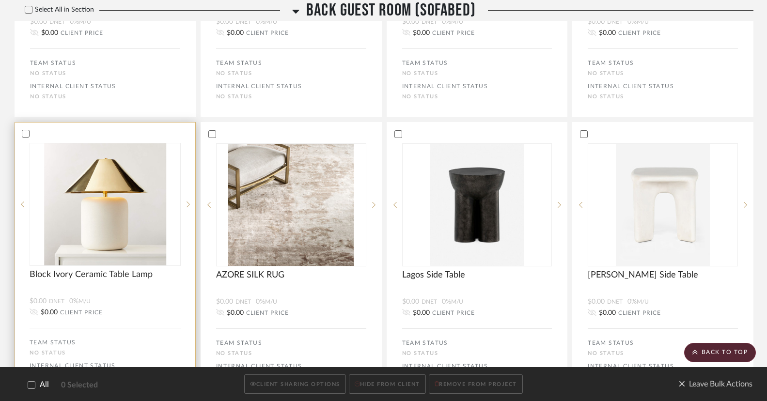
scroll to position [2380, 0]
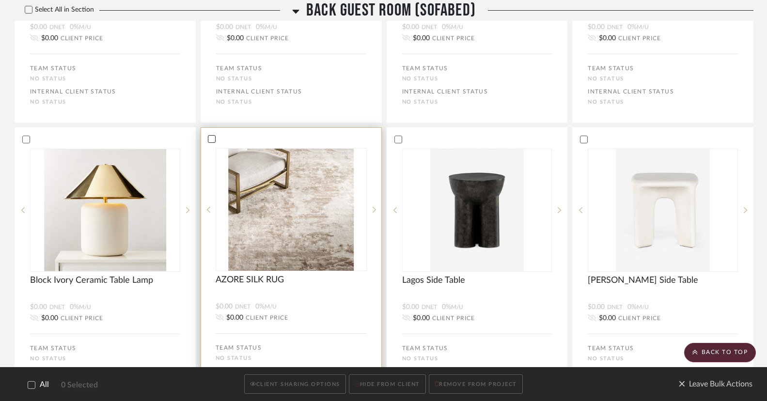
click at [213, 141] on icon at bounding box center [211, 139] width 6 height 5
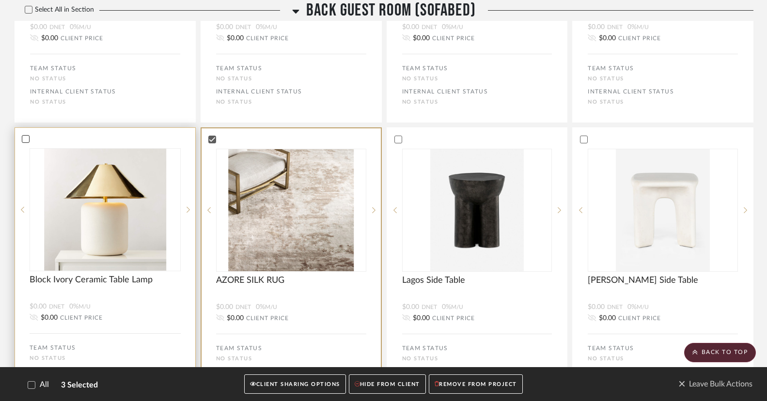
click at [26, 142] on icon at bounding box center [25, 139] width 7 height 7
drag, startPoint x: 25, startPoint y: 142, endPoint x: 135, endPoint y: 141, distance: 109.5
click at [25, 142] on icon at bounding box center [25, 139] width 7 height 7
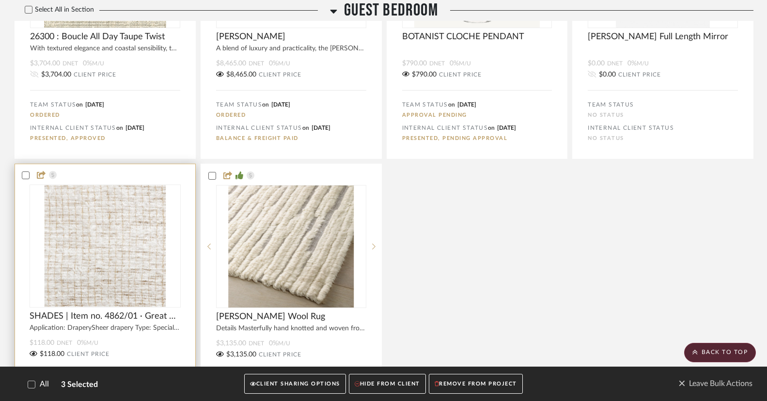
scroll to position [2009, 0]
click at [25, 178] on icon at bounding box center [26, 175] width 6 height 5
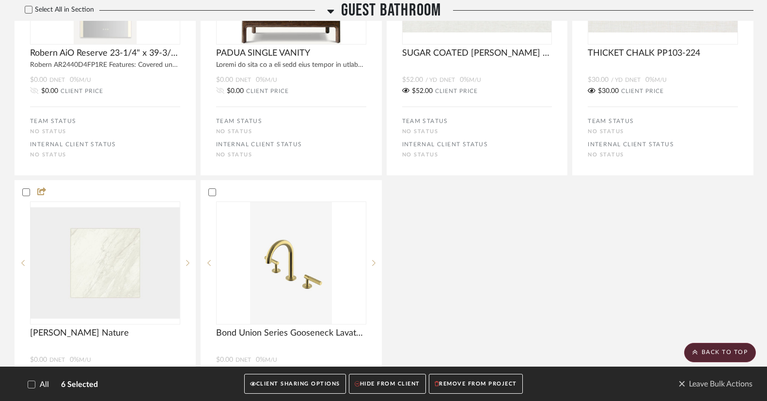
scroll to position [2507, 0]
click at [281, 383] on button "CLIENT SHARING OPTIONS" at bounding box center [294, 384] width 101 height 20
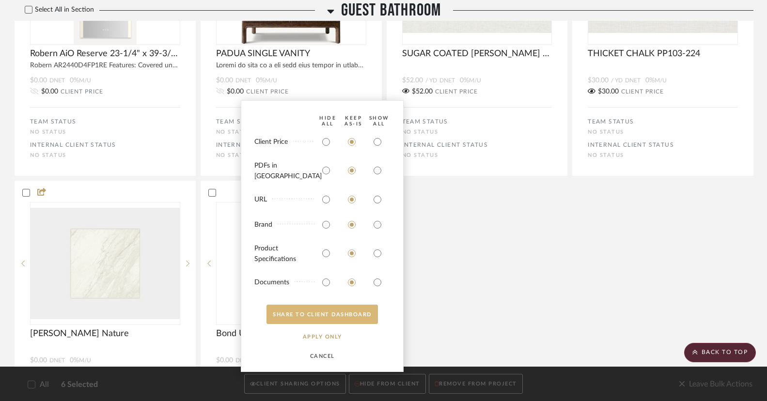
click at [321, 316] on button "SHARE TO CLIENT Dashboard" at bounding box center [321, 314] width 111 height 19
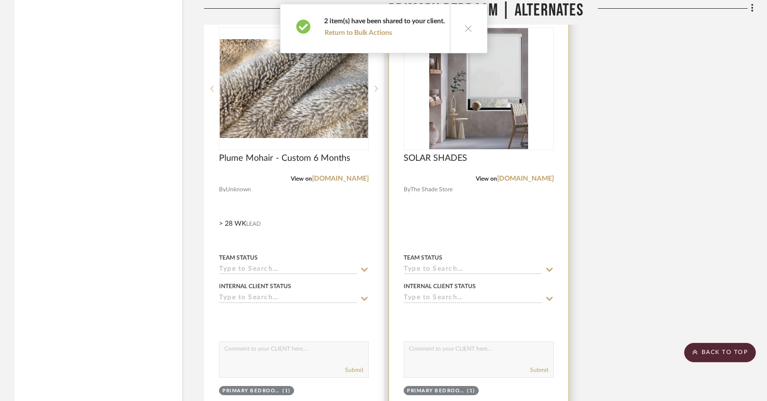
drag, startPoint x: 464, startPoint y: 26, endPoint x: 434, endPoint y: 54, distance: 40.4
click at [464, 26] on icon at bounding box center [468, 28] width 8 height 8
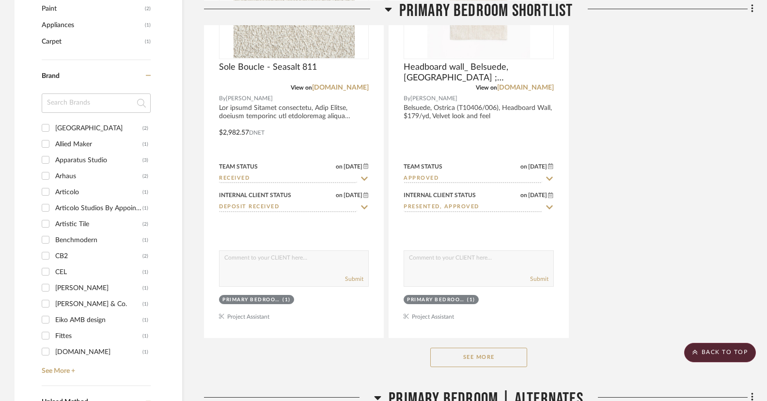
scroll to position [0, 0]
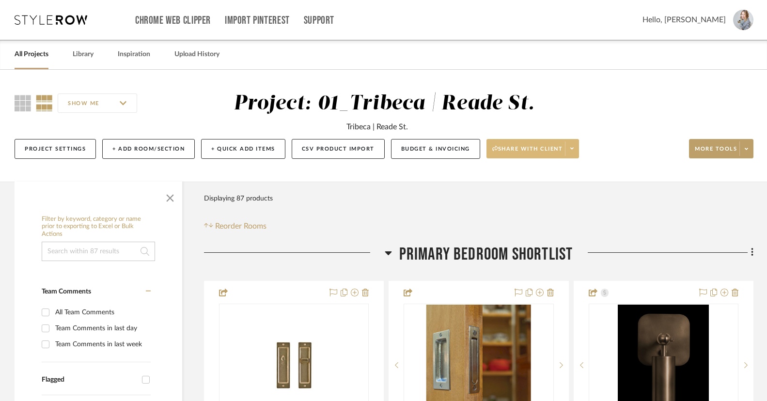
click at [577, 149] on span at bounding box center [572, 148] width 14 height 15
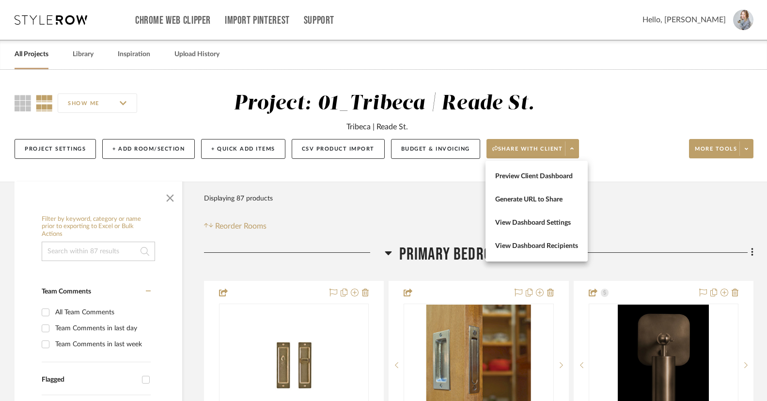
drag, startPoint x: 532, startPoint y: 172, endPoint x: 515, endPoint y: 172, distance: 16.5
click at [532, 172] on span "Preview Client Dashboard" at bounding box center [536, 176] width 83 height 8
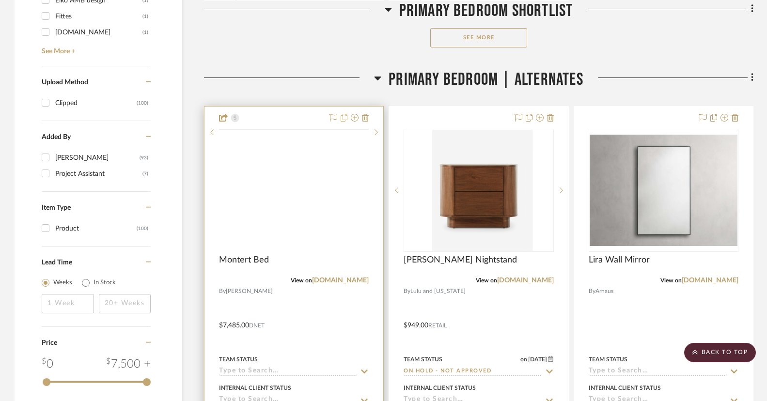
scroll to position [1537, 0]
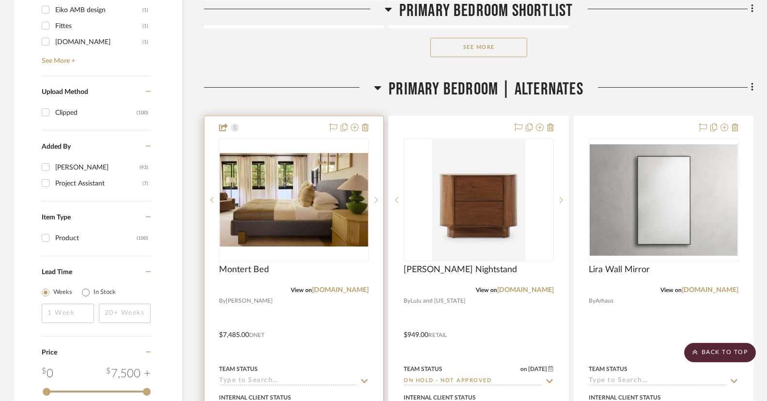
click at [288, 129] on div at bounding box center [293, 328] width 179 height 424
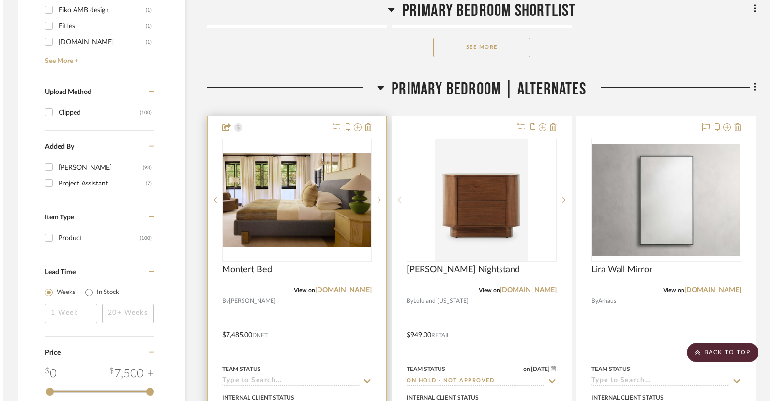
scroll to position [0, 0]
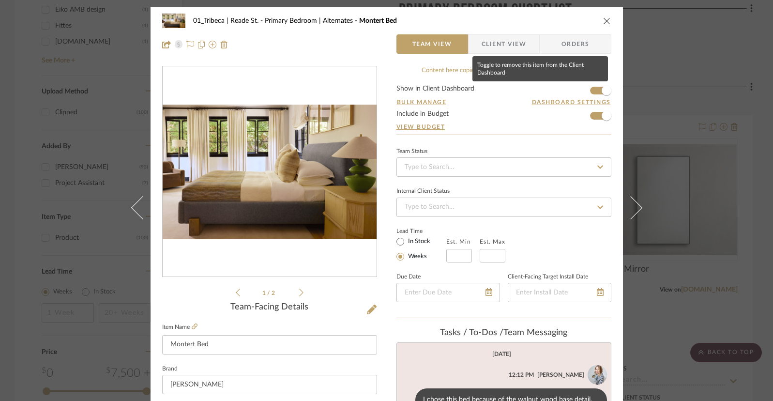
drag, startPoint x: 597, startPoint y: 91, endPoint x: 591, endPoint y: 111, distance: 21.2
click at [589, 91] on span "button" at bounding box center [606, 90] width 21 height 21
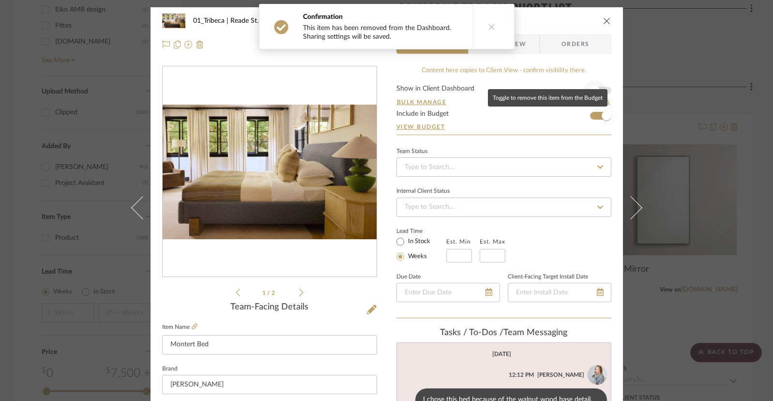
drag, startPoint x: 598, startPoint y: 115, endPoint x: 593, endPoint y: 81, distance: 34.7
click at [589, 115] on span "button" at bounding box center [606, 115] width 21 height 21
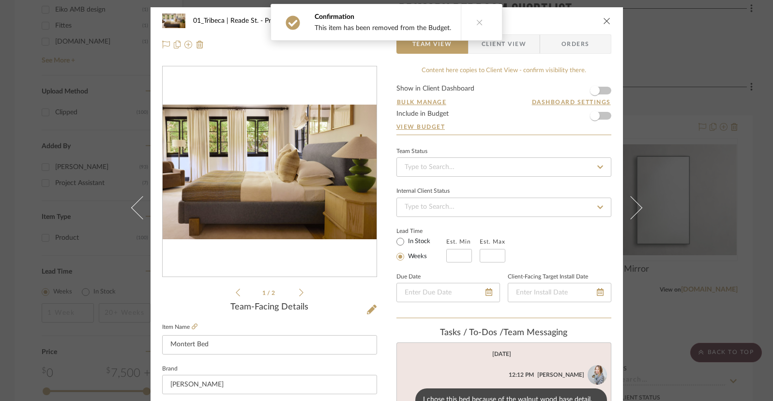
click at [589, 19] on icon "close" at bounding box center [607, 21] width 8 height 8
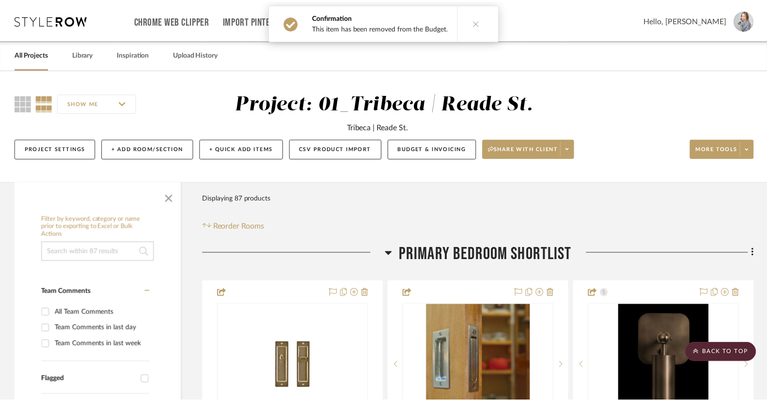
scroll to position [1537, 0]
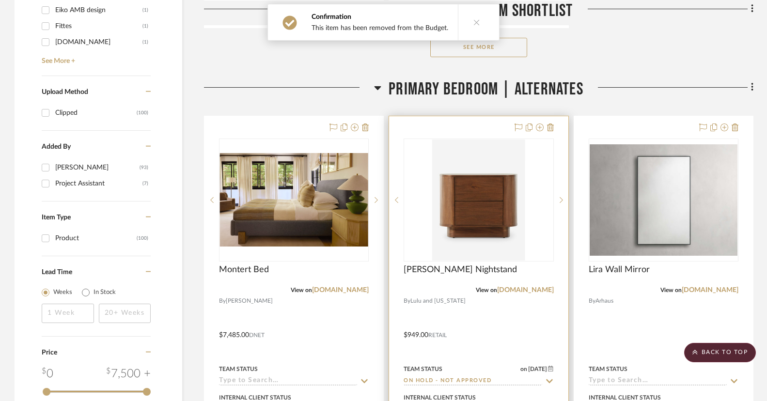
click at [471, 127] on div at bounding box center [478, 328] width 179 height 424
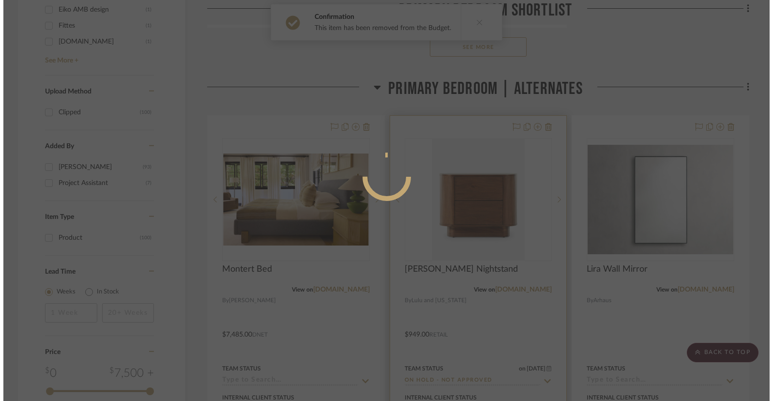
scroll to position [0, 0]
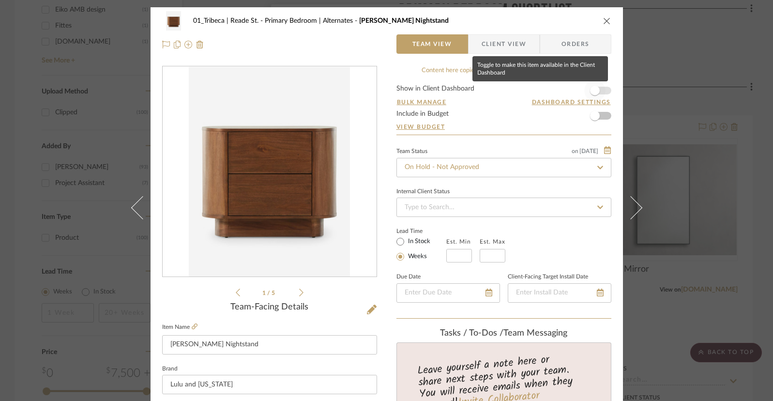
click at [589, 90] on span "button" at bounding box center [595, 91] width 10 height 10
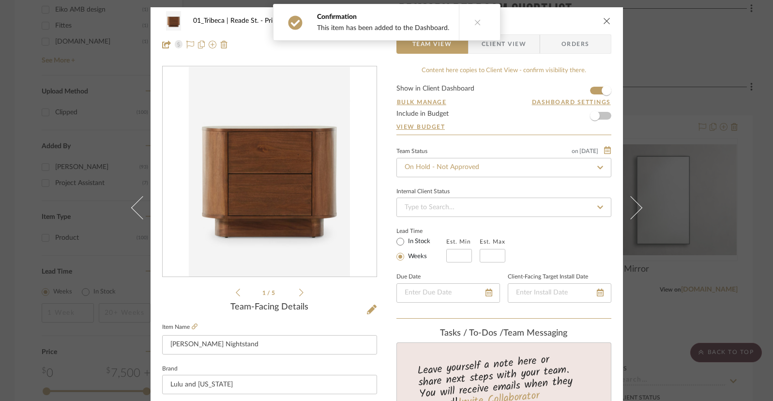
drag, startPoint x: 602, startPoint y: 22, endPoint x: 585, endPoint y: 62, distance: 43.4
click at [589, 22] on icon "close" at bounding box center [607, 21] width 8 height 8
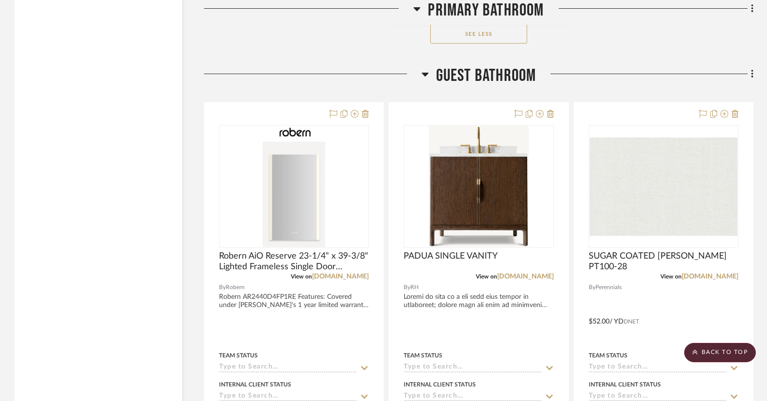
scroll to position [5626, 0]
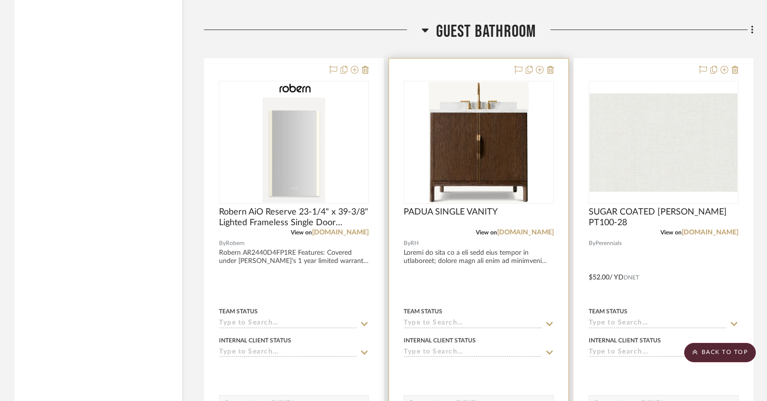
click at [471, 65] on div at bounding box center [478, 271] width 179 height 424
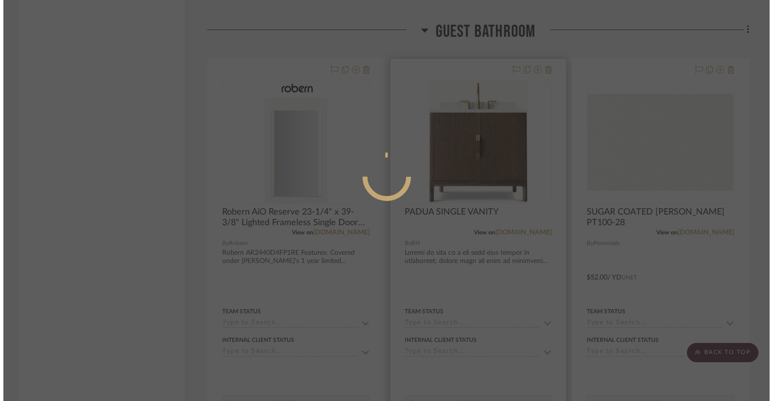
scroll to position [0, 0]
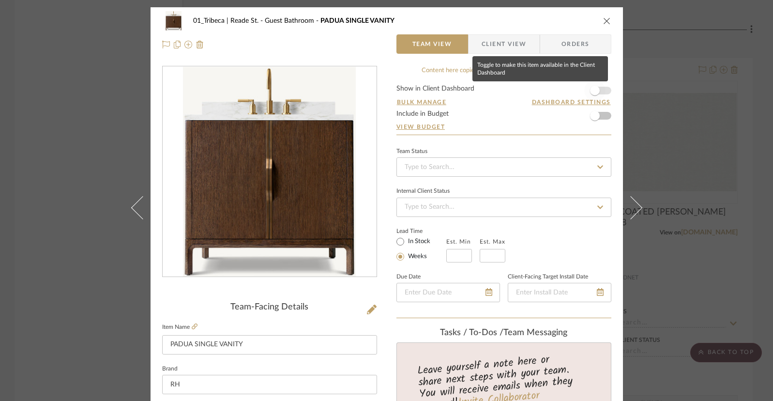
drag, startPoint x: 596, startPoint y: 91, endPoint x: 598, endPoint y: 52, distance: 38.8
click at [589, 91] on span "button" at bounding box center [595, 91] width 10 height 10
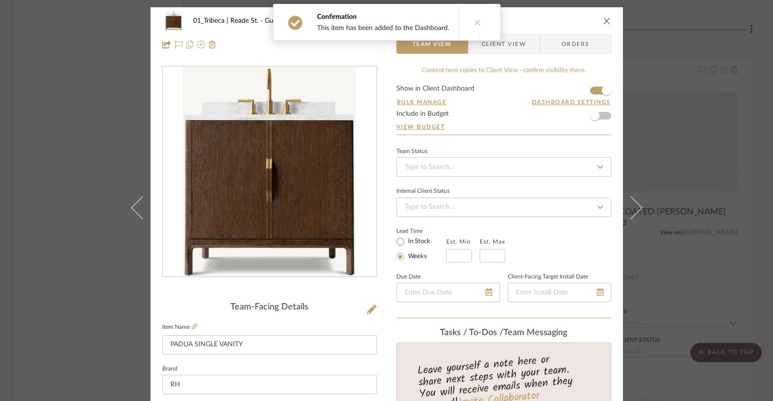
click at [589, 20] on icon "close" at bounding box center [607, 21] width 8 height 8
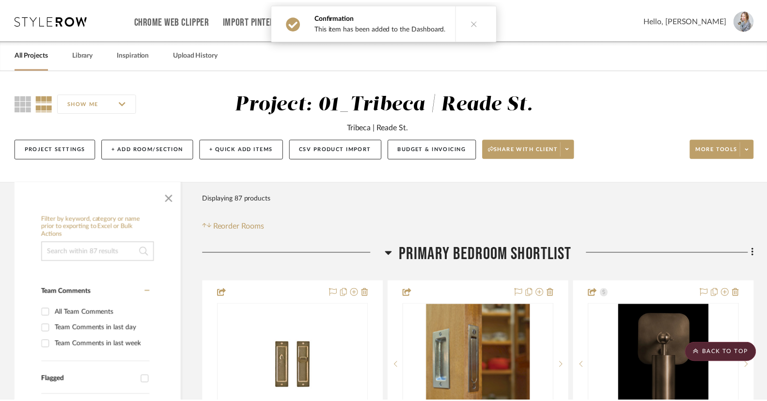
scroll to position [5626, 0]
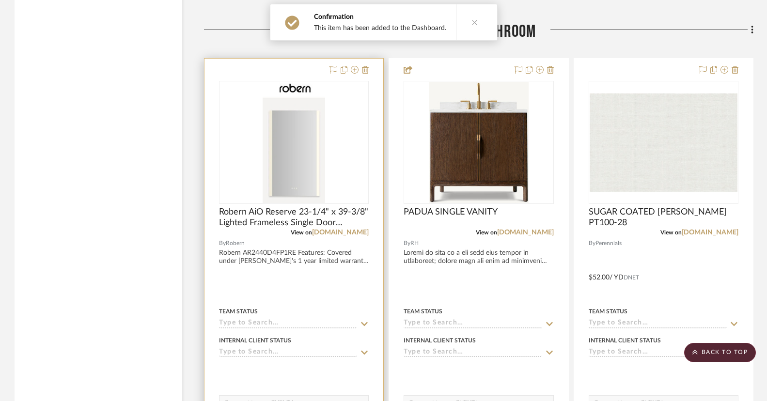
click at [275, 70] on div at bounding box center [293, 271] width 179 height 424
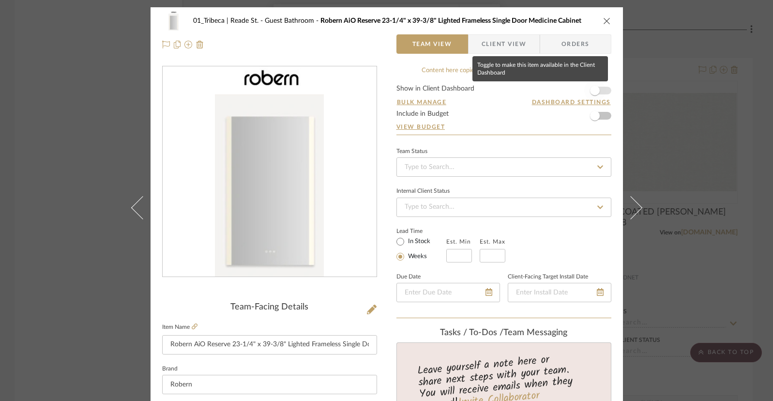
click at [589, 90] on span "button" at bounding box center [595, 91] width 10 height 10
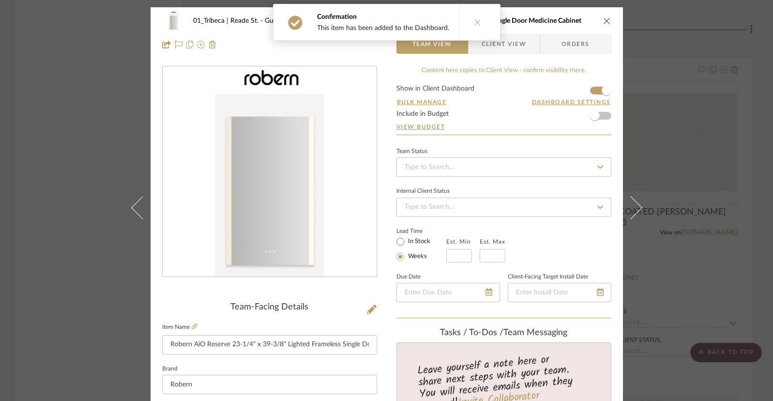
click at [589, 21] on icon "close" at bounding box center [607, 21] width 8 height 8
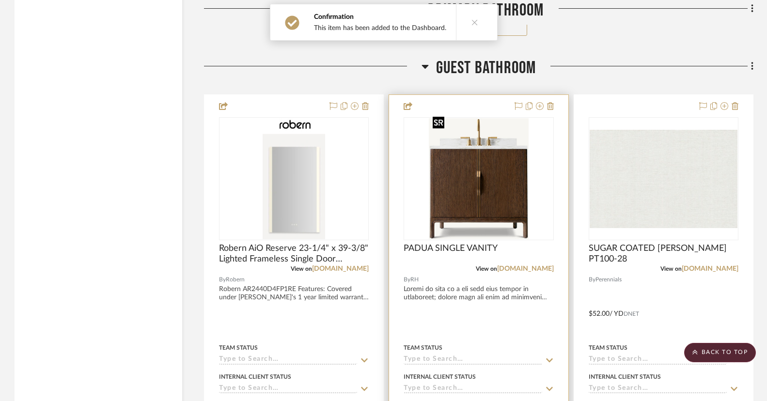
scroll to position [5582, 0]
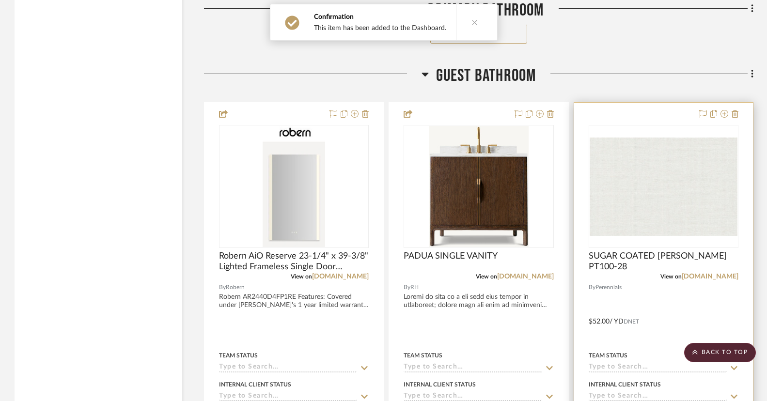
click at [589, 112] on div at bounding box center [663, 315] width 179 height 424
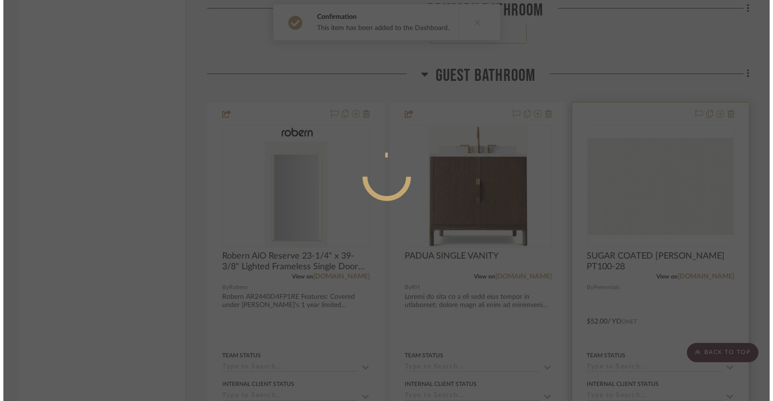
scroll to position [0, 0]
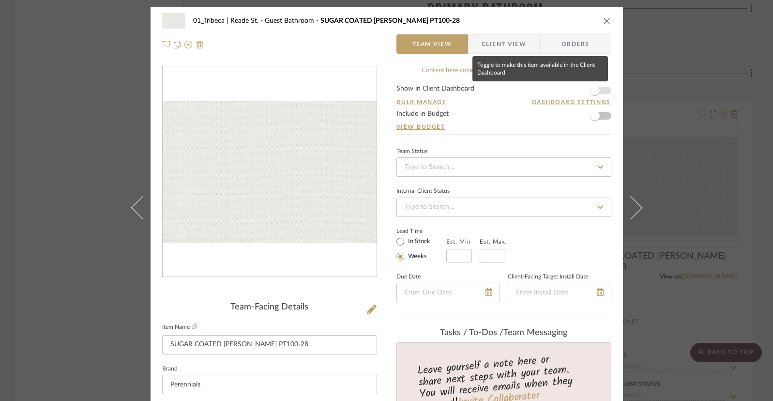
drag, startPoint x: 592, startPoint y: 91, endPoint x: 595, endPoint y: 56, distance: 34.6
click at [589, 91] on span "button" at bounding box center [595, 91] width 10 height 10
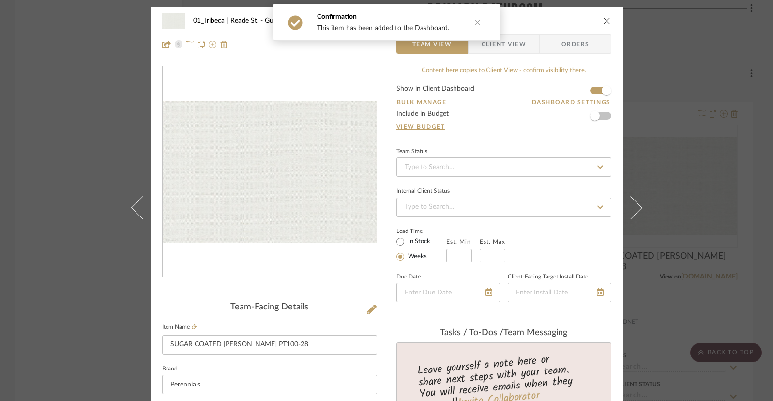
click at [589, 17] on div "01_Tribeca | Reade St. Guest Bathroom SUGAR COATED BLANCA PT100-28" at bounding box center [386, 20] width 449 height 19
click at [589, 22] on icon "close" at bounding box center [607, 21] width 8 height 8
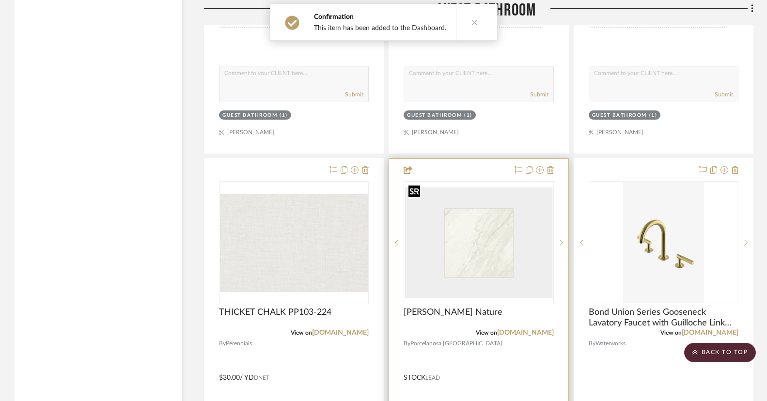
scroll to position [5982, 0]
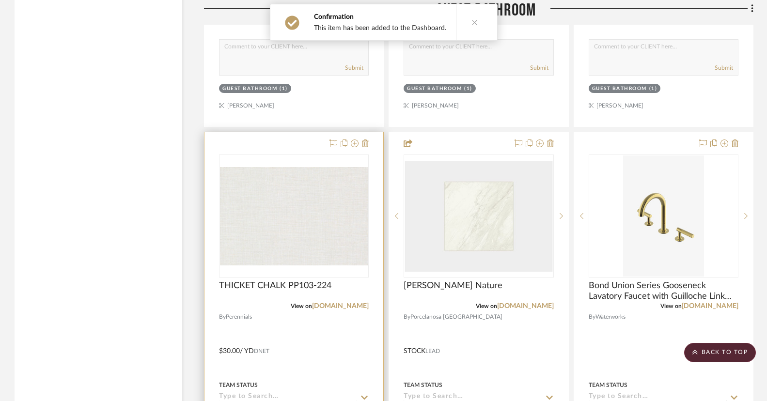
click at [294, 141] on div at bounding box center [293, 344] width 179 height 424
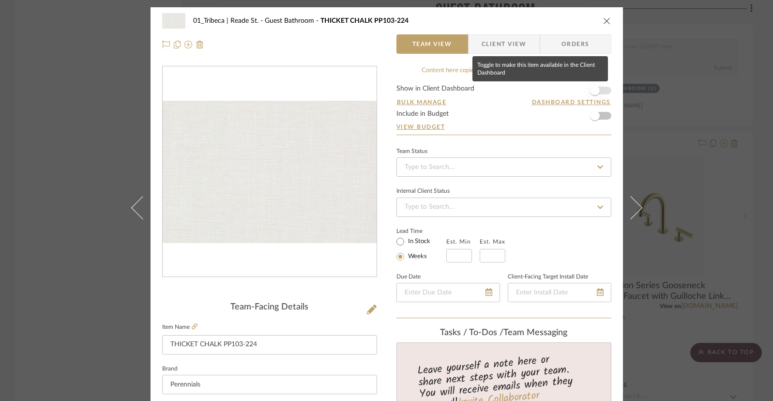
click at [589, 90] on span "button" at bounding box center [595, 91] width 10 height 10
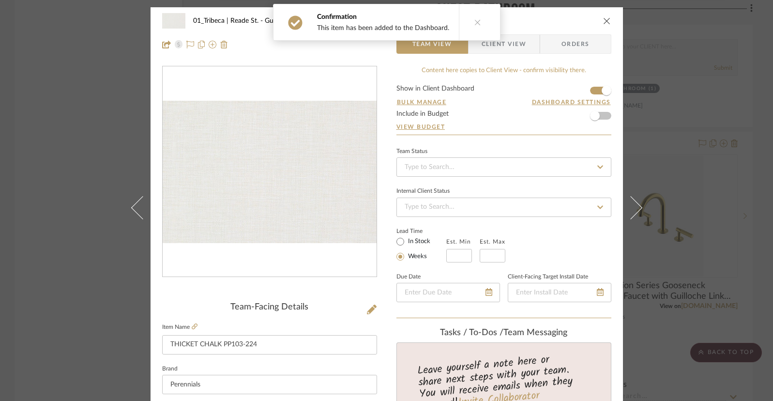
click at [589, 21] on icon "close" at bounding box center [607, 21] width 8 height 8
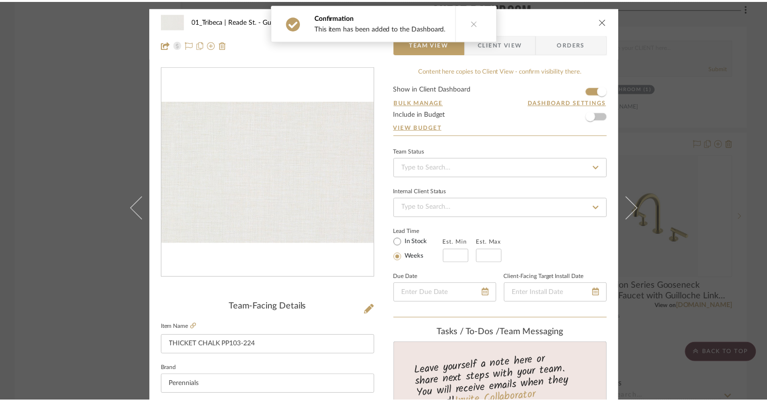
scroll to position [5982, 0]
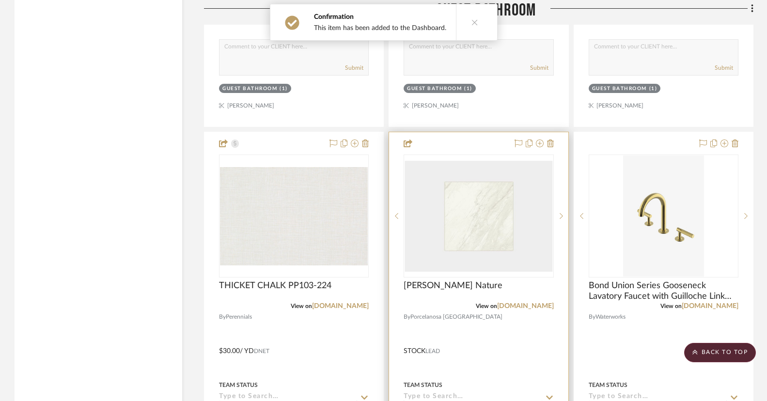
click at [487, 142] on div at bounding box center [478, 344] width 179 height 424
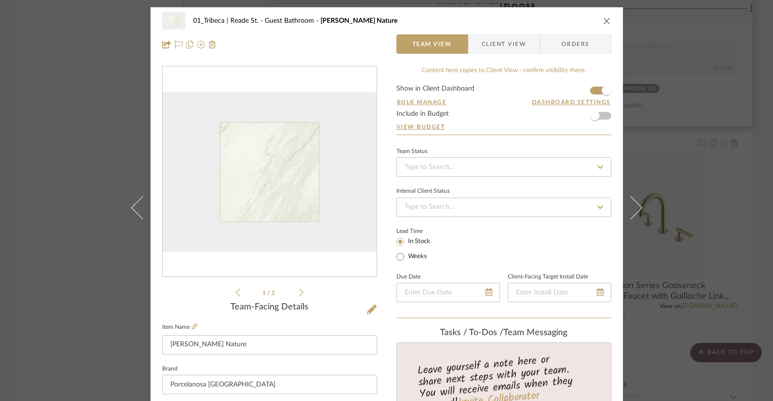
drag, startPoint x: 605, startPoint y: 21, endPoint x: 579, endPoint y: 87, distance: 70.9
click at [589, 21] on icon "close" at bounding box center [607, 21] width 8 height 8
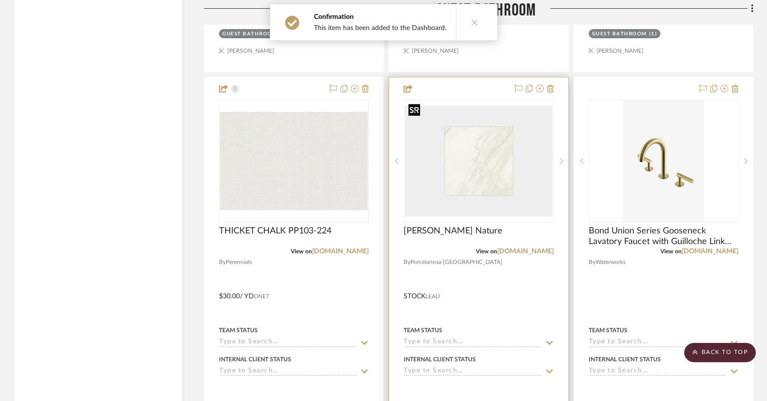
scroll to position [6058, 0]
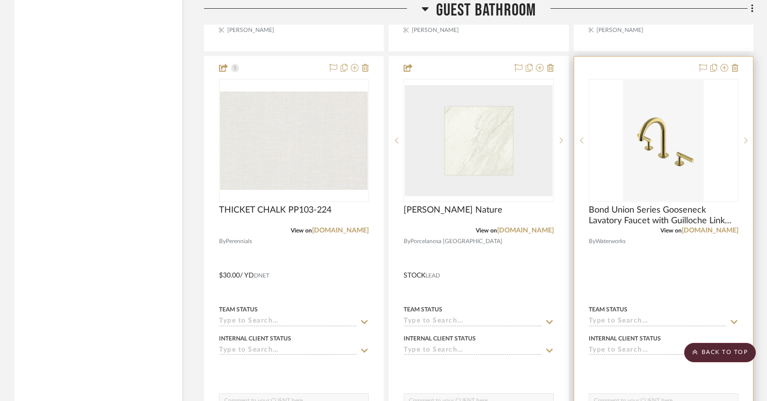
click at [589, 68] on div at bounding box center [663, 269] width 179 height 424
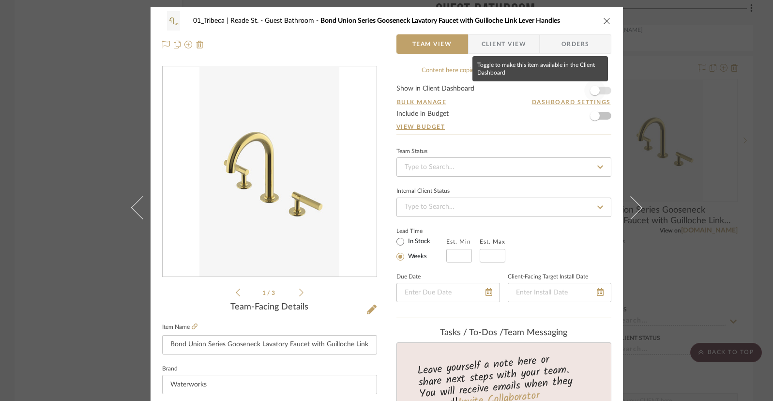
click at [589, 87] on span "button" at bounding box center [595, 91] width 10 height 10
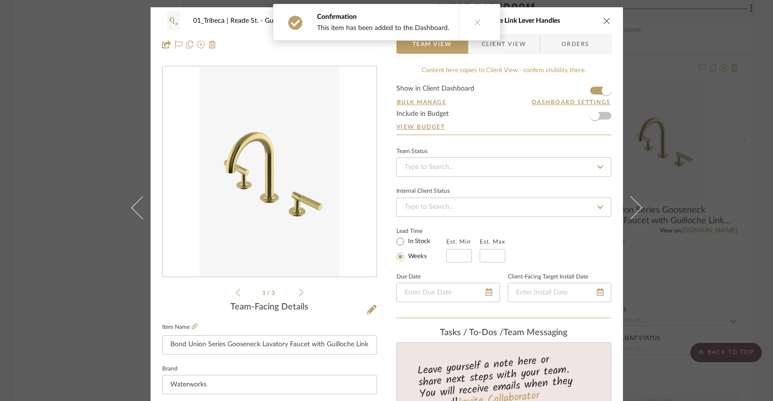
drag, startPoint x: 602, startPoint y: 20, endPoint x: 570, endPoint y: 76, distance: 64.0
click at [589, 20] on icon "close" at bounding box center [607, 21] width 8 height 8
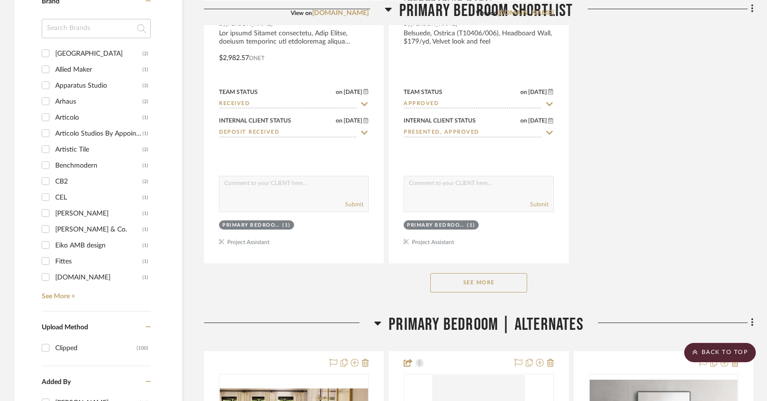
scroll to position [1321, 0]
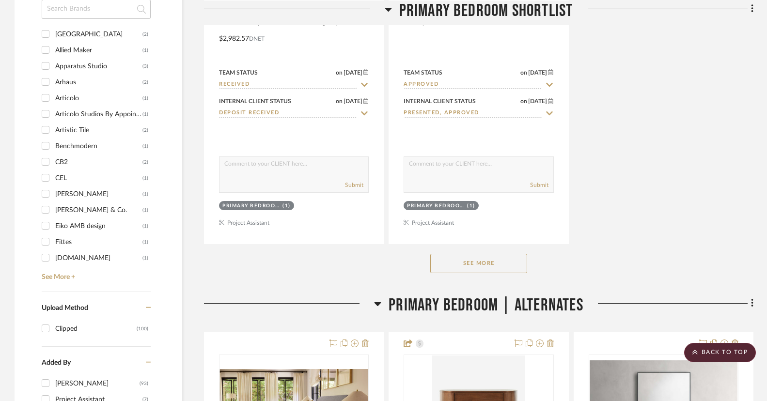
click at [461, 258] on button "See More" at bounding box center [478, 263] width 97 height 19
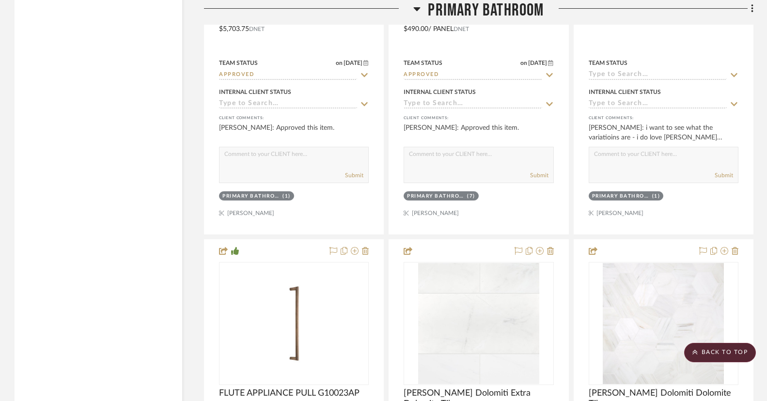
scroll to position [5426, 0]
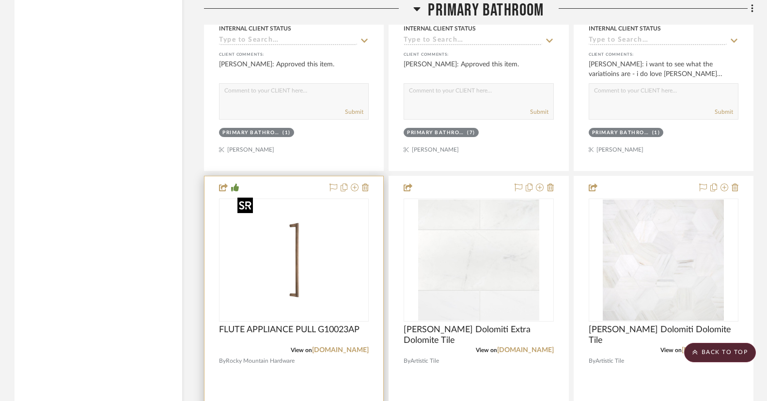
click at [332, 251] on div at bounding box center [294, 260] width 150 height 123
click at [355, 184] on icon at bounding box center [355, 188] width 8 height 8
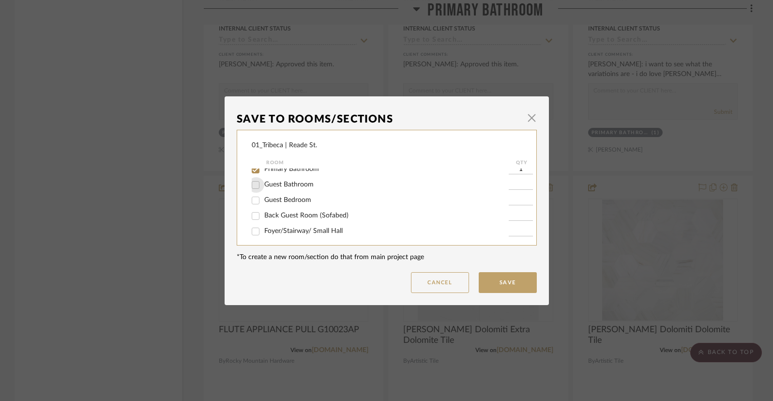
scroll to position [39, 0]
drag, startPoint x: 253, startPoint y: 187, endPoint x: 260, endPoint y: 187, distance: 7.3
click at [253, 187] on input "Guest Bathroom" at bounding box center [255, 183] width 15 height 15
checkbox input "true"
type input "1"
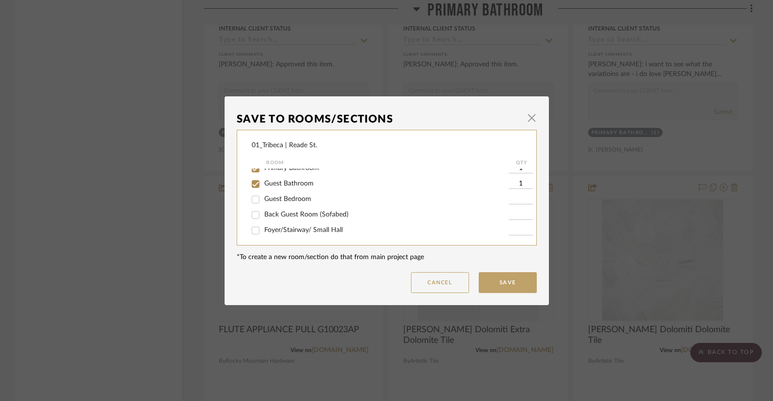
click at [510, 287] on button "Save" at bounding box center [508, 282] width 58 height 21
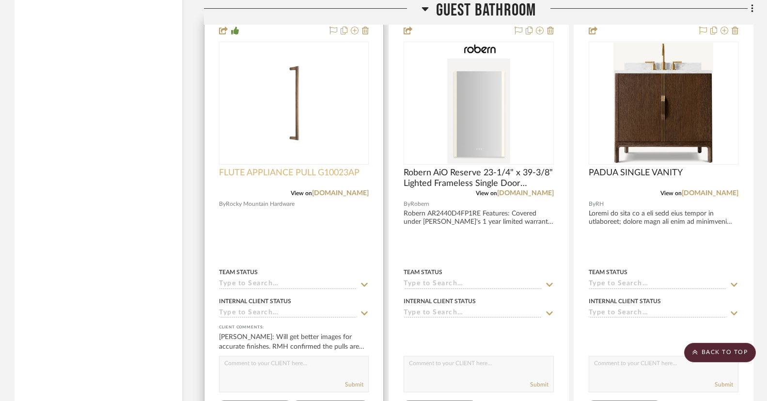
scroll to position [6524, 0]
click at [297, 169] on span "FLUTE APPLIANCE PULL G10023AP" at bounding box center [289, 174] width 140 height 11
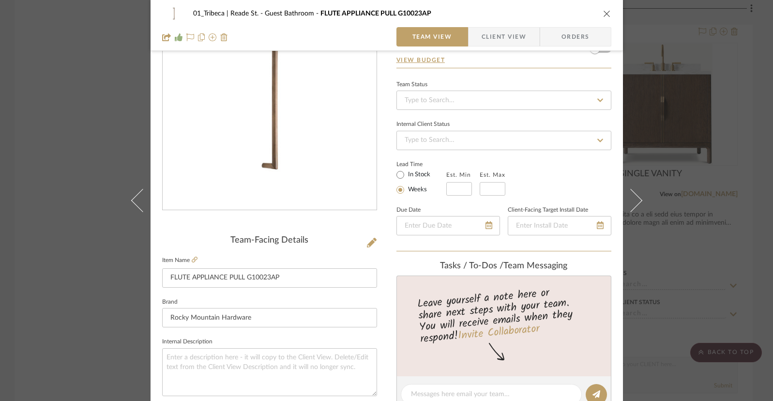
scroll to position [88, 0]
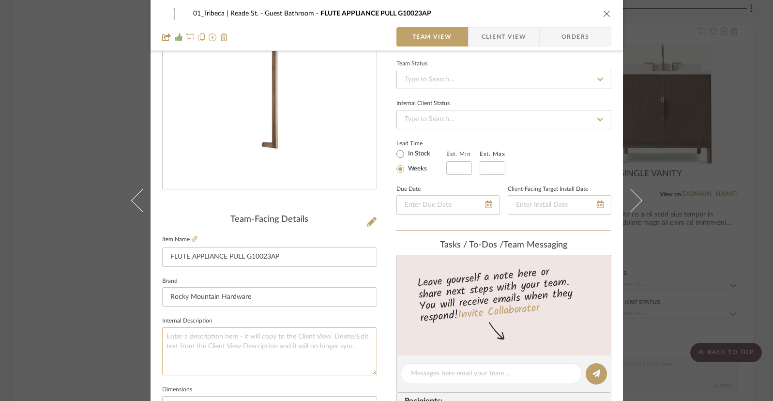
click at [218, 332] on textarea at bounding box center [269, 351] width 215 height 48
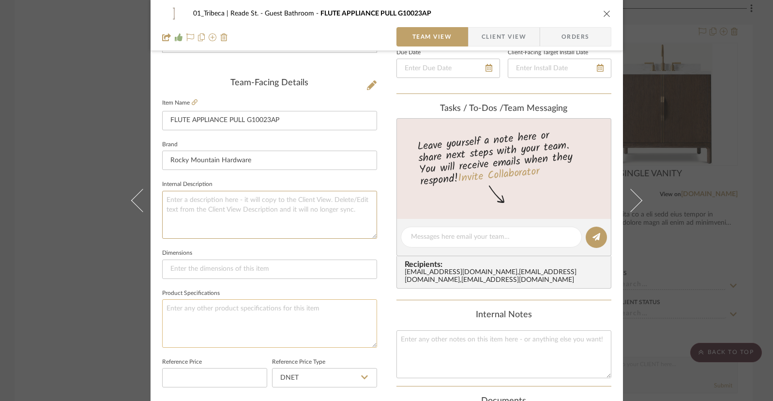
scroll to position [228, 0]
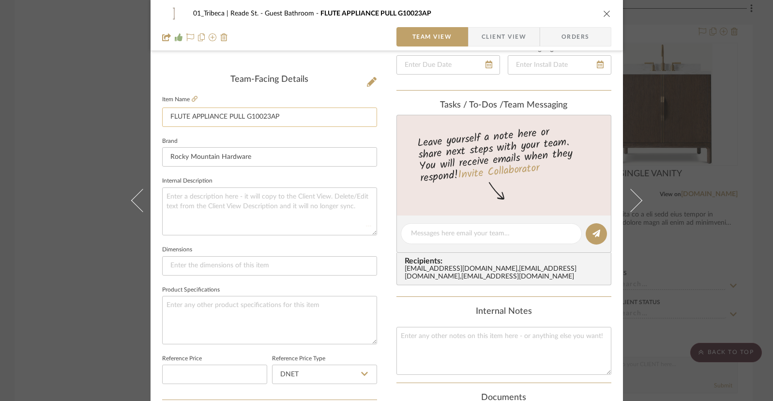
click at [300, 115] on input "FLUTE APPLIANCE PULL G10023AP" at bounding box center [269, 117] width 215 height 19
type input "FLUTE APPLIANCE PULL G10023AP 16" Size for Guest"
click at [505, 37] on span "Client View" at bounding box center [504, 36] width 45 height 19
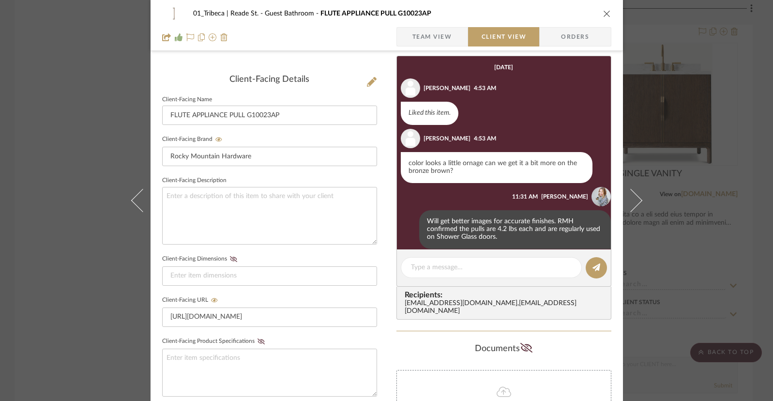
type input "FLUTE APPLIANCE PULL G10023AP 16" Size for Guest"
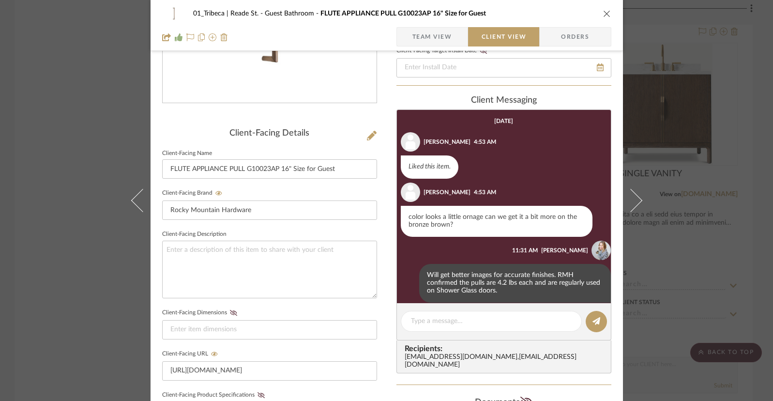
scroll to position [0, 0]
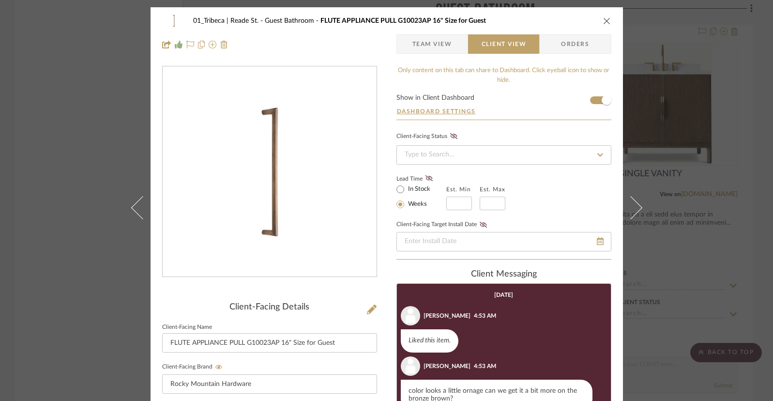
click at [589, 22] on icon "close" at bounding box center [607, 21] width 8 height 8
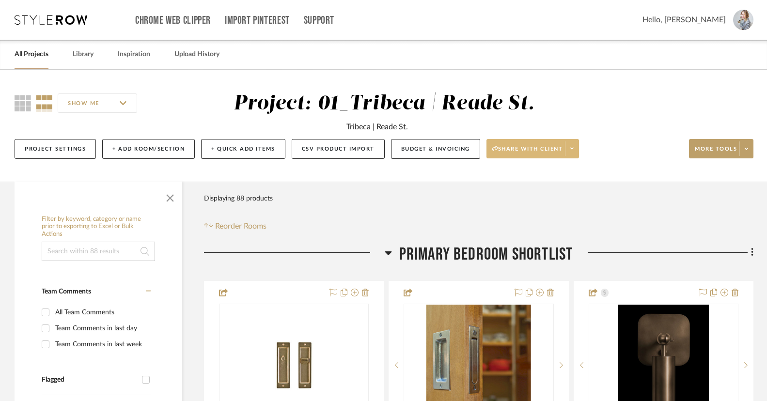
click at [575, 146] on span at bounding box center [572, 148] width 14 height 15
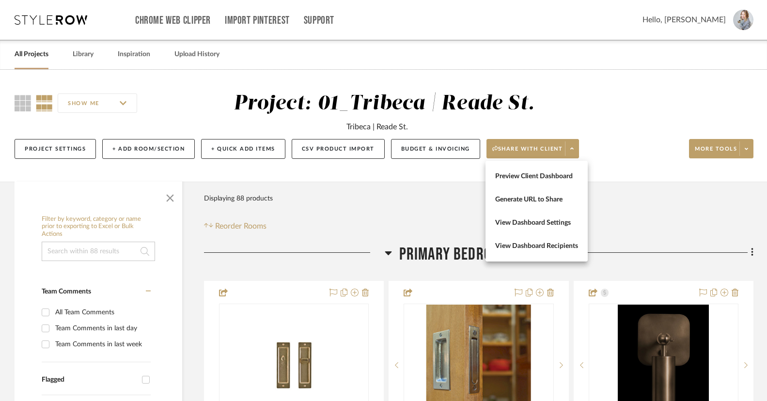
click at [528, 175] on span "Preview Client Dashboard" at bounding box center [536, 176] width 83 height 8
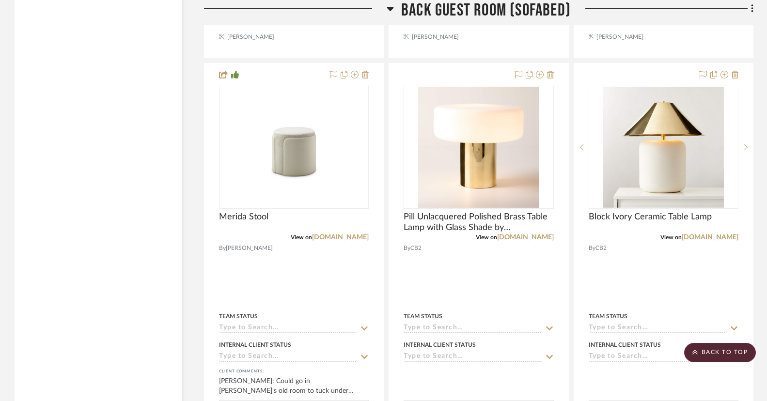
scroll to position [9471, 0]
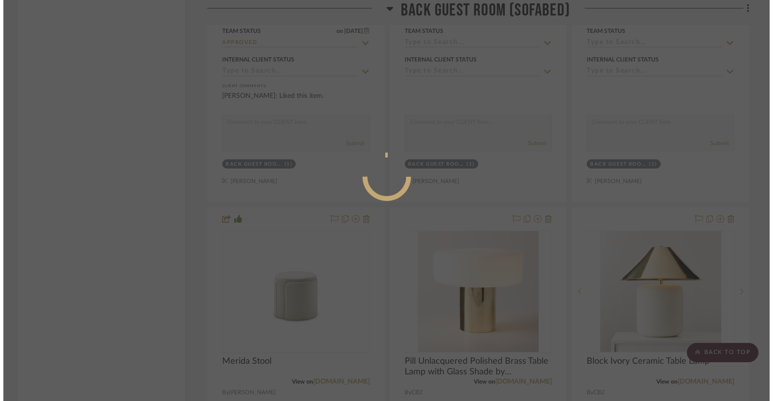
scroll to position [0, 0]
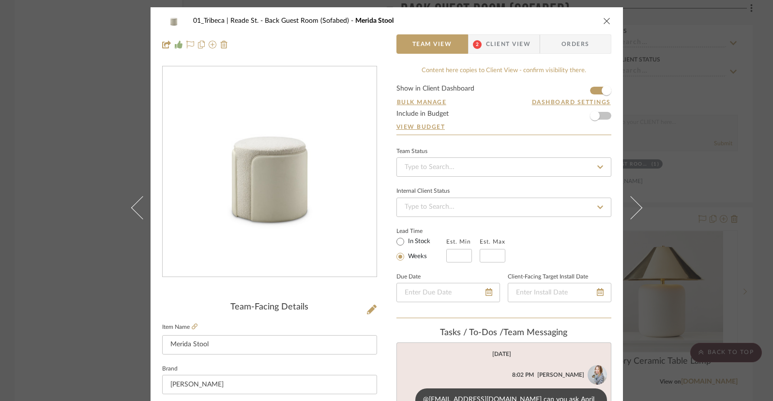
click at [589, 17] on icon "close" at bounding box center [607, 21] width 8 height 8
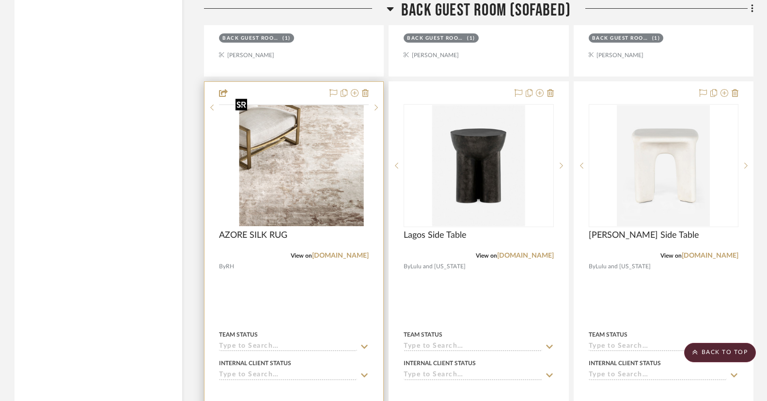
scroll to position [10035, 0]
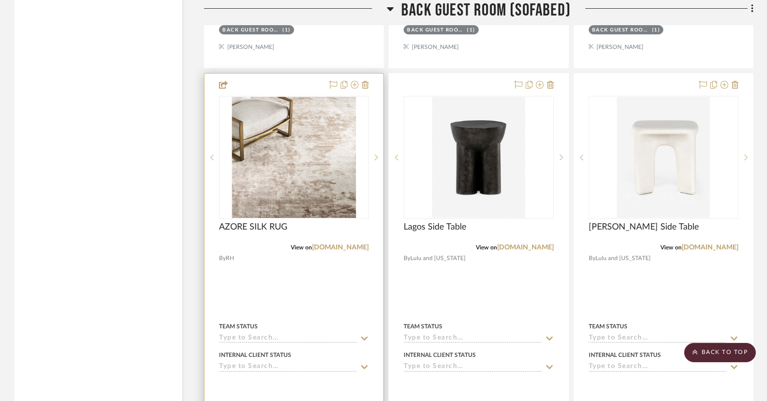
click at [316, 75] on div at bounding box center [293, 286] width 179 height 424
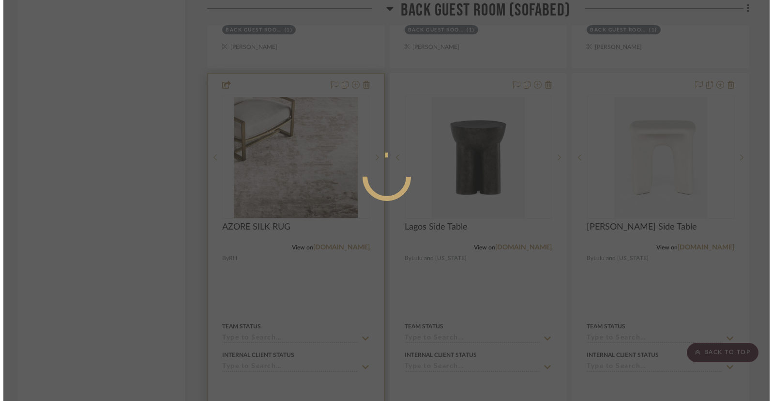
scroll to position [0, 0]
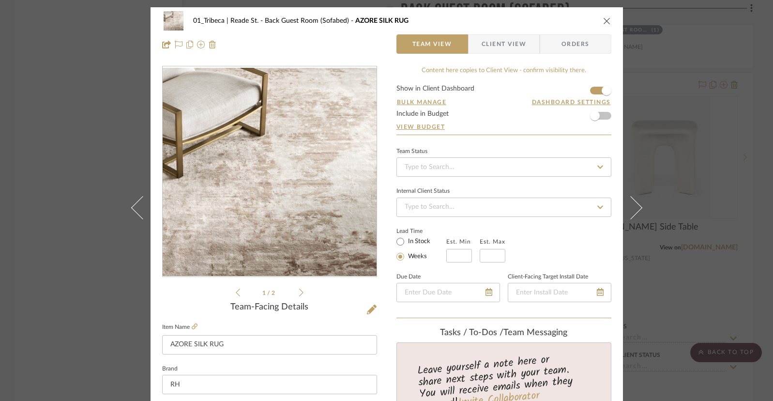
click at [486, 46] on span "Client View" at bounding box center [504, 43] width 45 height 19
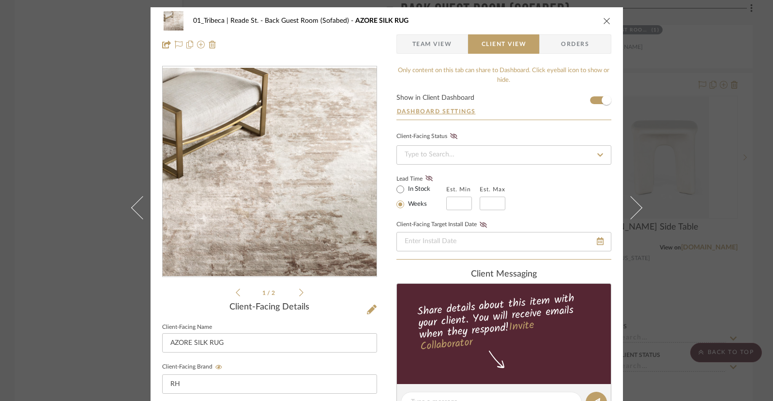
click at [589, 18] on icon "close" at bounding box center [607, 21] width 8 height 8
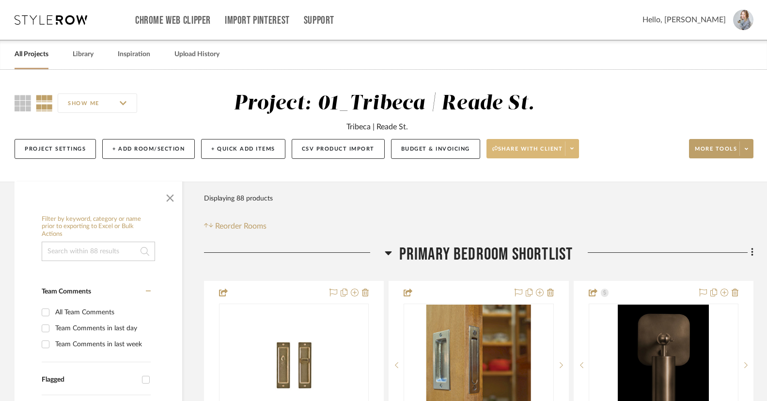
click at [568, 150] on span at bounding box center [572, 148] width 14 height 15
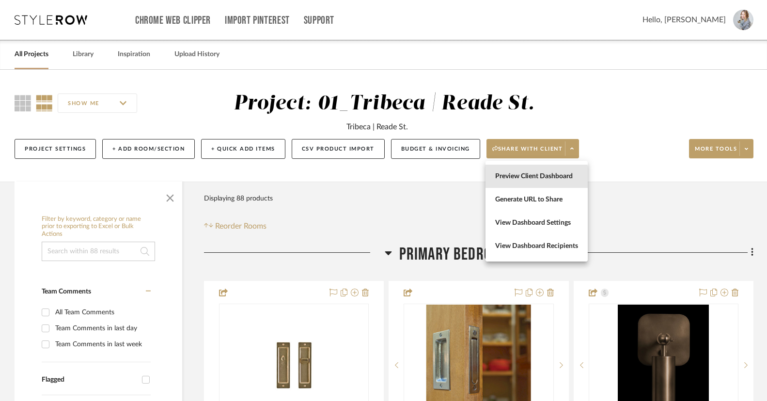
drag, startPoint x: 527, startPoint y: 177, endPoint x: 516, endPoint y: 178, distance: 11.7
click at [527, 177] on span "Preview Client Dashboard" at bounding box center [536, 176] width 83 height 8
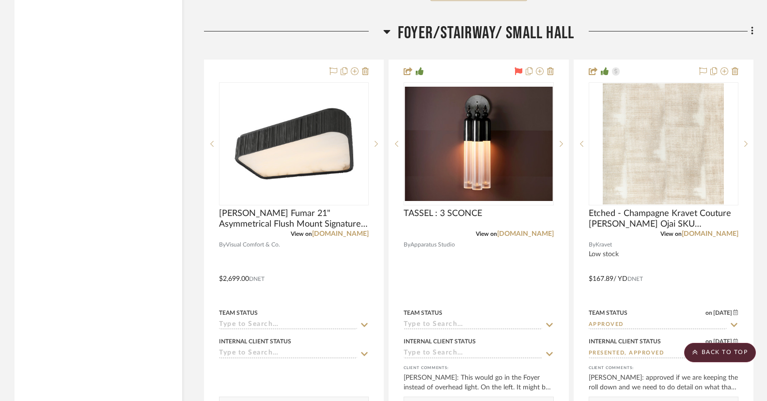
scroll to position [10499, 0]
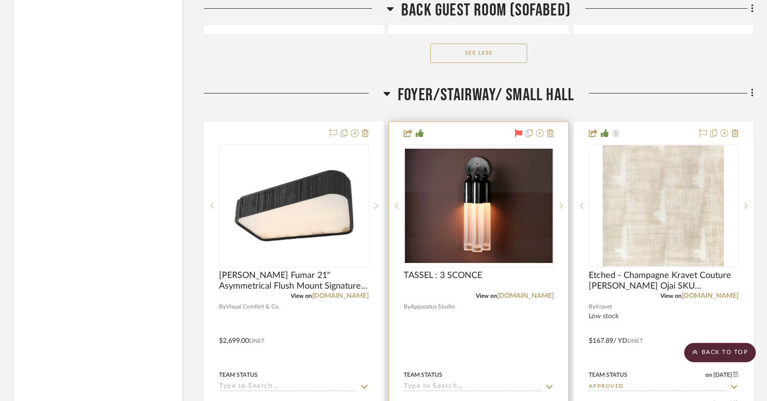
click at [483, 131] on div at bounding box center [478, 334] width 179 height 424
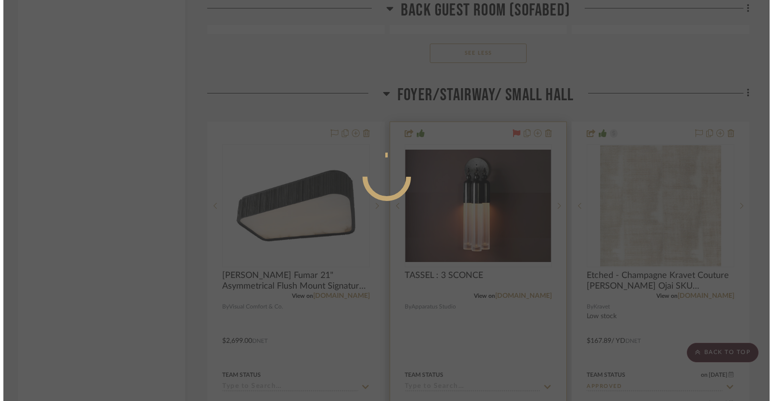
scroll to position [0, 0]
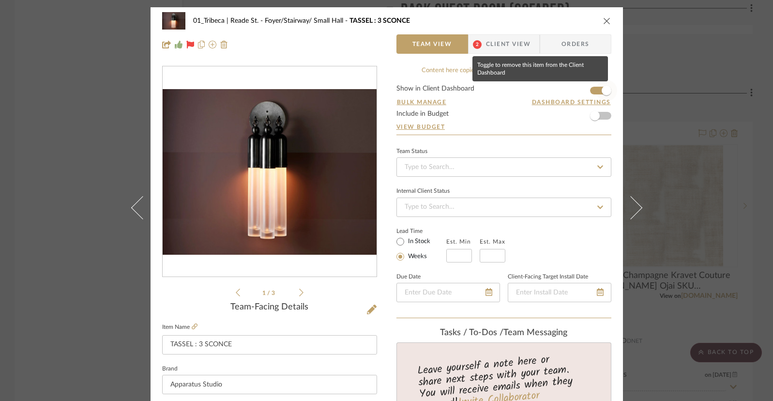
click at [589, 90] on span "button" at bounding box center [607, 91] width 10 height 10
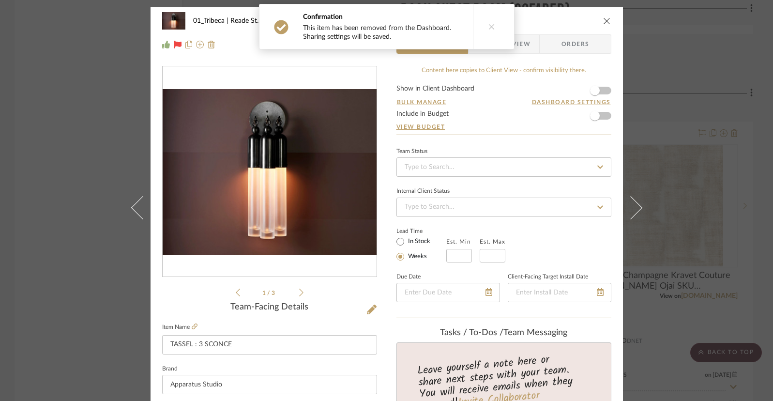
click at [589, 20] on icon "close" at bounding box center [607, 21] width 8 height 8
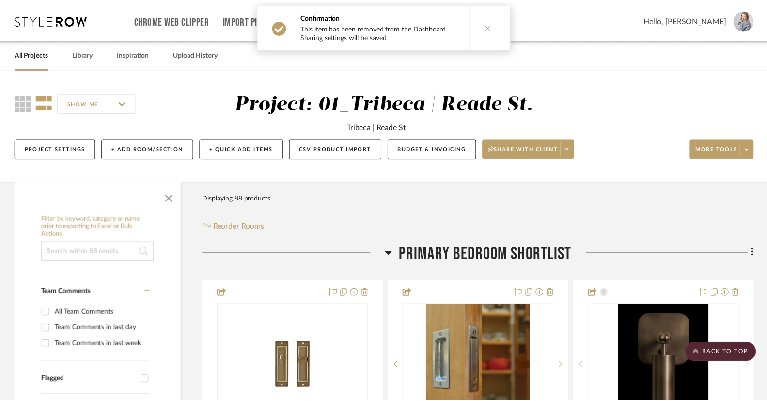
scroll to position [10499, 0]
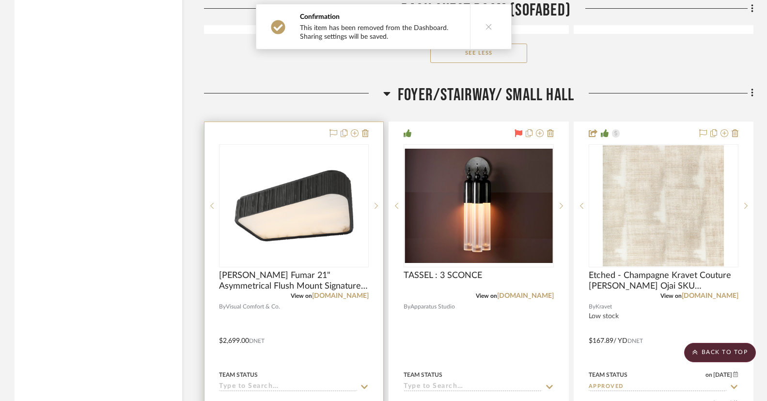
click at [277, 125] on div at bounding box center [293, 334] width 179 height 424
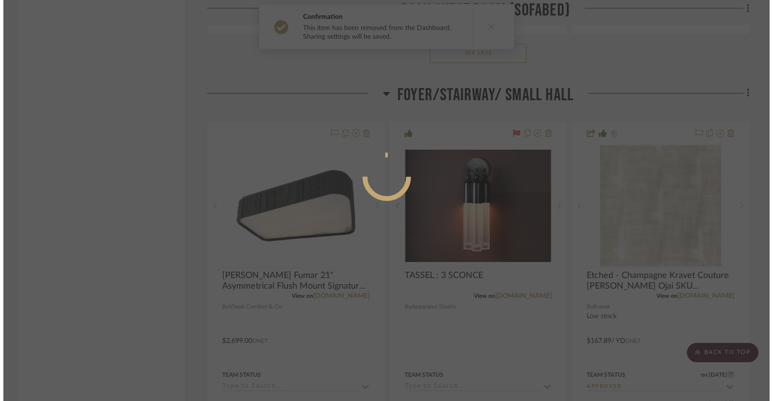
scroll to position [0, 0]
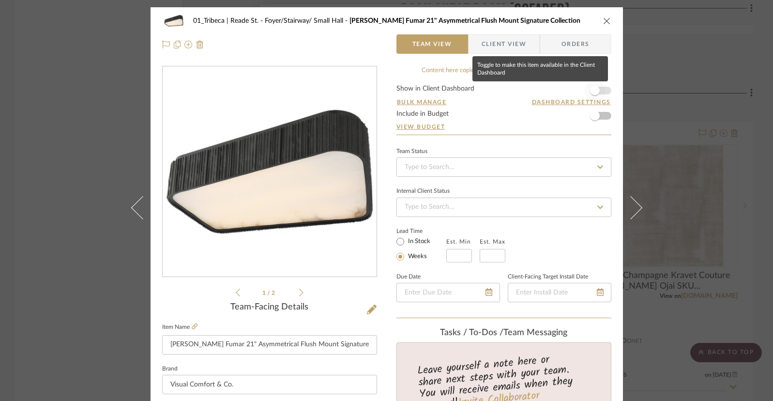
click at [589, 94] on span "button" at bounding box center [595, 91] width 10 height 10
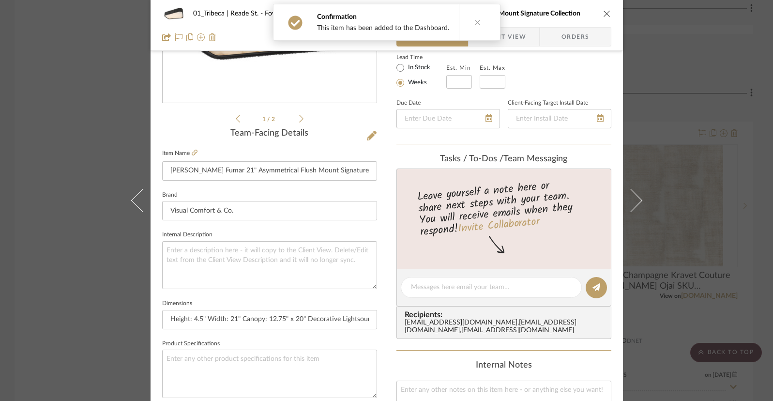
scroll to position [182, 0]
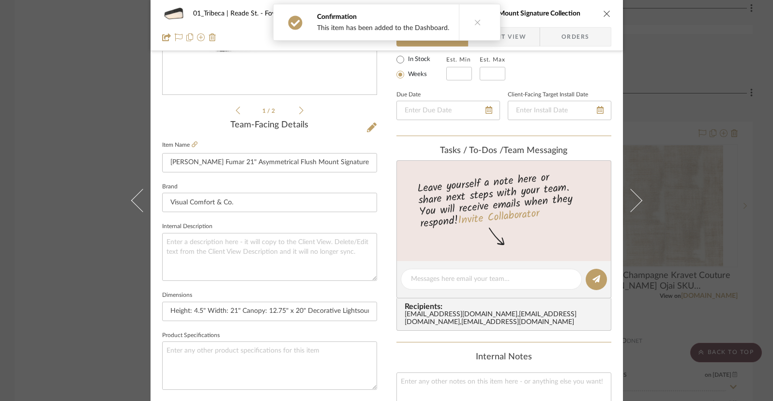
click at [589, 12] on icon "close" at bounding box center [607, 14] width 8 height 8
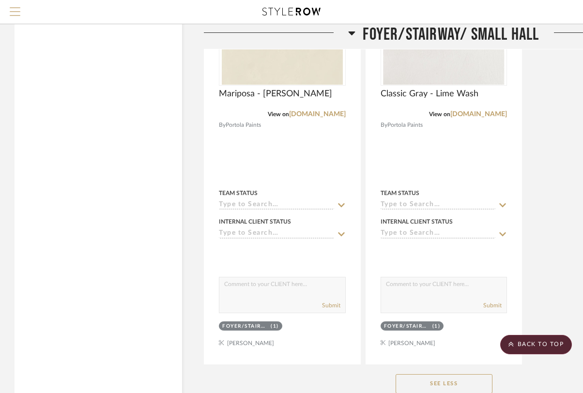
scroll to position [11493, 0]
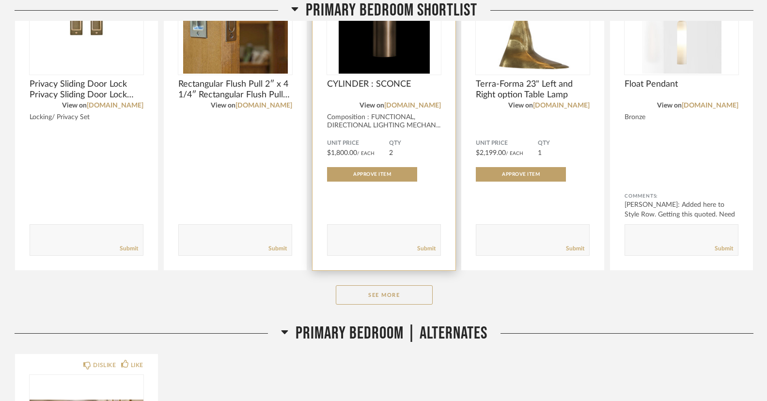
scroll to position [391, 0]
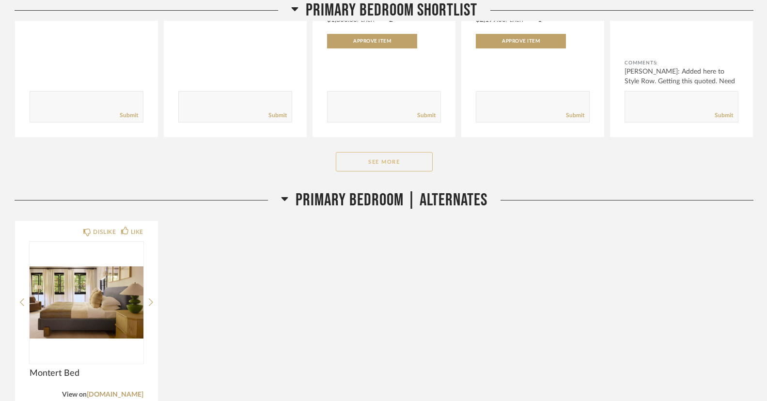
click at [367, 166] on button "See More" at bounding box center [384, 161] width 97 height 19
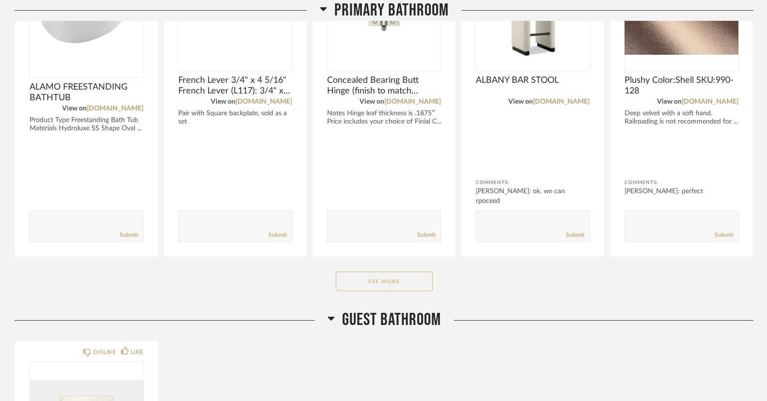
scroll to position [1754, 0]
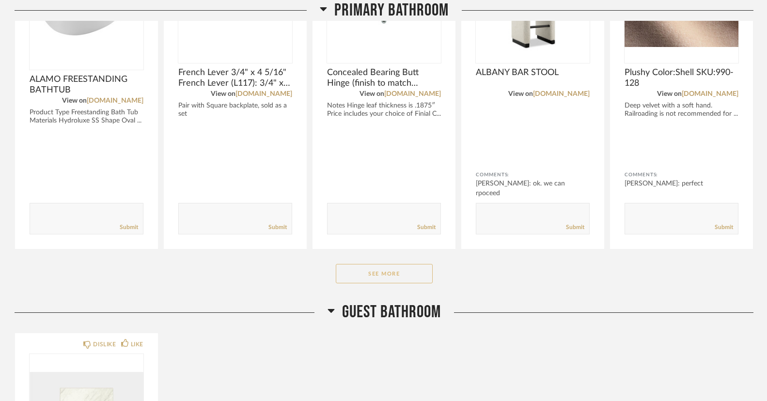
click at [366, 281] on button "See More" at bounding box center [384, 273] width 97 height 19
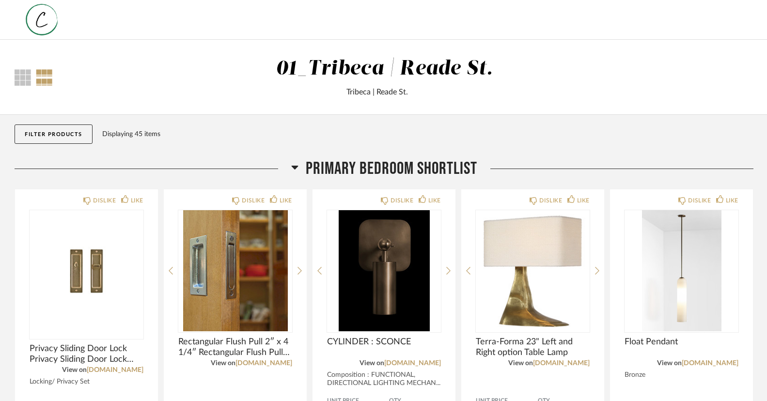
scroll to position [0, 0]
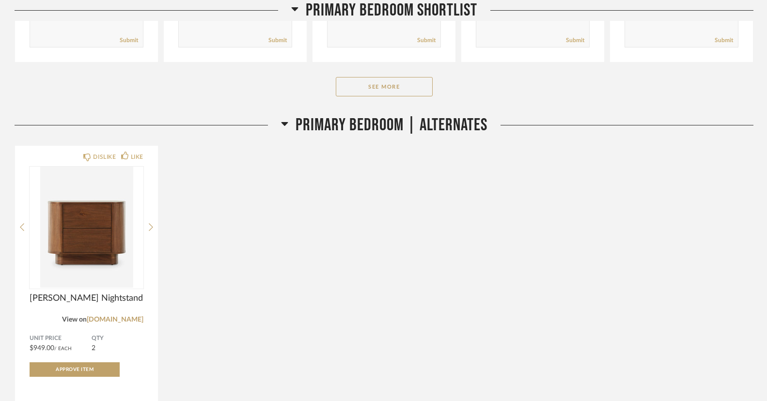
scroll to position [465, 0]
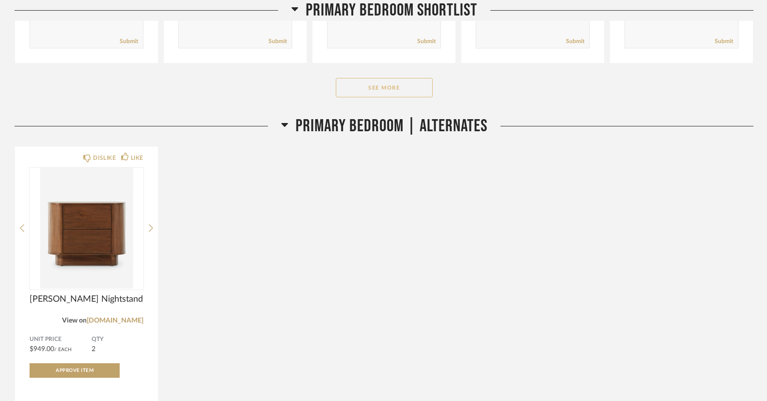
click at [379, 91] on button "See More" at bounding box center [384, 87] width 97 height 19
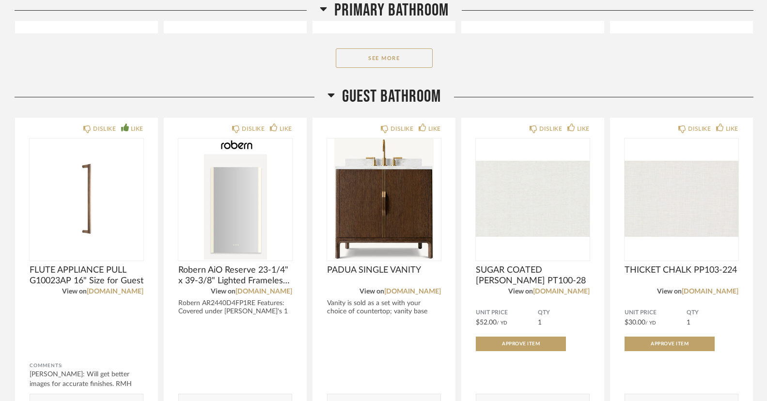
scroll to position [1942, 0]
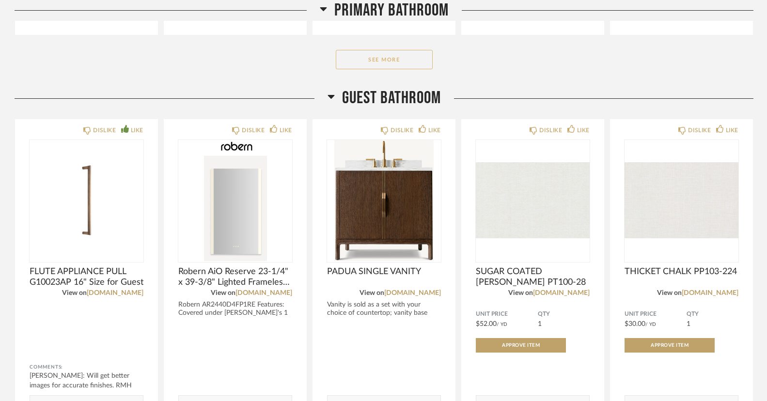
click at [365, 69] on button "See More" at bounding box center [384, 59] width 97 height 19
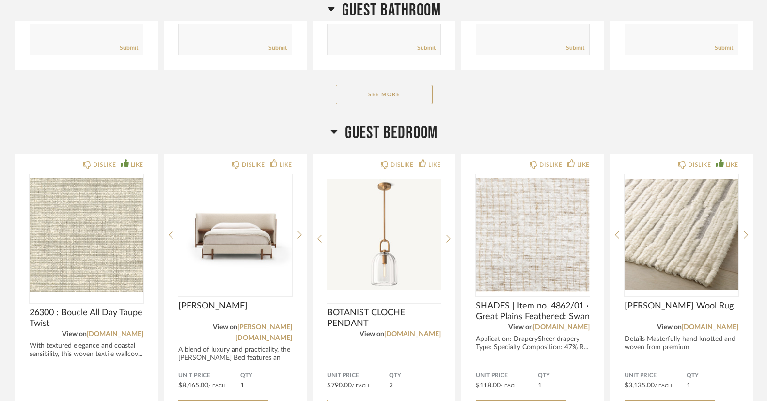
scroll to position [3244, 0]
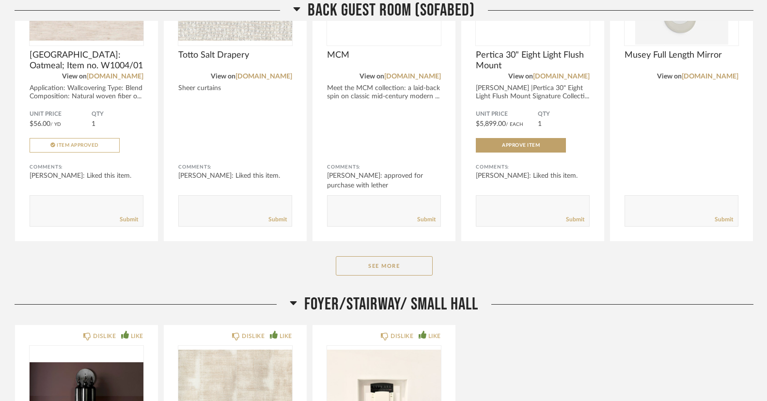
scroll to position [2303, 0]
click at [385, 263] on button "See More" at bounding box center [384, 265] width 97 height 19
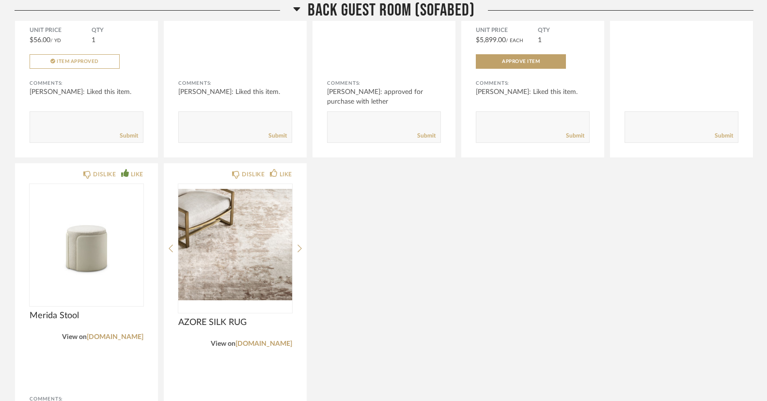
scroll to position [2381, 0]
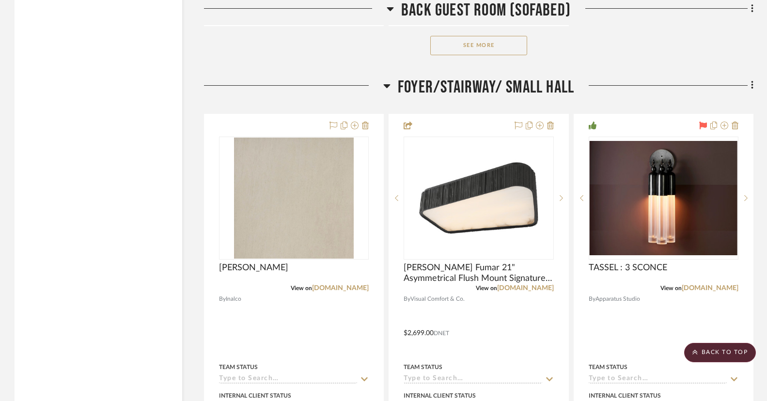
scroll to position [7924, 0]
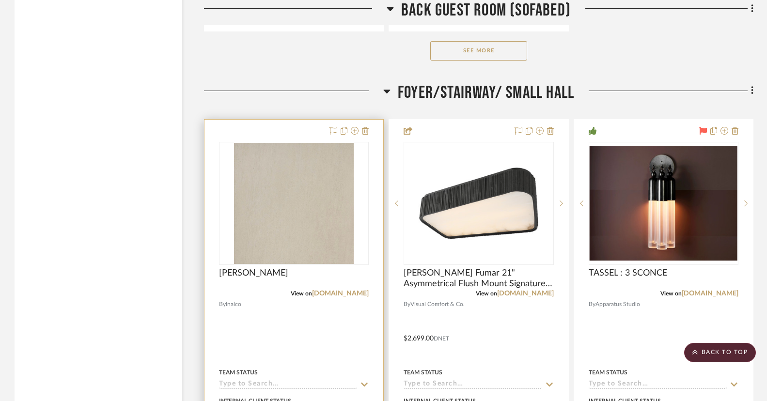
click at [313, 123] on div at bounding box center [293, 332] width 179 height 424
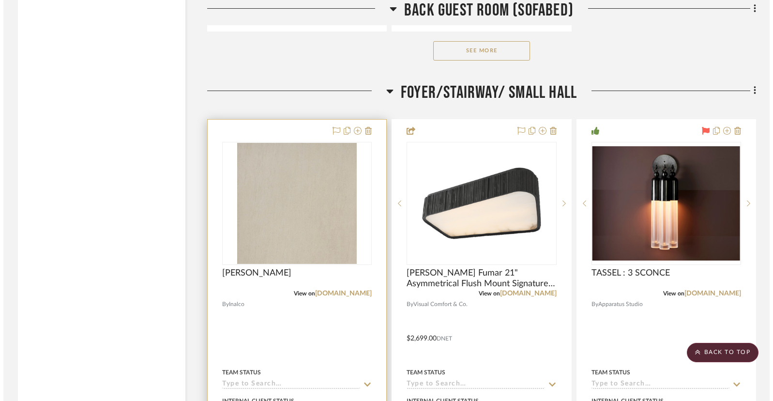
scroll to position [0, 0]
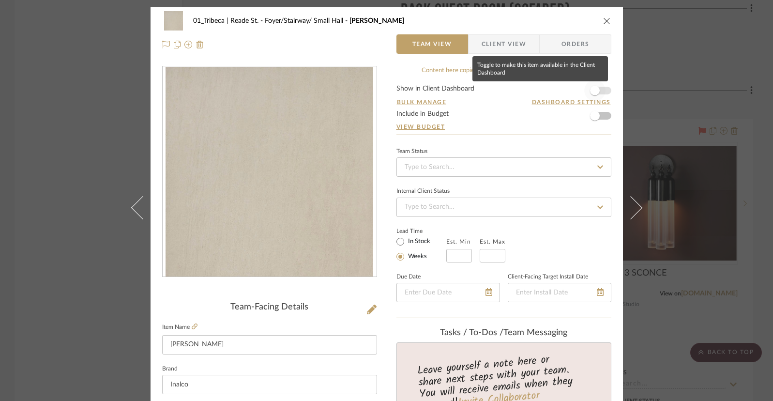
click at [589, 91] on span "button" at bounding box center [595, 91] width 10 height 10
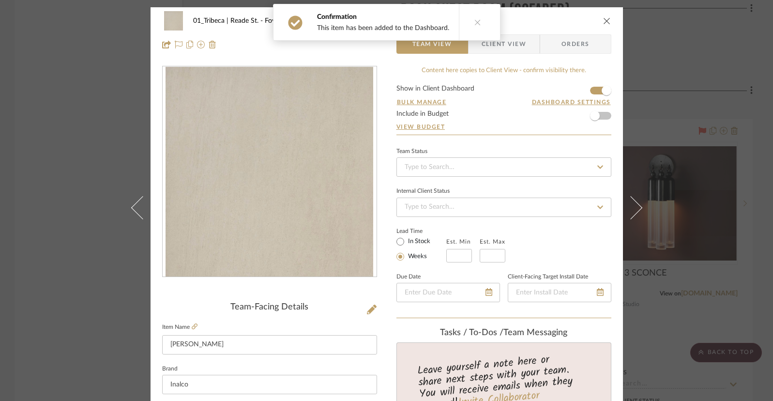
click at [589, 21] on icon "close" at bounding box center [607, 21] width 8 height 8
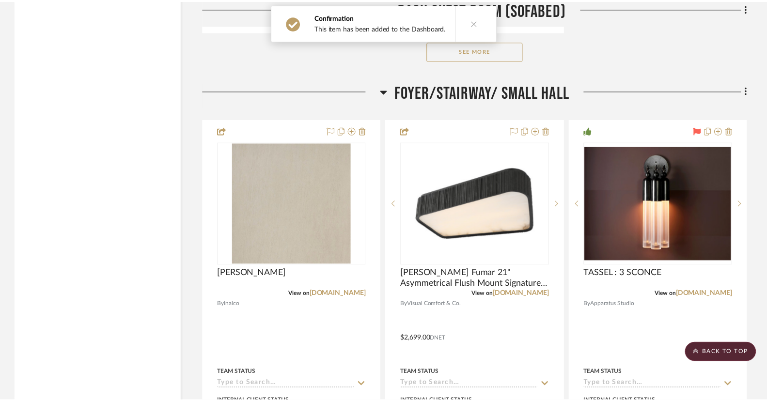
scroll to position [7924, 0]
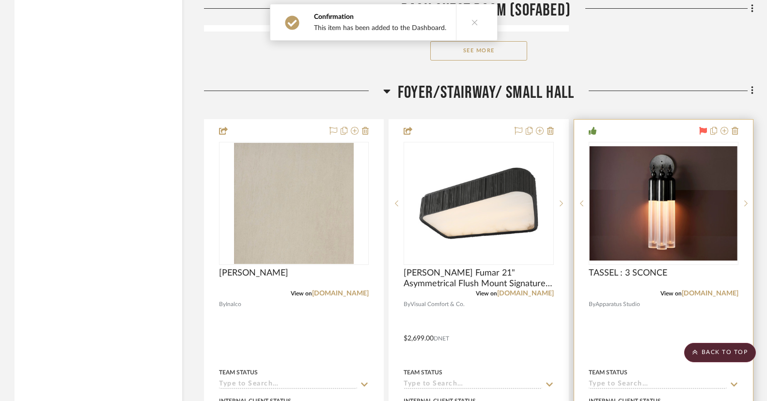
click at [589, 122] on div at bounding box center [663, 332] width 179 height 424
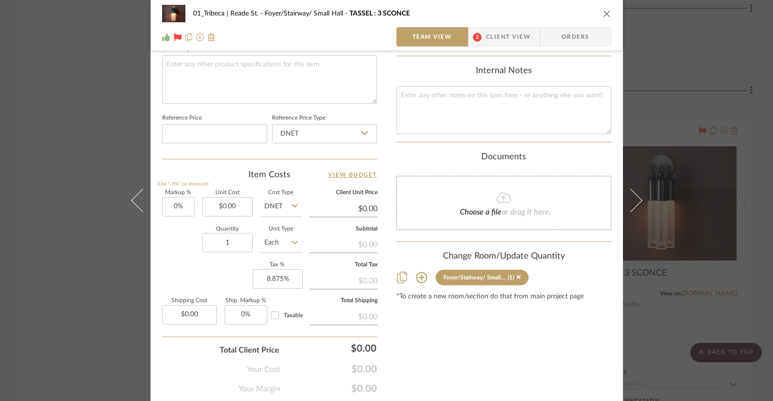
scroll to position [499, 0]
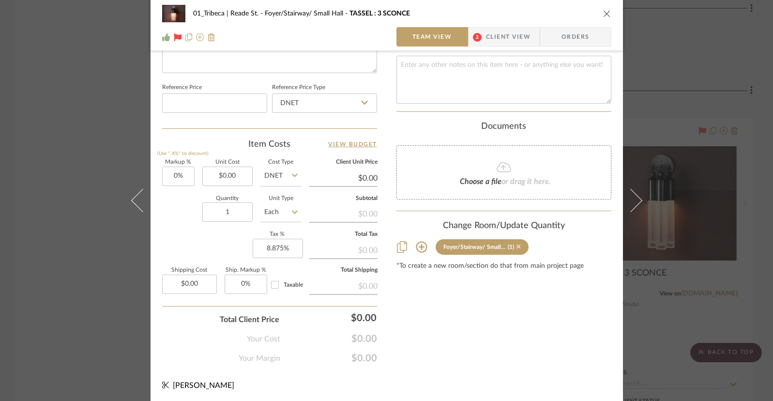
click at [517, 247] on icon at bounding box center [519, 246] width 4 height 7
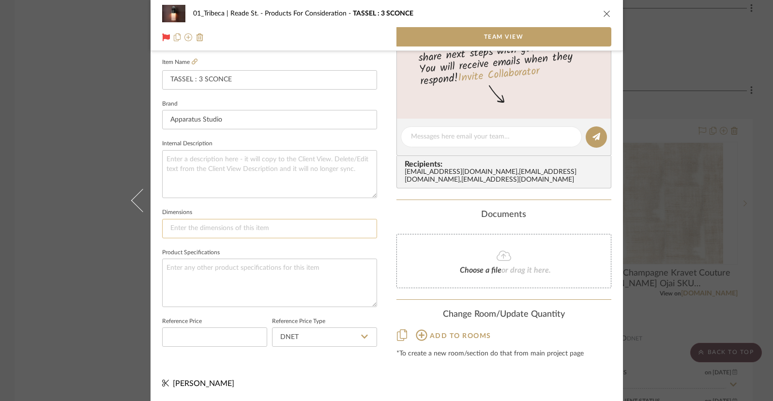
scroll to position [263, 0]
drag, startPoint x: 602, startPoint y: 12, endPoint x: 577, endPoint y: 87, distance: 79.6
click at [589, 12] on icon "close" at bounding box center [607, 14] width 8 height 8
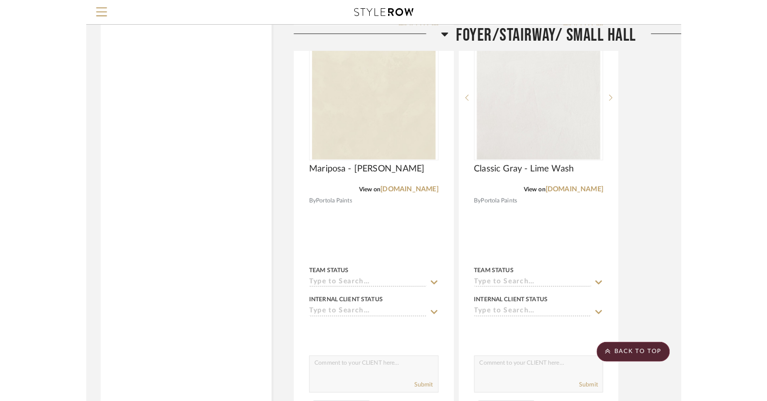
scroll to position [8845, 0]
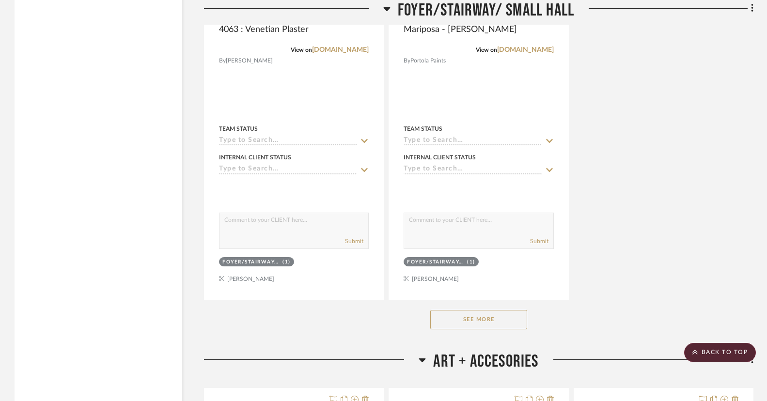
scroll to position [9027, 0]
click at [454, 314] on button "See More" at bounding box center [478, 318] width 97 height 19
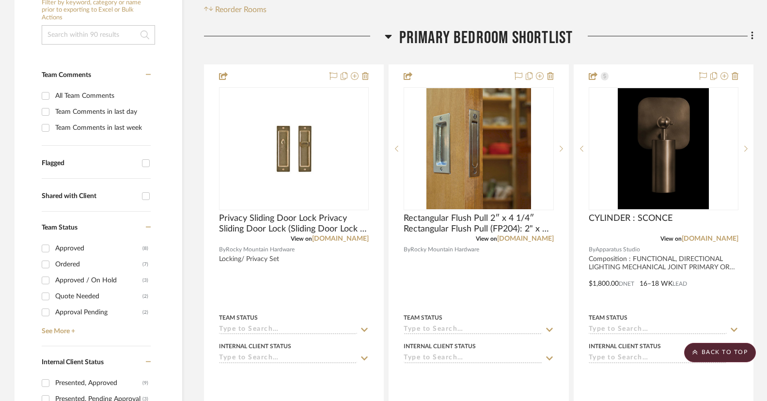
scroll to position [0, 0]
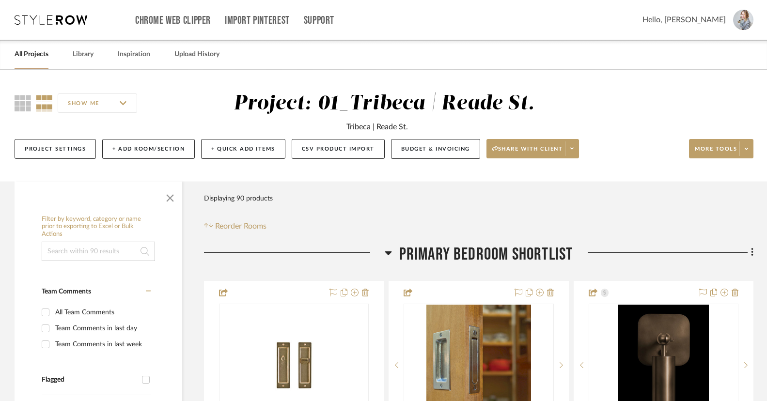
click at [64, 255] on input at bounding box center [98, 251] width 113 height 19
type input "hot"
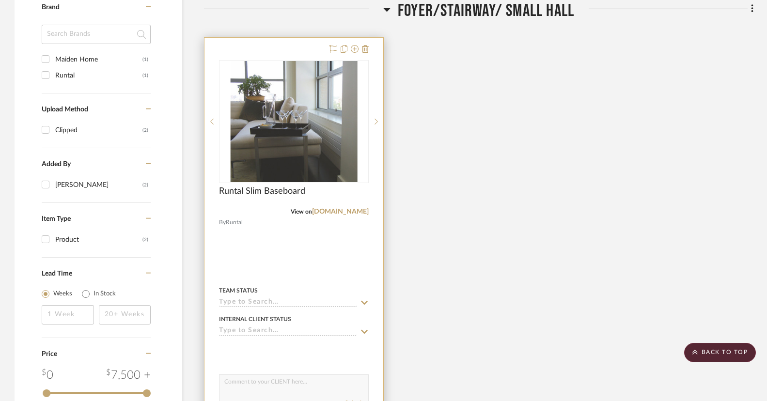
scroll to position [729, 0]
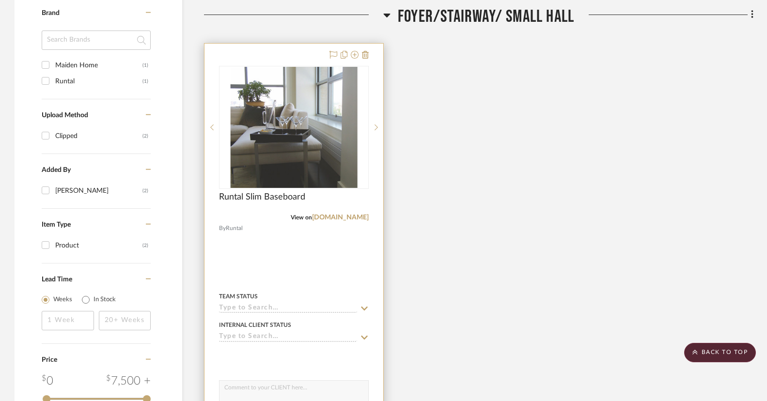
click at [284, 58] on div at bounding box center [293, 256] width 179 height 424
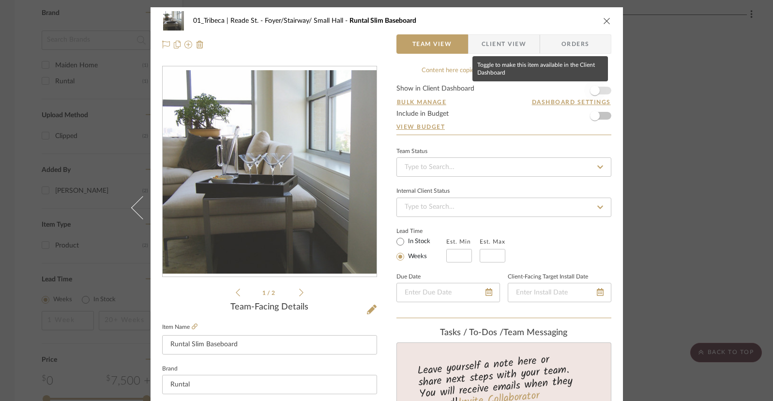
click at [594, 91] on span "button" at bounding box center [595, 91] width 10 height 10
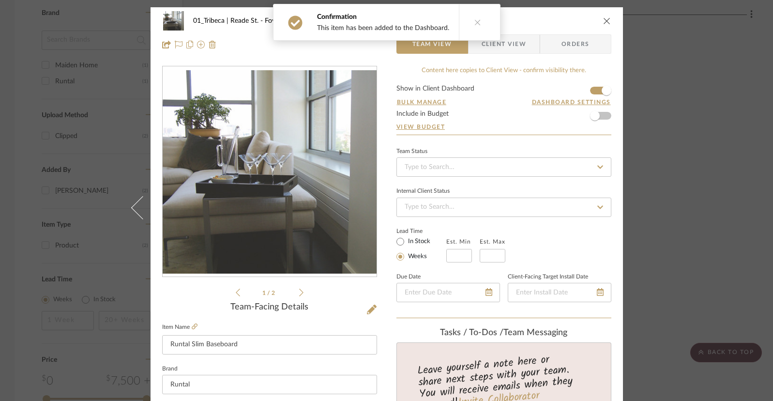
click at [299, 295] on icon at bounding box center [301, 292] width 4 height 9
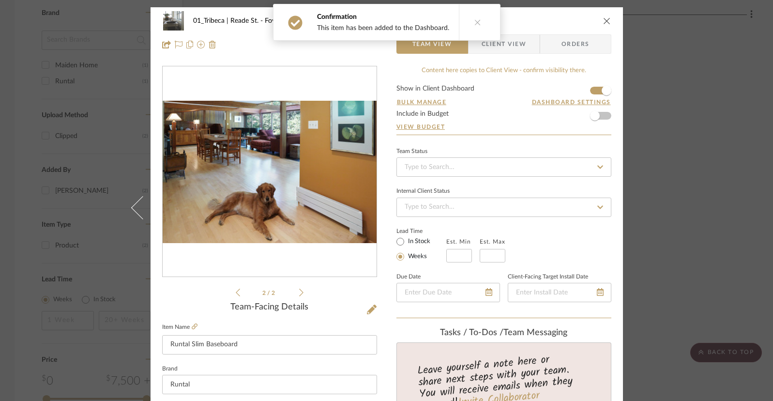
click at [466, 24] on button at bounding box center [477, 22] width 37 height 36
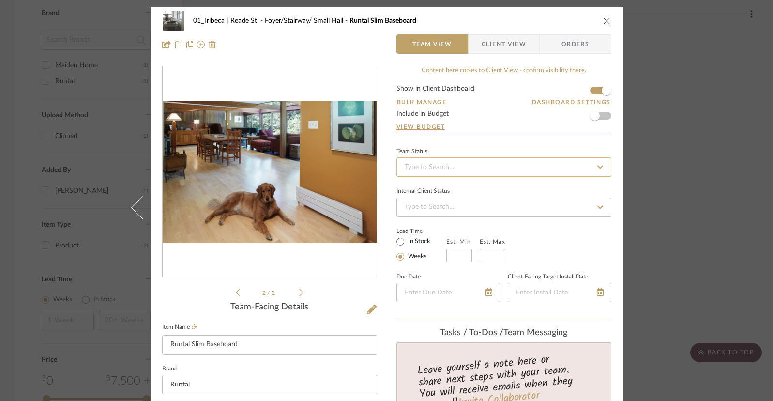
click at [452, 167] on input at bounding box center [504, 166] width 215 height 19
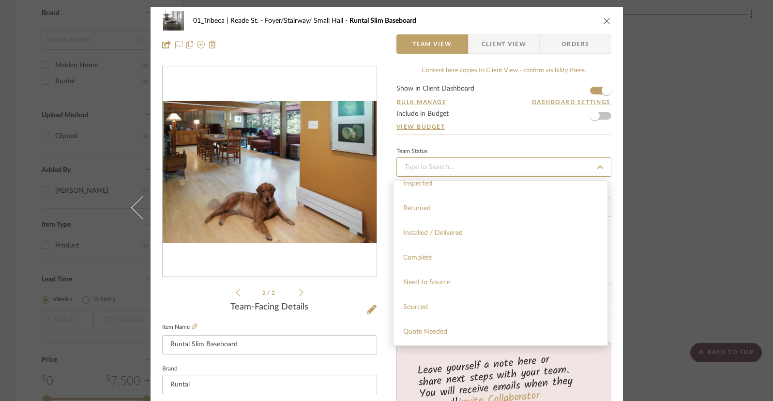
scroll to position [278, 0]
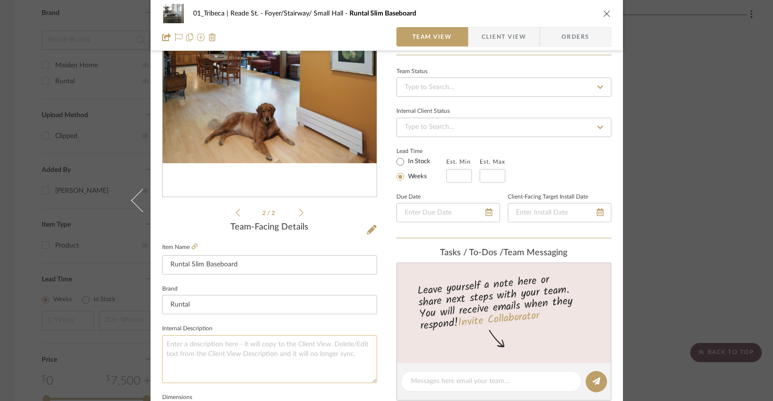
scroll to position [112, 0]
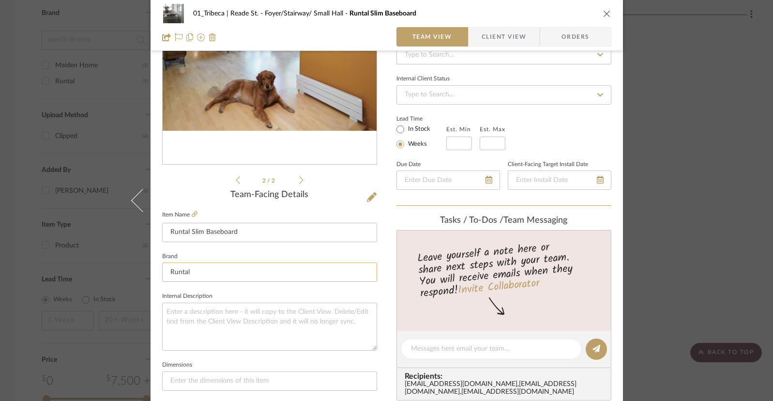
click at [222, 275] on input "Runtal" at bounding box center [269, 272] width 215 height 19
type input "Runtal"
click at [269, 233] on input "Runtal Slim Baseboard" at bounding box center [269, 231] width 215 height 19
type input "Runtal Slim Baseboard"
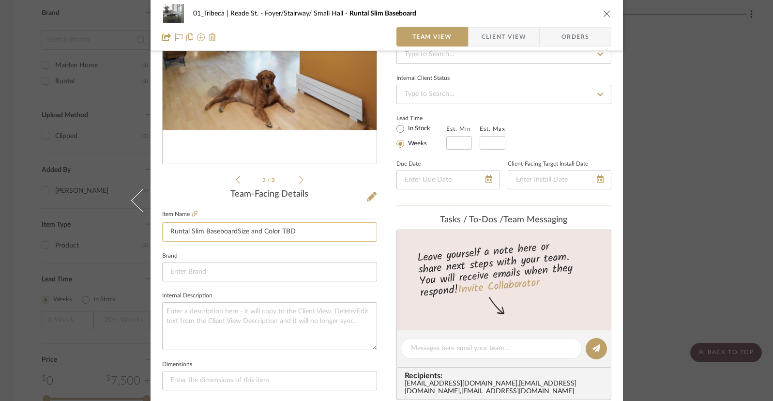
click at [233, 234] on input "Runtal Slim BaseboardSize and Color TBD" at bounding box center [269, 231] width 215 height 19
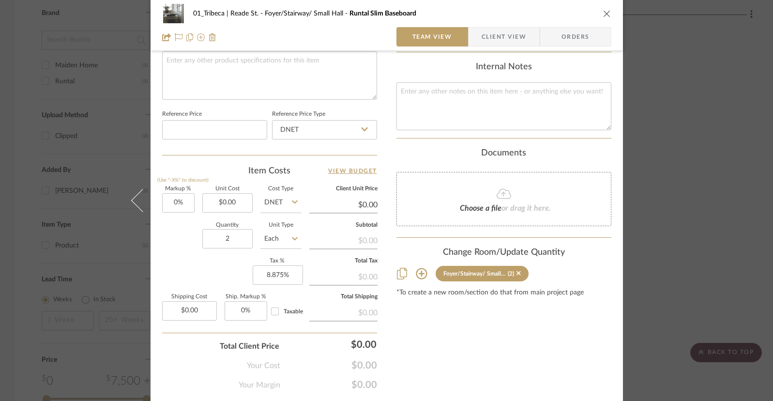
scroll to position [499, 0]
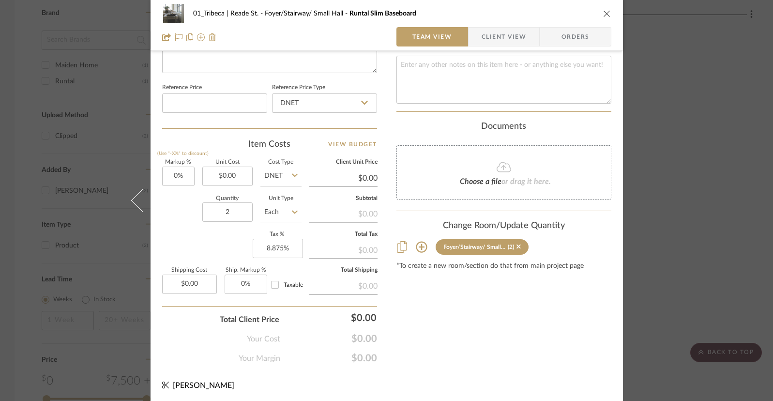
type input "Runtal Slim Baseboard Size and Color TBD"
drag, startPoint x: 448, startPoint y: 294, endPoint x: 442, endPoint y: 280, distance: 14.6
click at [604, 13] on icon "close" at bounding box center [607, 14] width 8 height 8
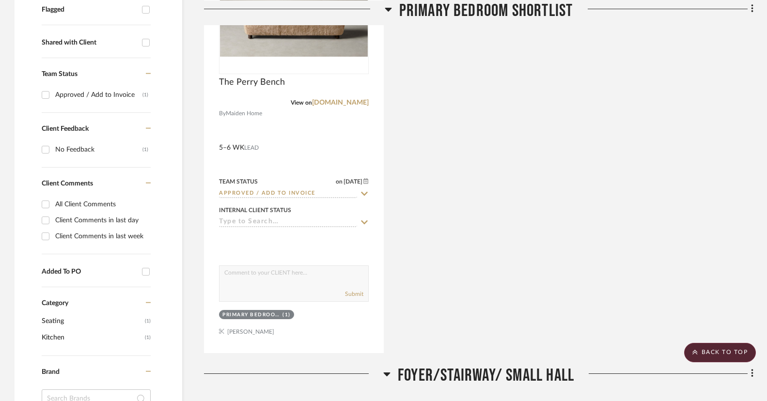
scroll to position [0, 0]
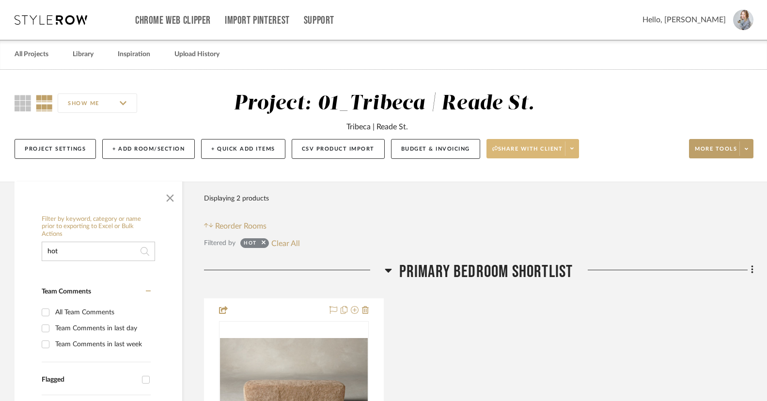
click at [541, 149] on span "Share with client" at bounding box center [527, 152] width 71 height 15
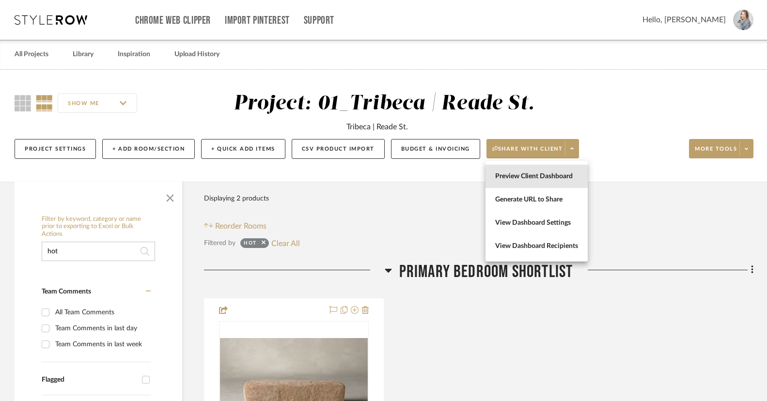
click at [532, 174] on span "Preview Client Dashboard" at bounding box center [536, 176] width 83 height 8
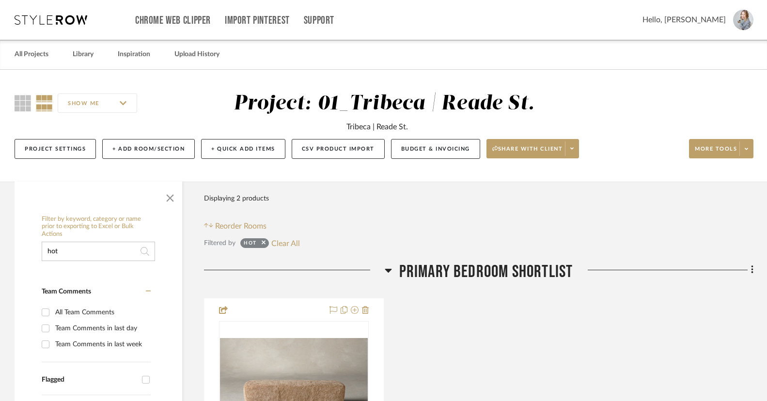
drag, startPoint x: 171, startPoint y: 199, endPoint x: 178, endPoint y: 205, distance: 8.6
click at [171, 199] on span "button" at bounding box center [169, 196] width 23 height 23
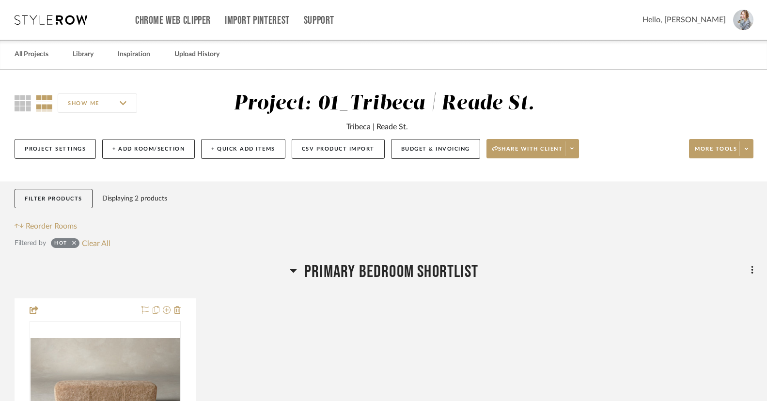
click at [72, 243] on icon at bounding box center [74, 243] width 4 height 4
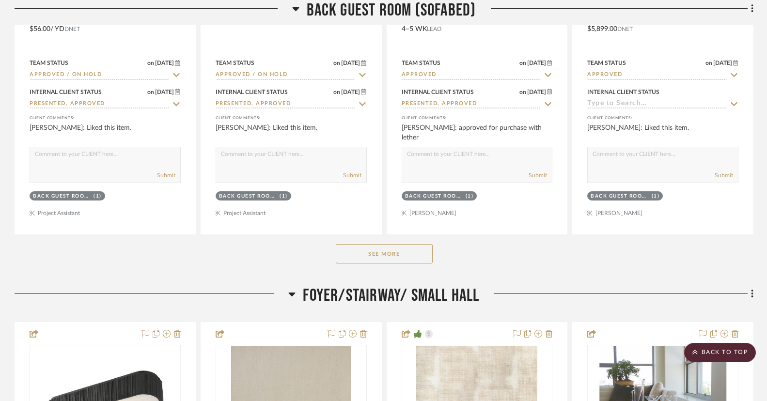
scroll to position [3085, 0]
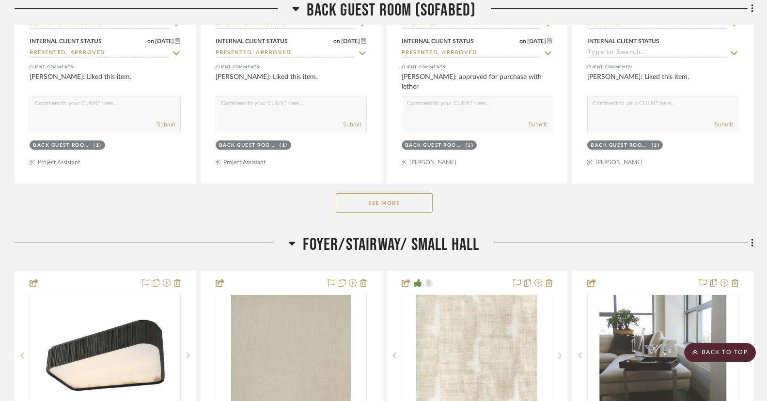
click at [398, 197] on button "See More" at bounding box center [384, 202] width 97 height 19
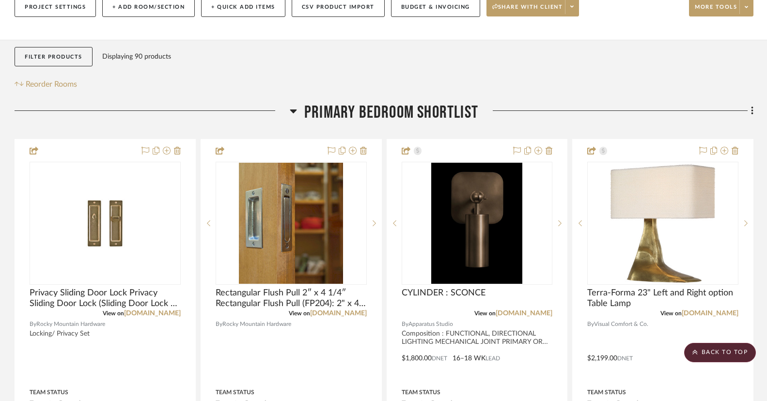
scroll to position [0, 0]
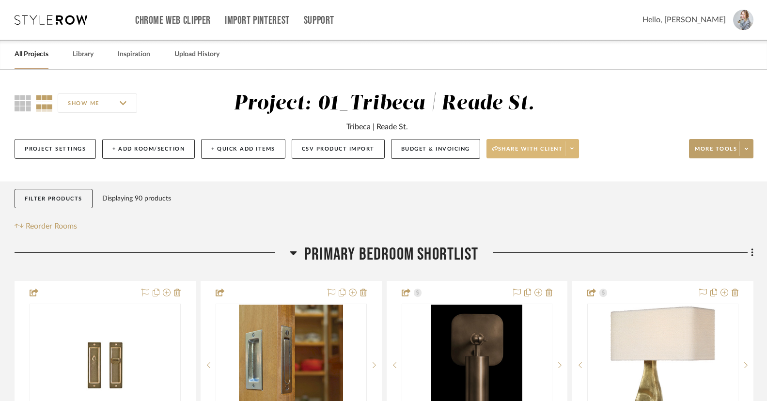
click at [511, 146] on span "Share with client" at bounding box center [527, 152] width 71 height 15
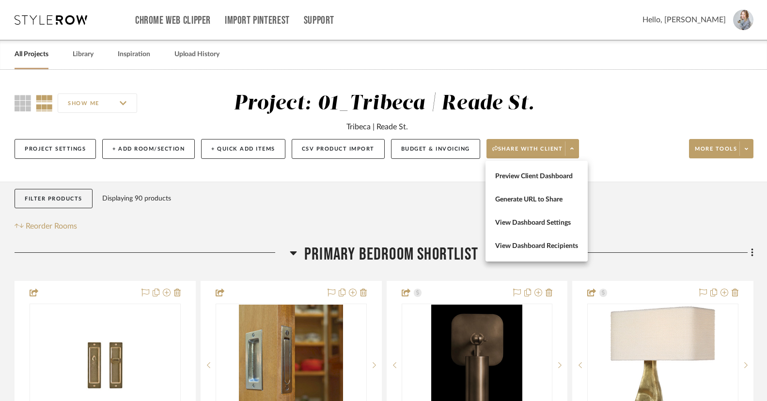
click at [522, 178] on span "Preview Client Dashboard" at bounding box center [536, 176] width 83 height 8
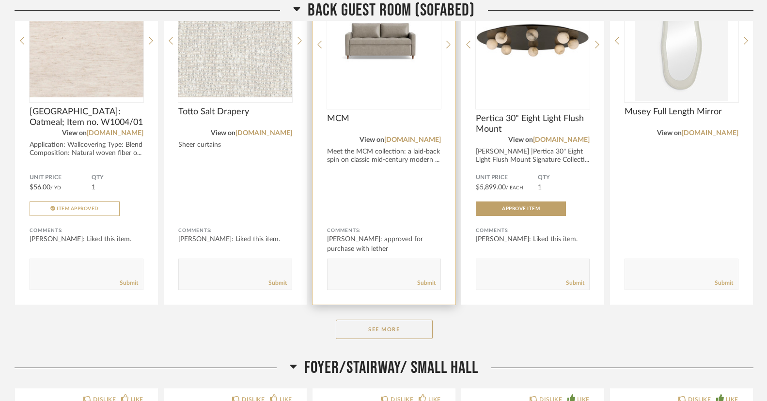
scroll to position [2260, 0]
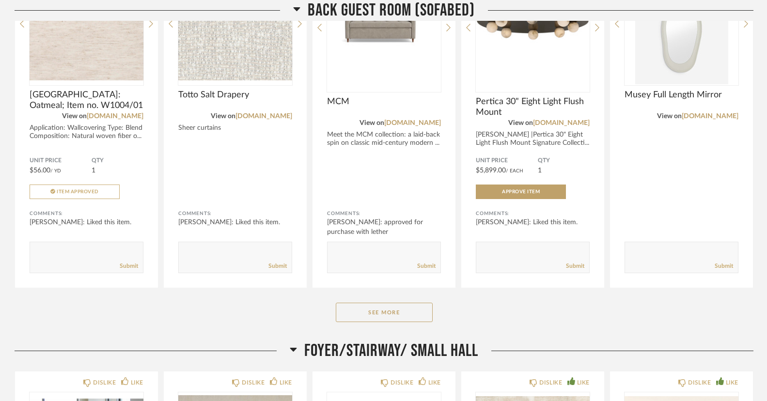
click at [379, 320] on button "See More" at bounding box center [384, 312] width 97 height 19
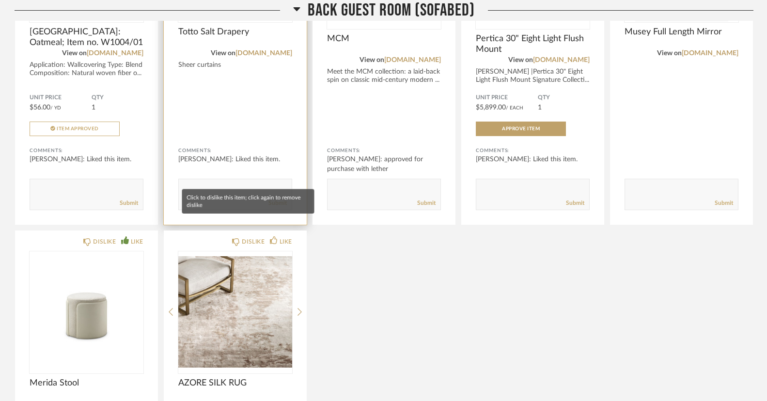
scroll to position [2320, 0]
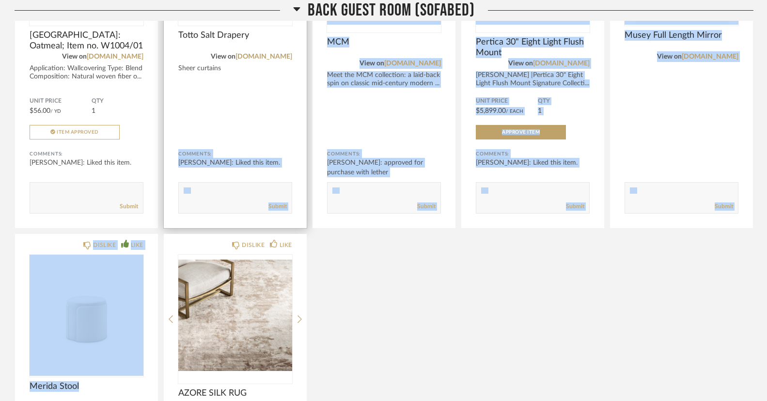
drag, startPoint x: 234, startPoint y: 253, endPoint x: 250, endPoint y: 110, distance: 143.8
click at [248, 103] on div "DISLIKE LIKE [GEOGRAPHIC_DATA]: Oatmeal; Item no. W1004/01 View on [DOMAIN_NAME…" at bounding box center [384, 213] width 739 height 662
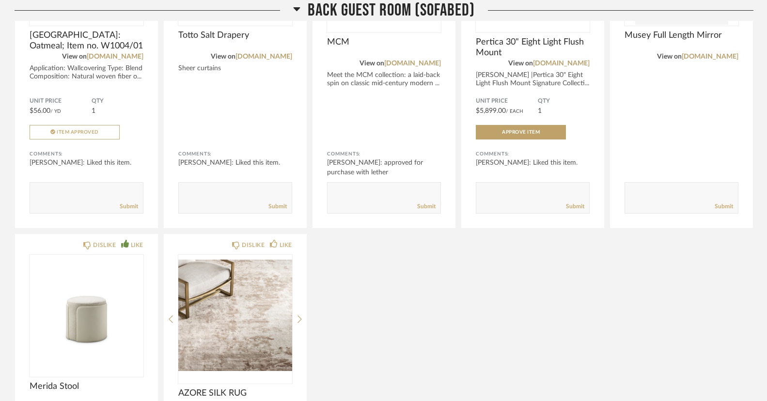
click at [402, 373] on div "DISLIKE LIKE [GEOGRAPHIC_DATA]: Oatmeal; Item no. W1004/01 View on [DOMAIN_NAME…" at bounding box center [384, 213] width 739 height 662
